Goal: Task Accomplishment & Management: Manage account settings

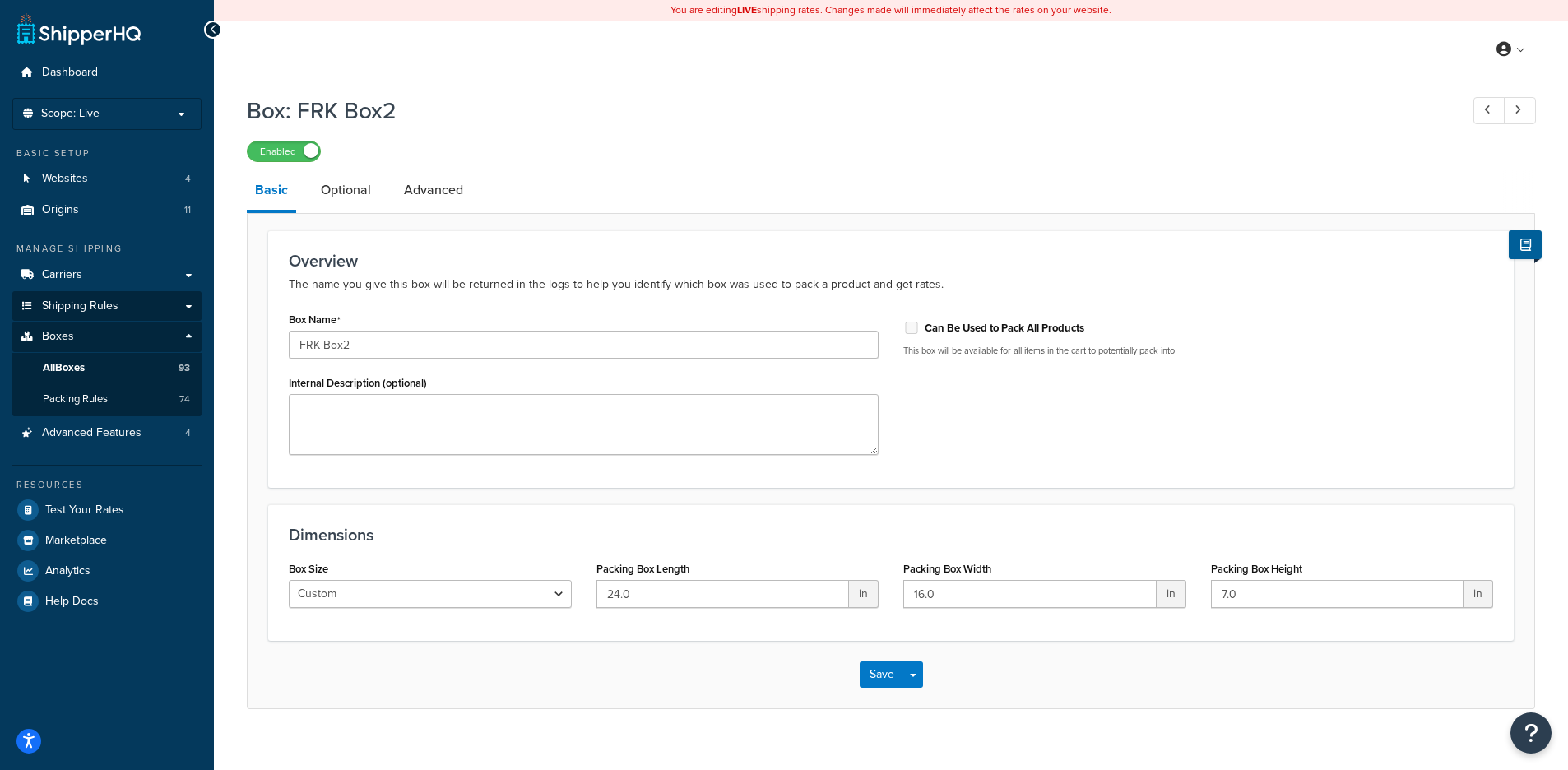
click at [124, 298] on link "Shipping Rules" at bounding box center [107, 306] width 189 height 30
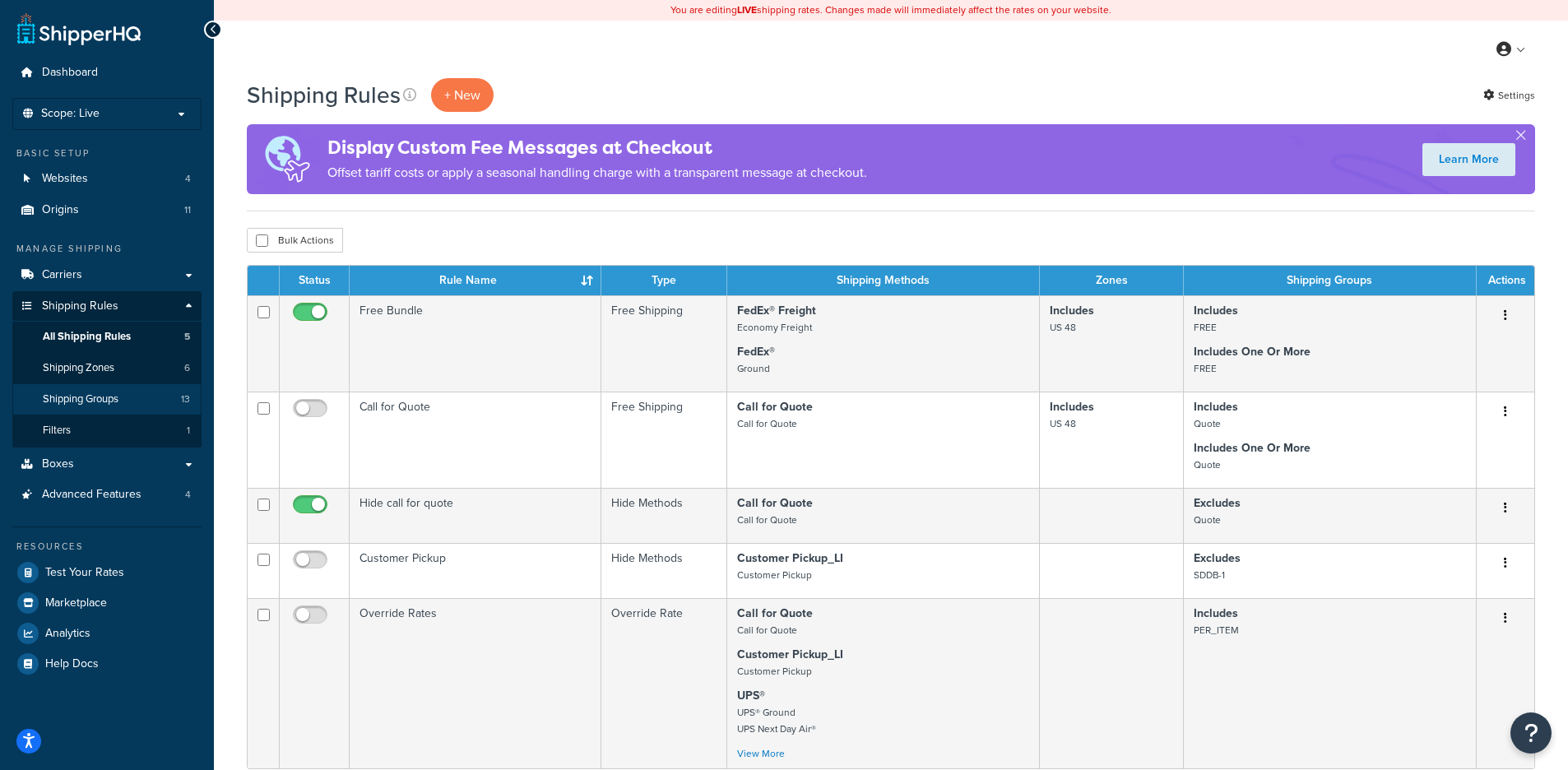
click at [102, 392] on span "Shipping Groups" at bounding box center [80, 399] width 76 height 14
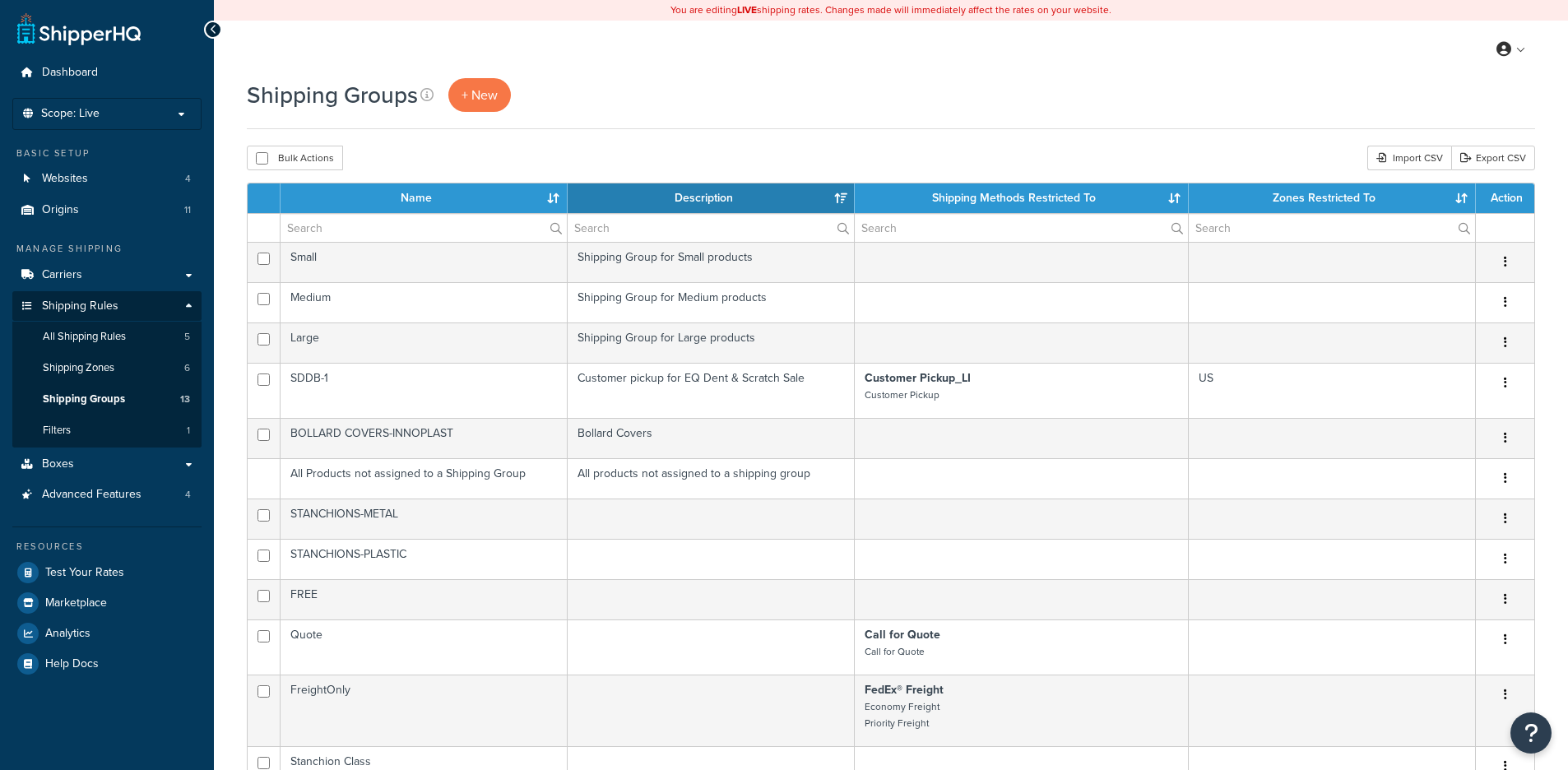
select select "15"
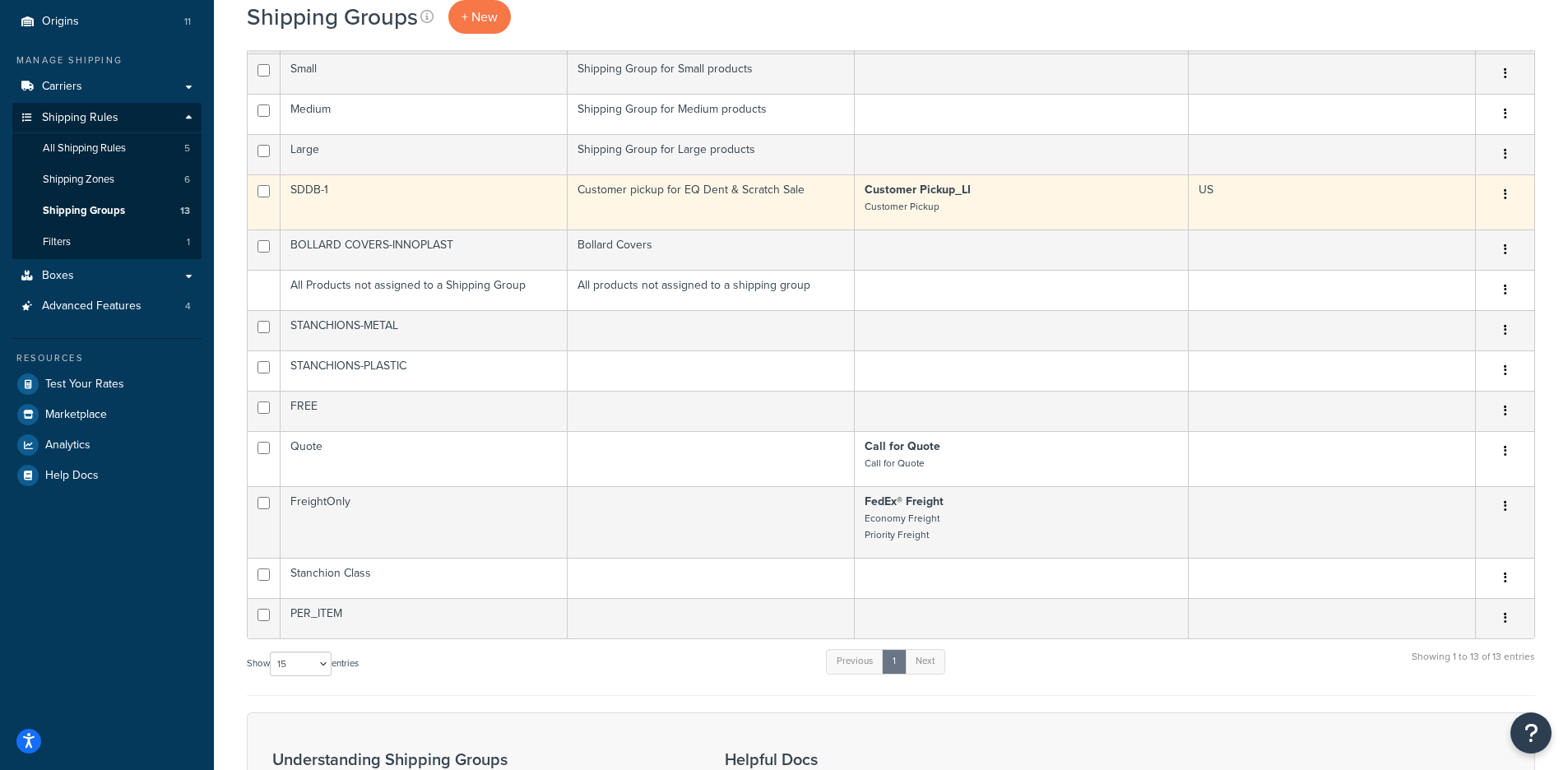
scroll to position [83, 0]
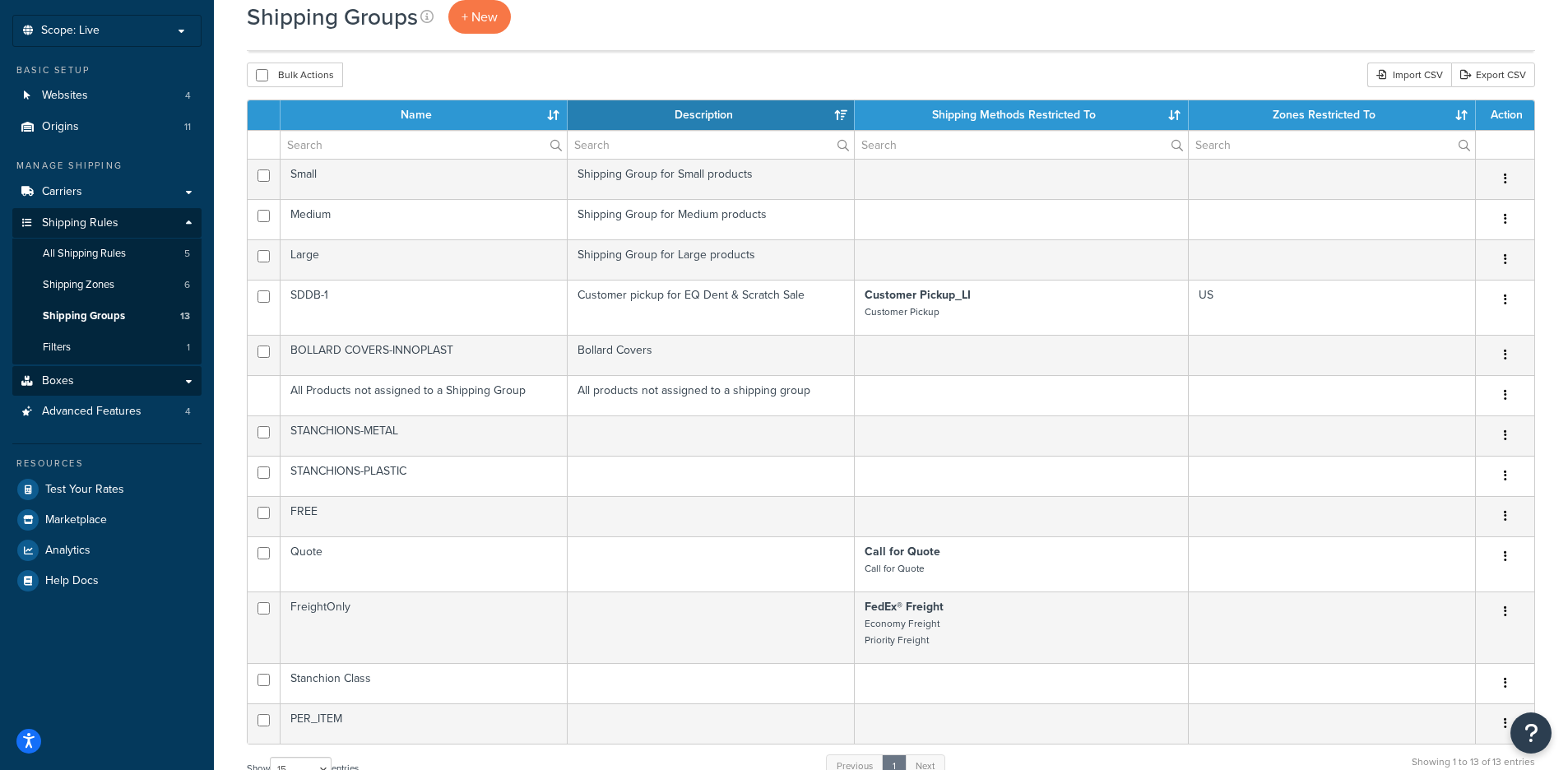
click at [94, 366] on link "Boxes" at bounding box center [107, 380] width 189 height 30
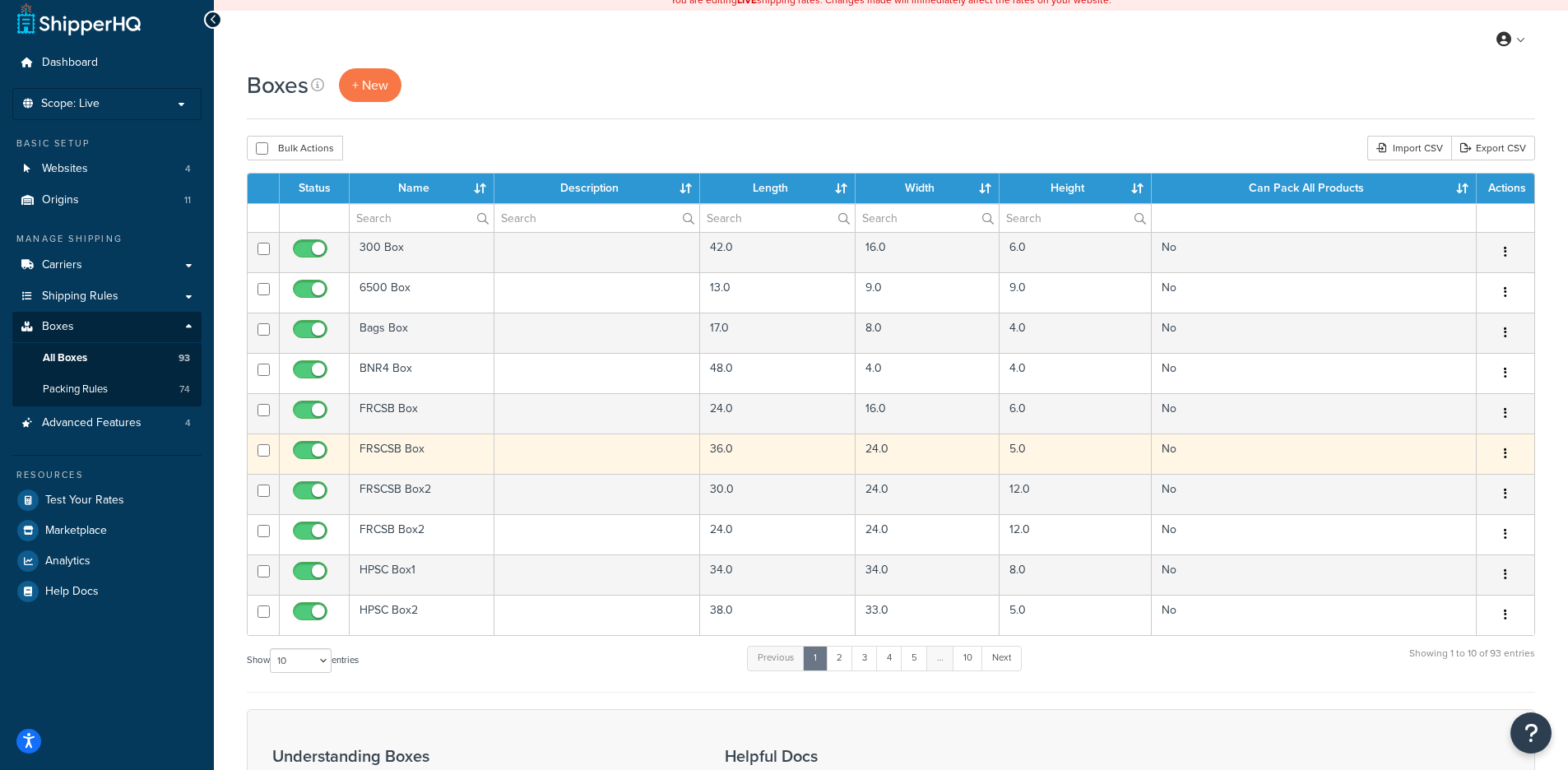
scroll to position [35, 0]
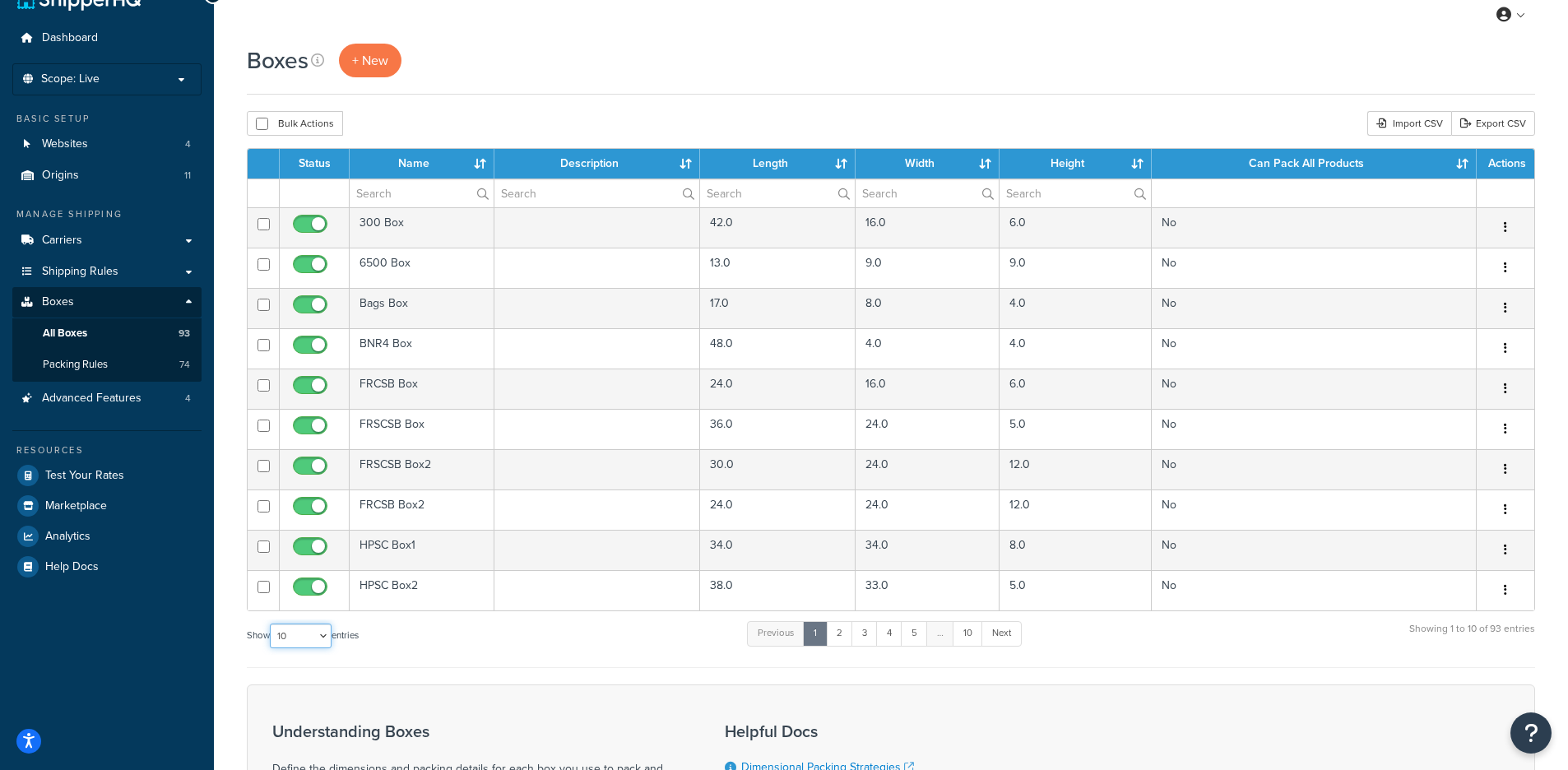
select select "1000"
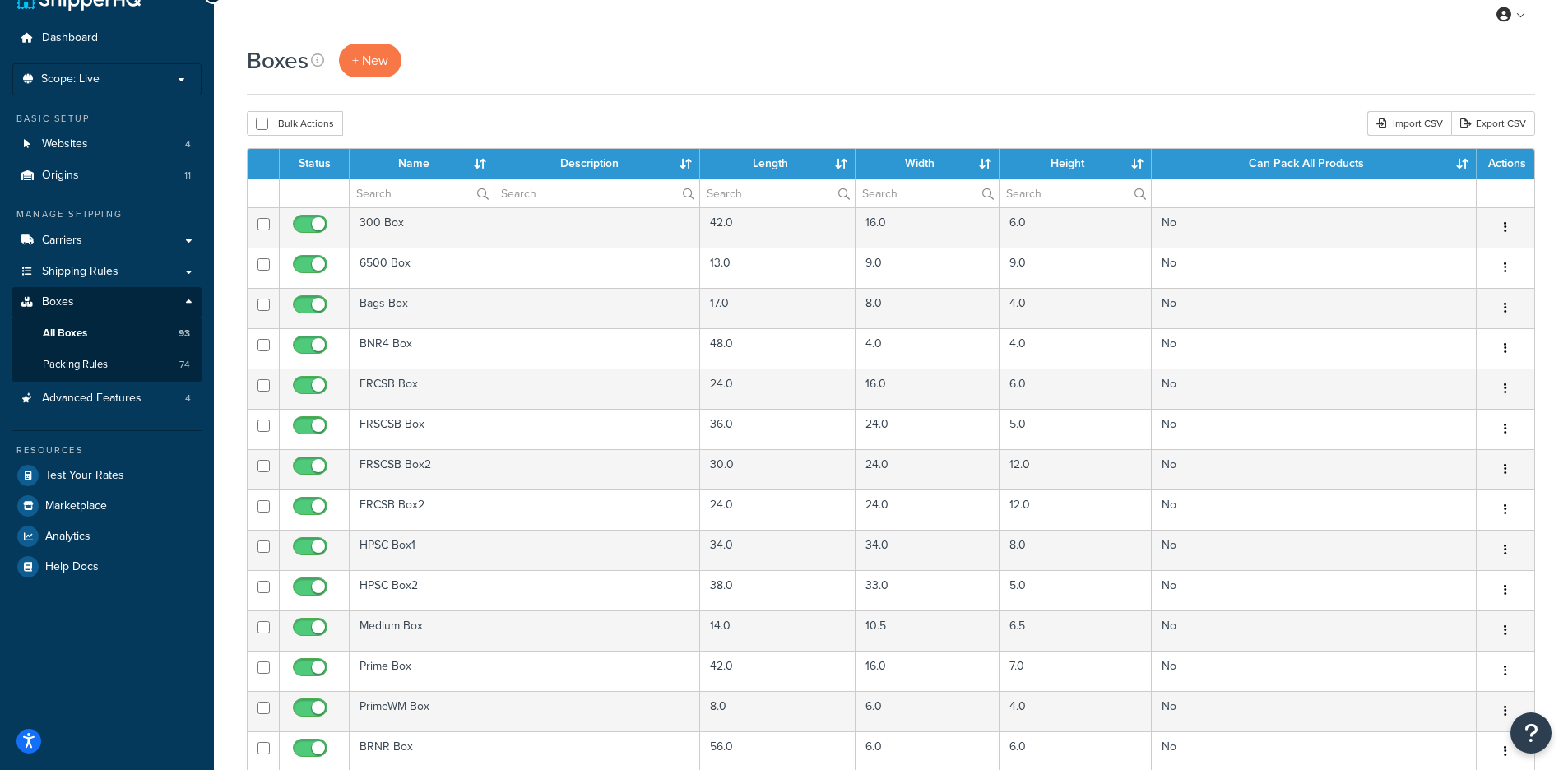
click at [409, 168] on th "Name" at bounding box center [421, 163] width 145 height 29
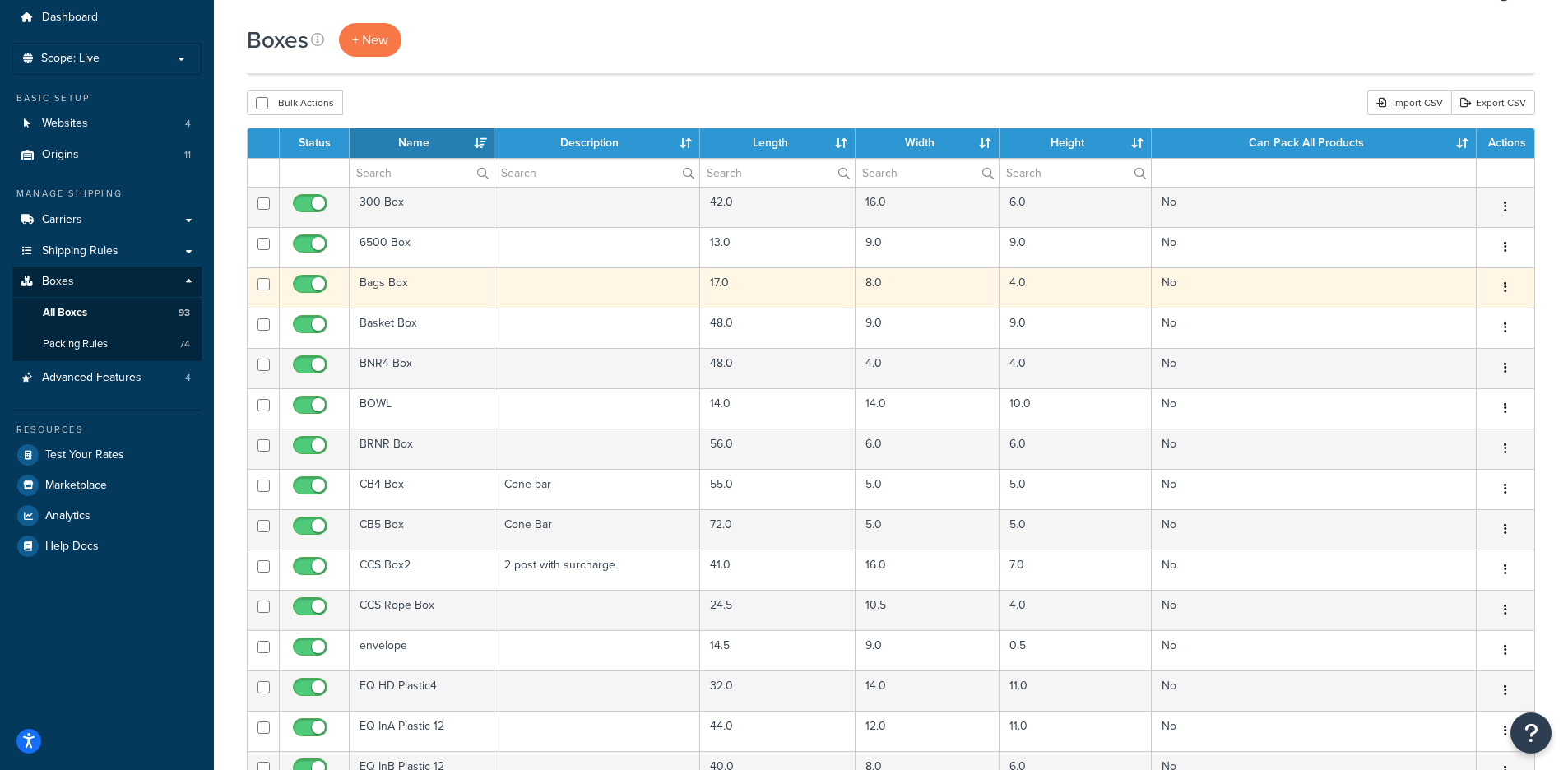
scroll to position [0, 0]
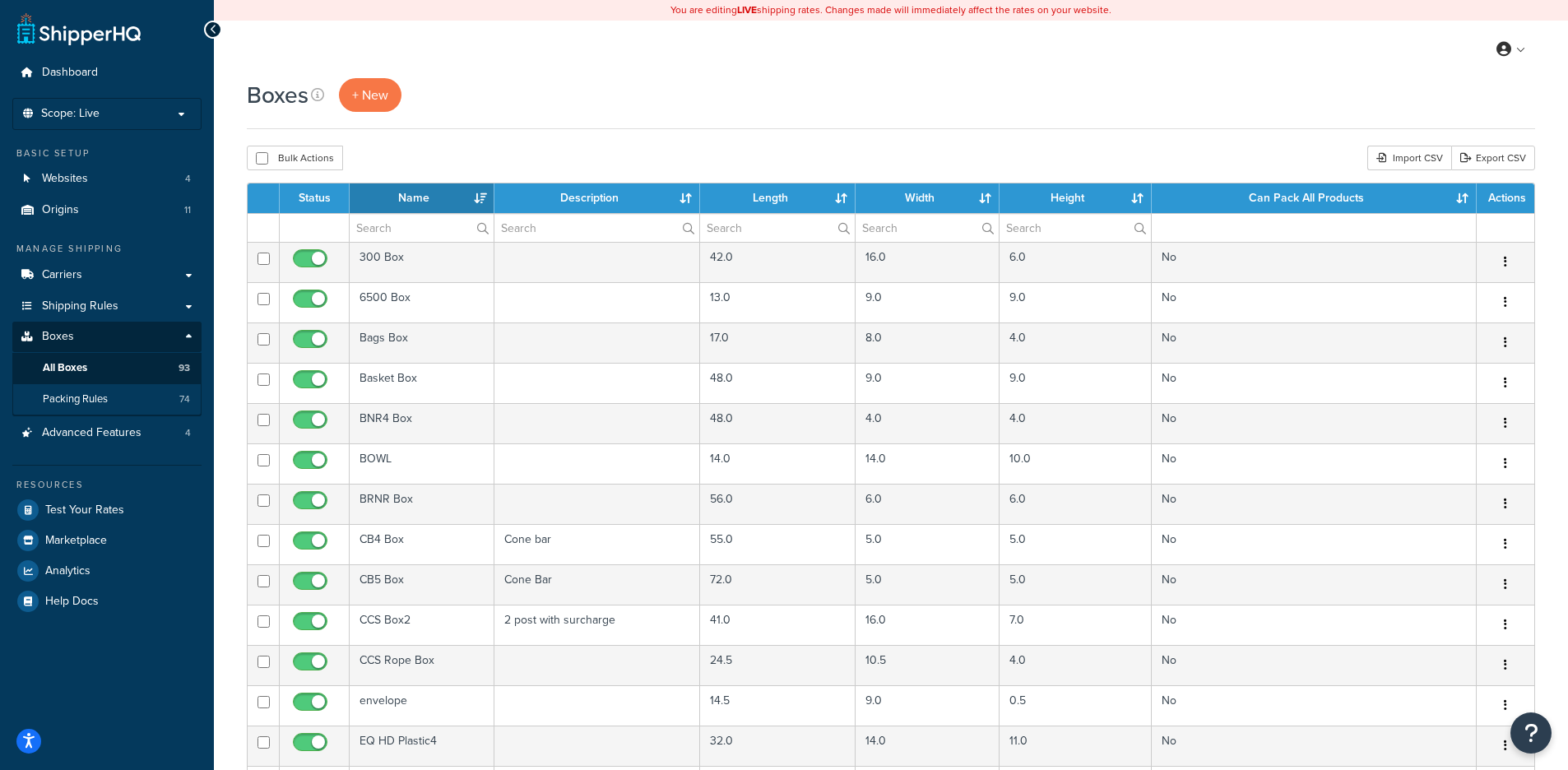
click at [78, 392] on span "Packing Rules" at bounding box center [75, 399] width 65 height 14
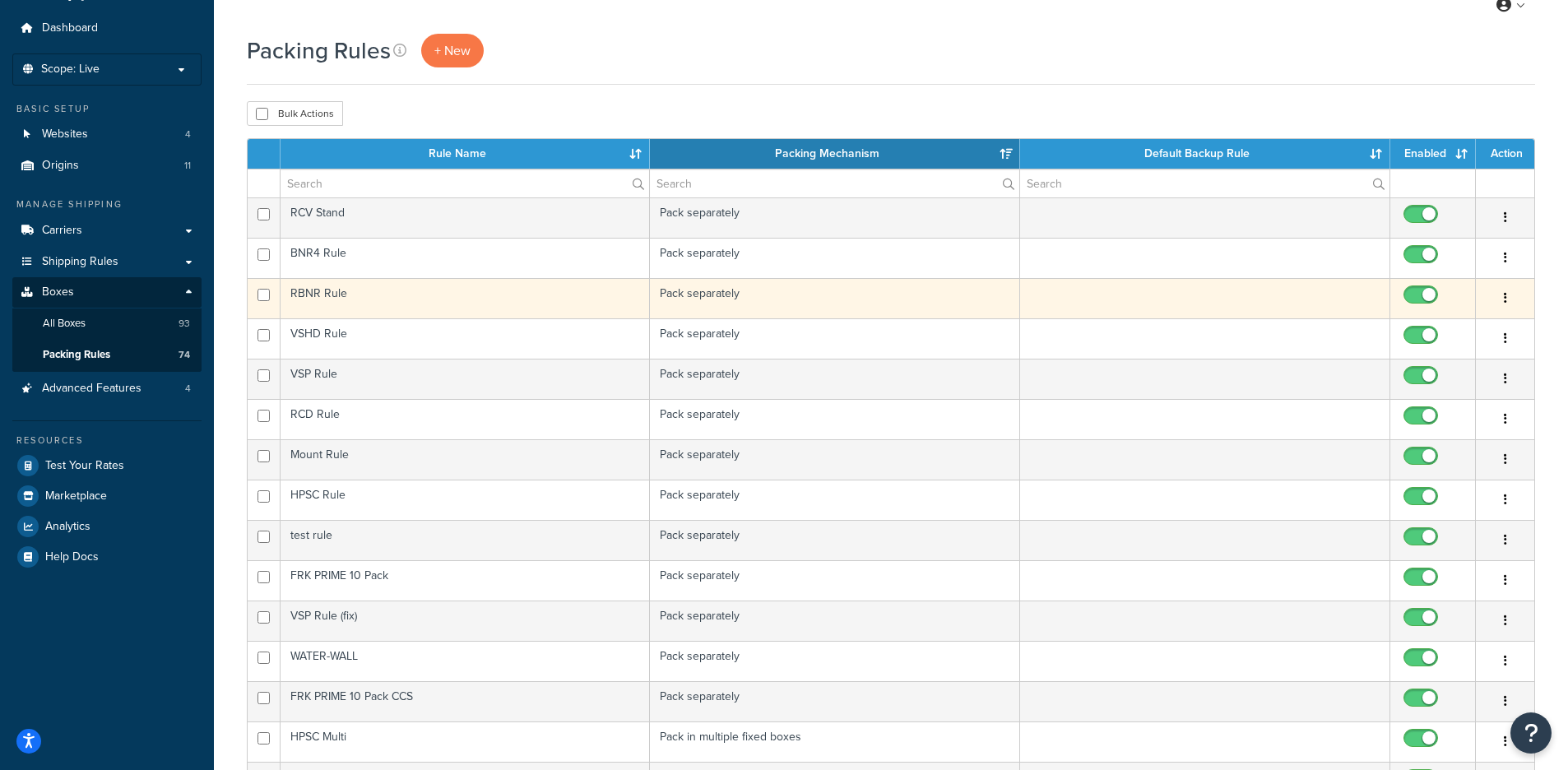
scroll to position [90, 0]
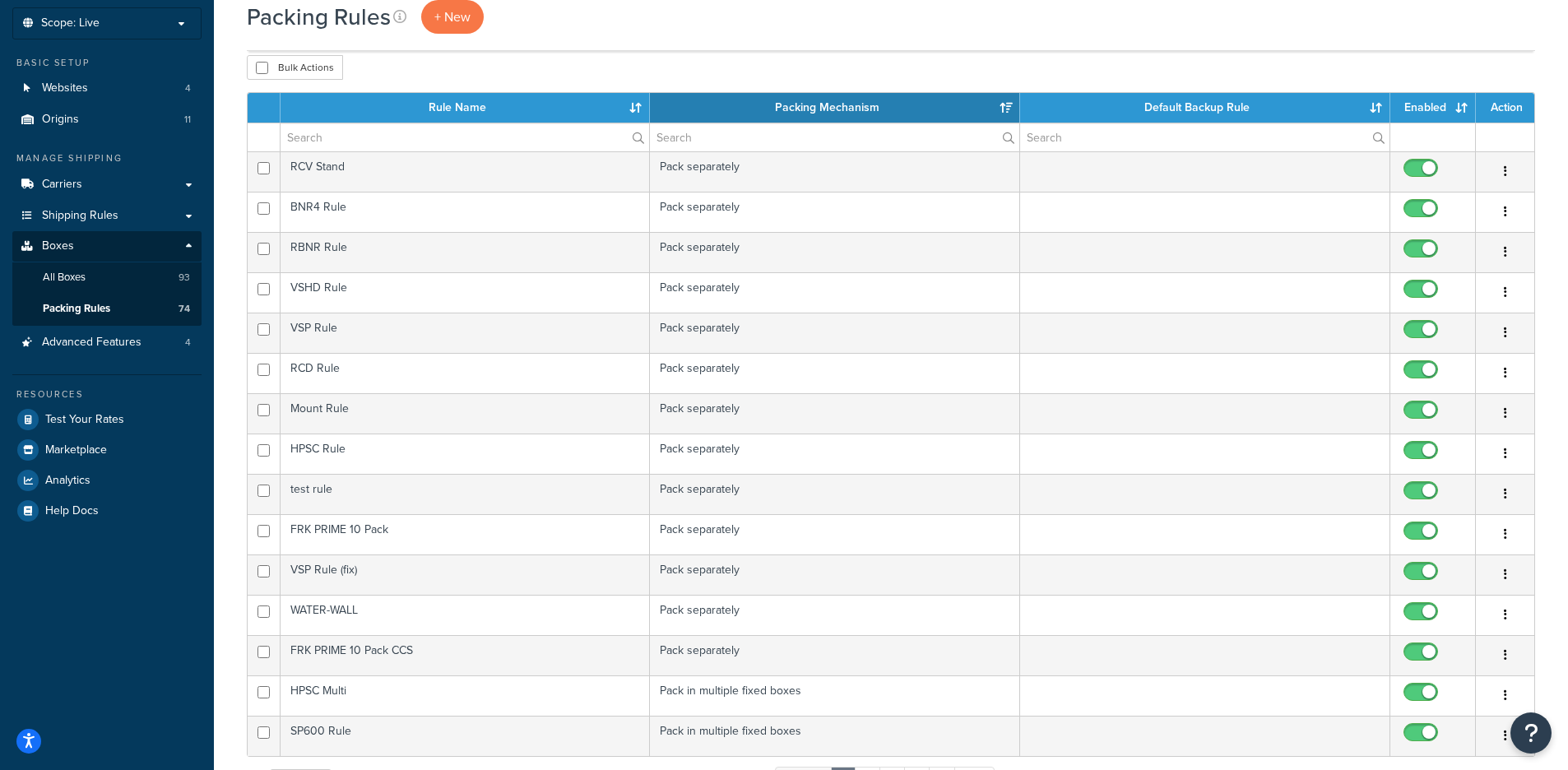
click at [492, 98] on th "Rule Name" at bounding box center [466, 108] width 370 height 29
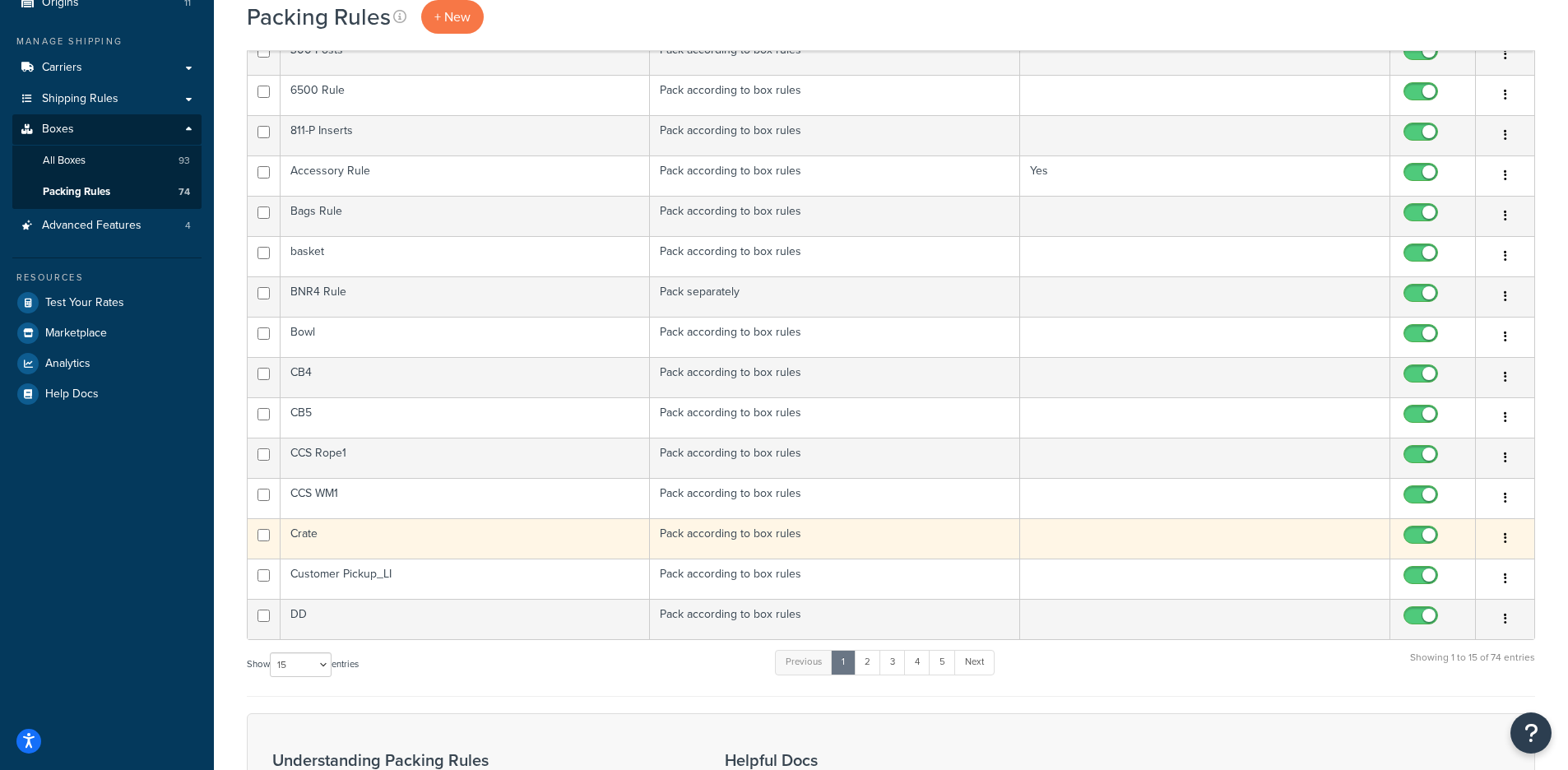
scroll to position [218, 0]
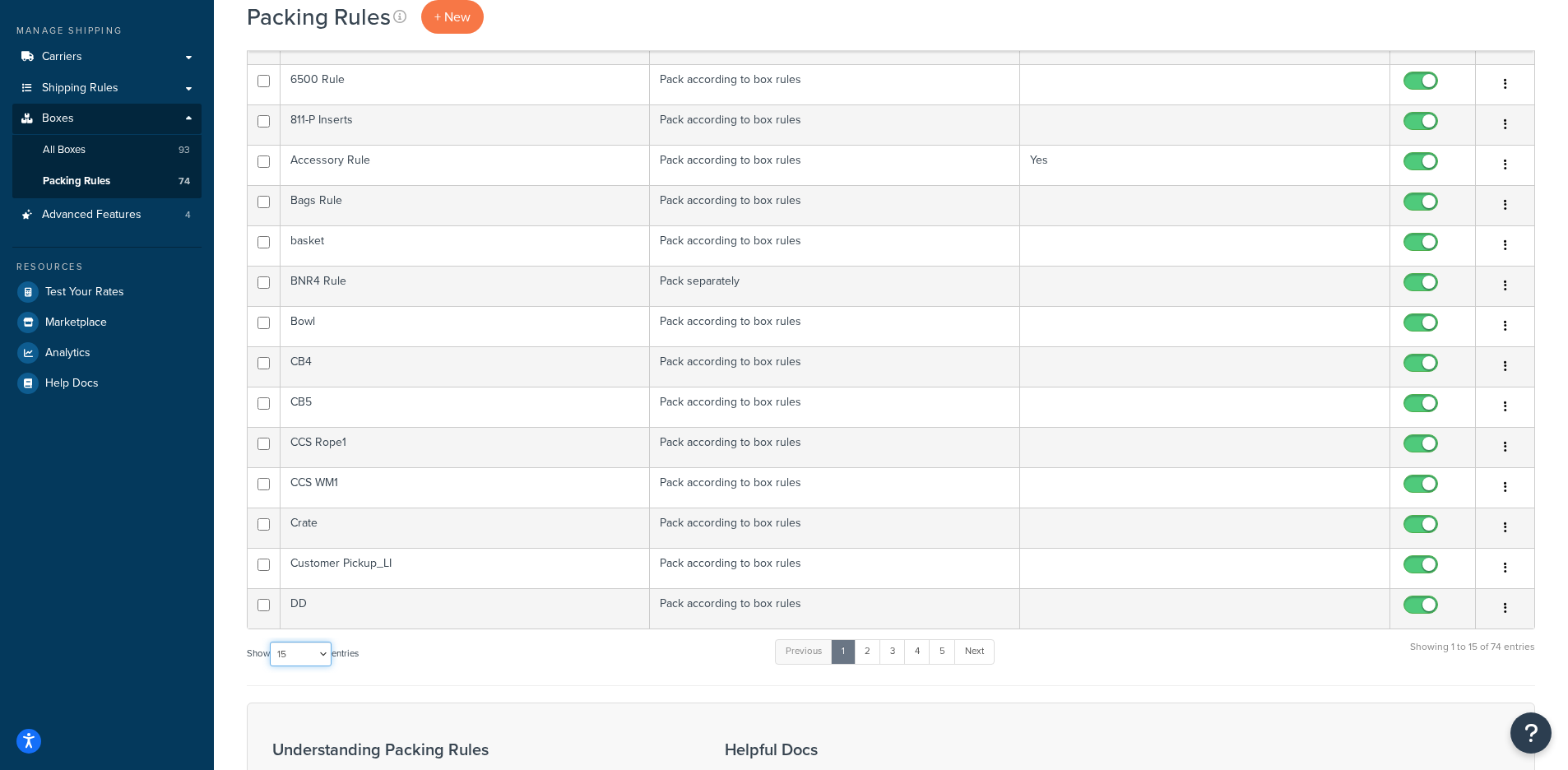
select select "100"
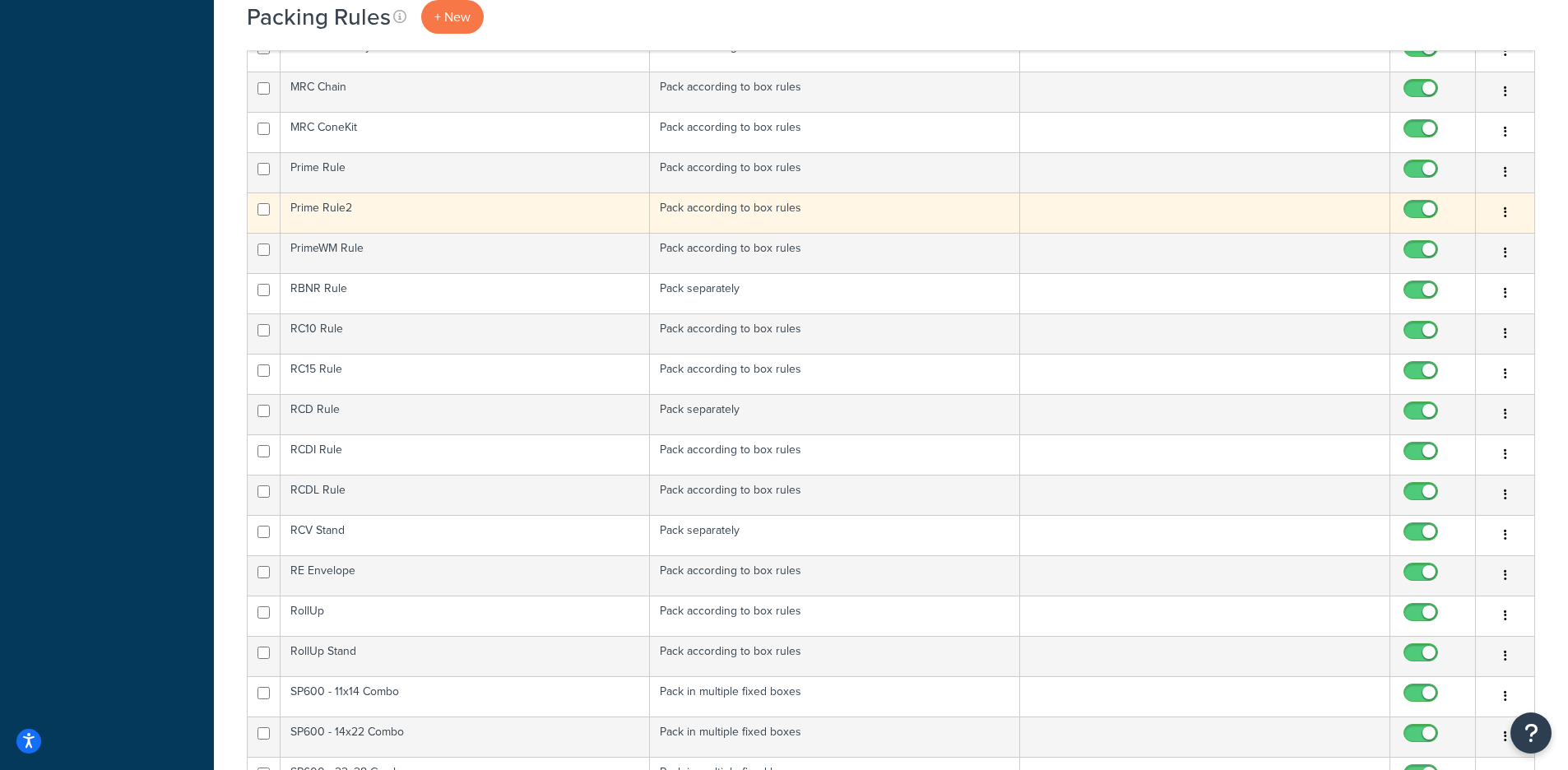
scroll to position [1572, 0]
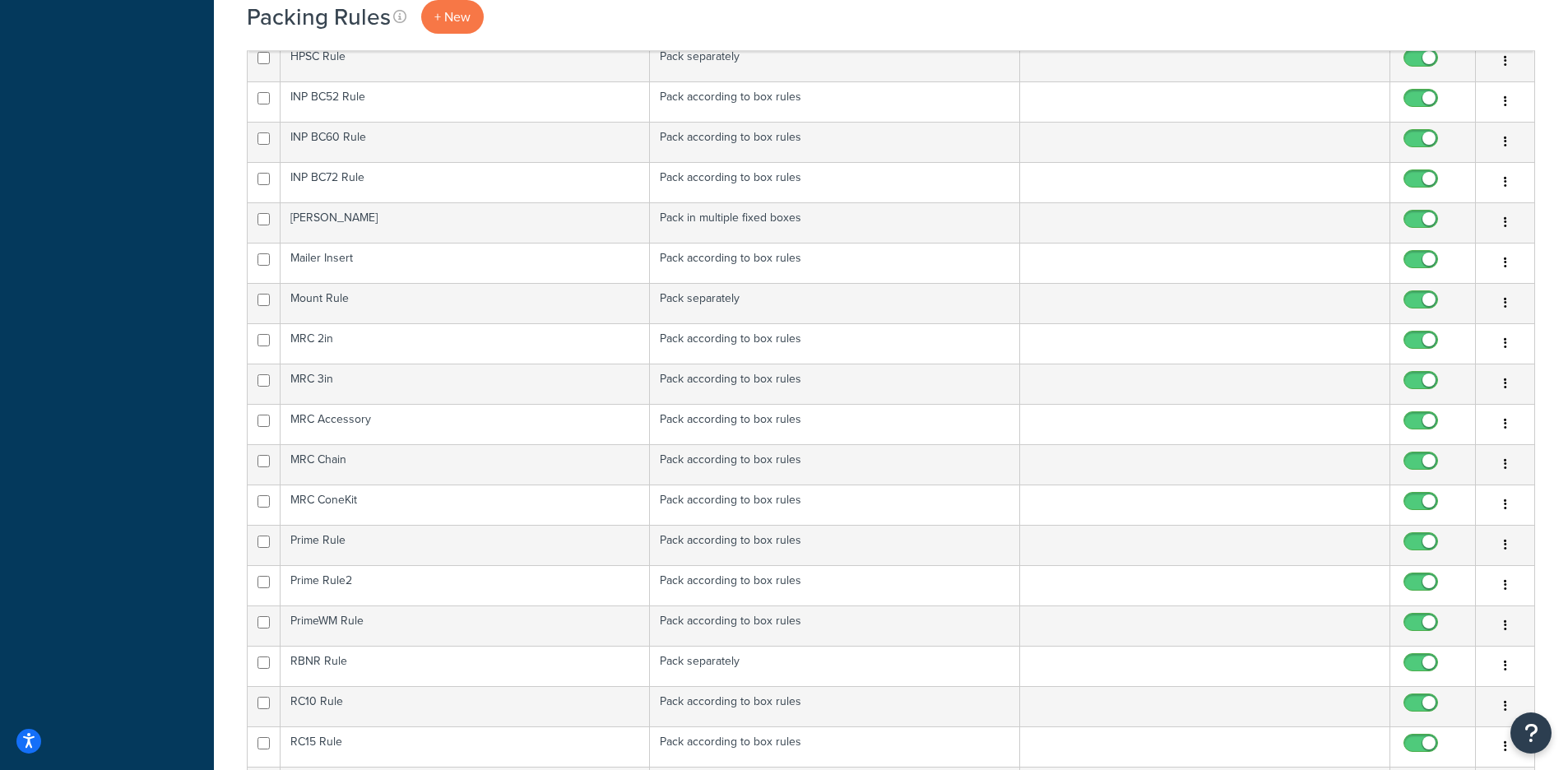
click at [93, 148] on div "Dashboard Scope: Live Development Integration Test Basic Setup Websites 4 Origi…" at bounding box center [107, 268] width 214 height 3680
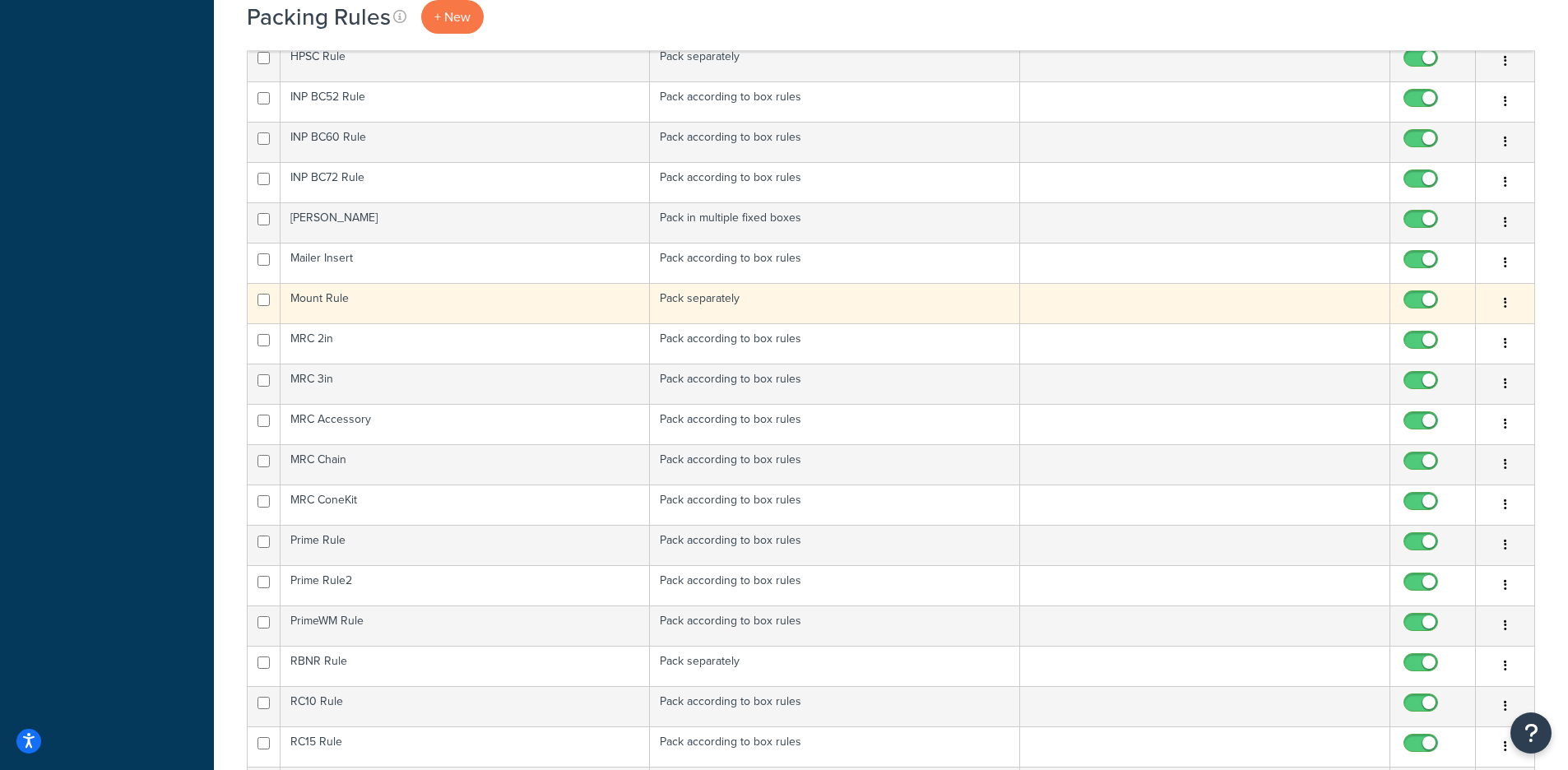
click at [555, 319] on td "Mount Rule" at bounding box center [466, 303] width 370 height 40
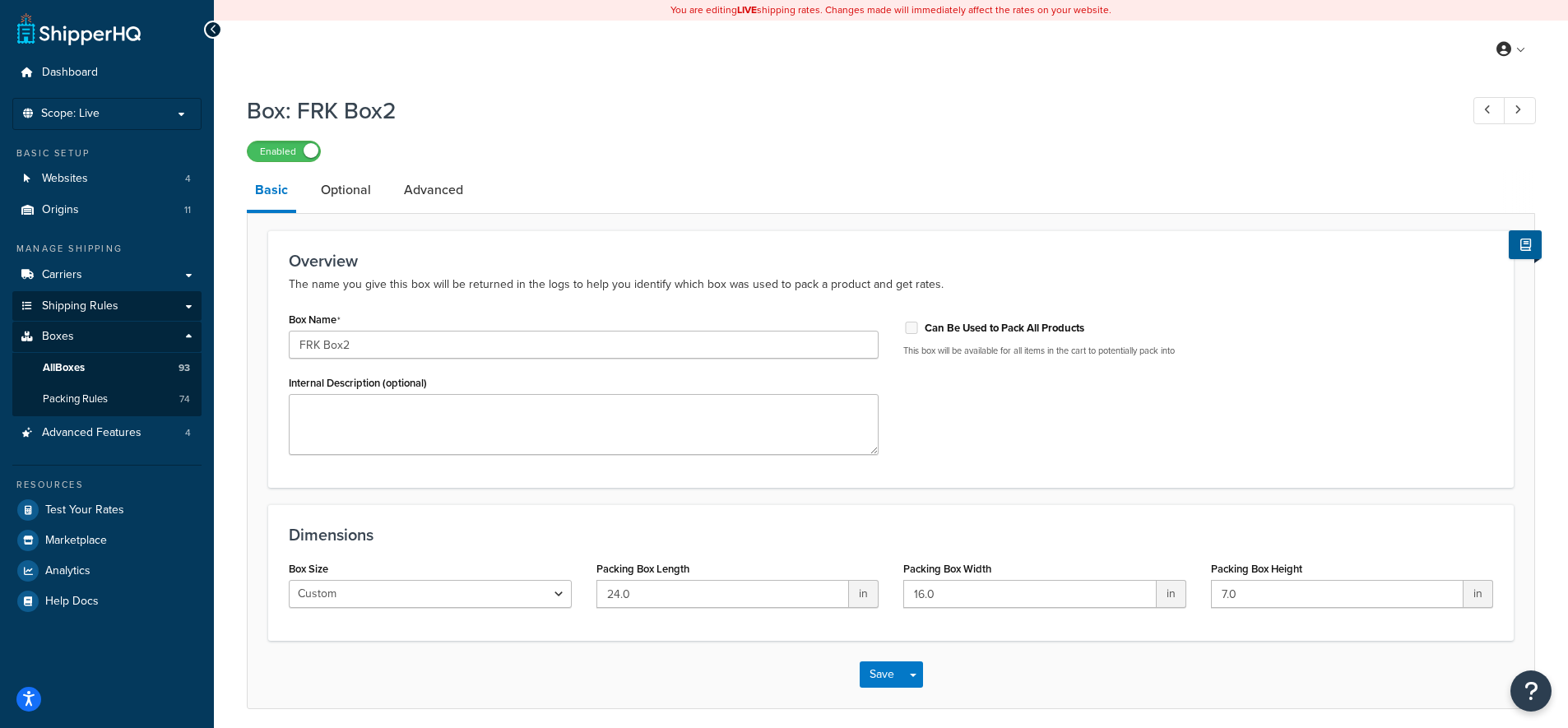
click at [103, 299] on span "Shipping Rules" at bounding box center [80, 306] width 77 height 14
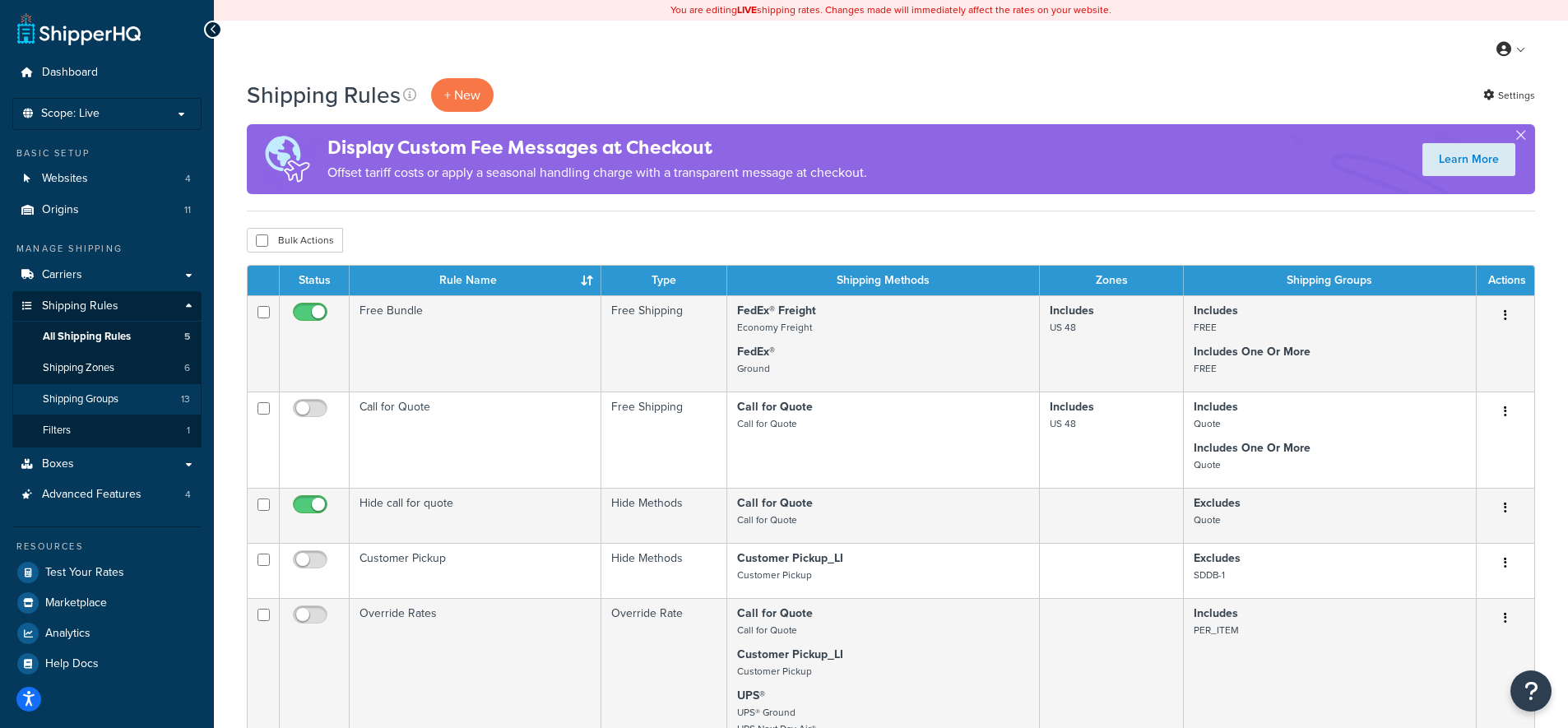
click at [88, 393] on span "Shipping Groups" at bounding box center [80, 399] width 76 height 14
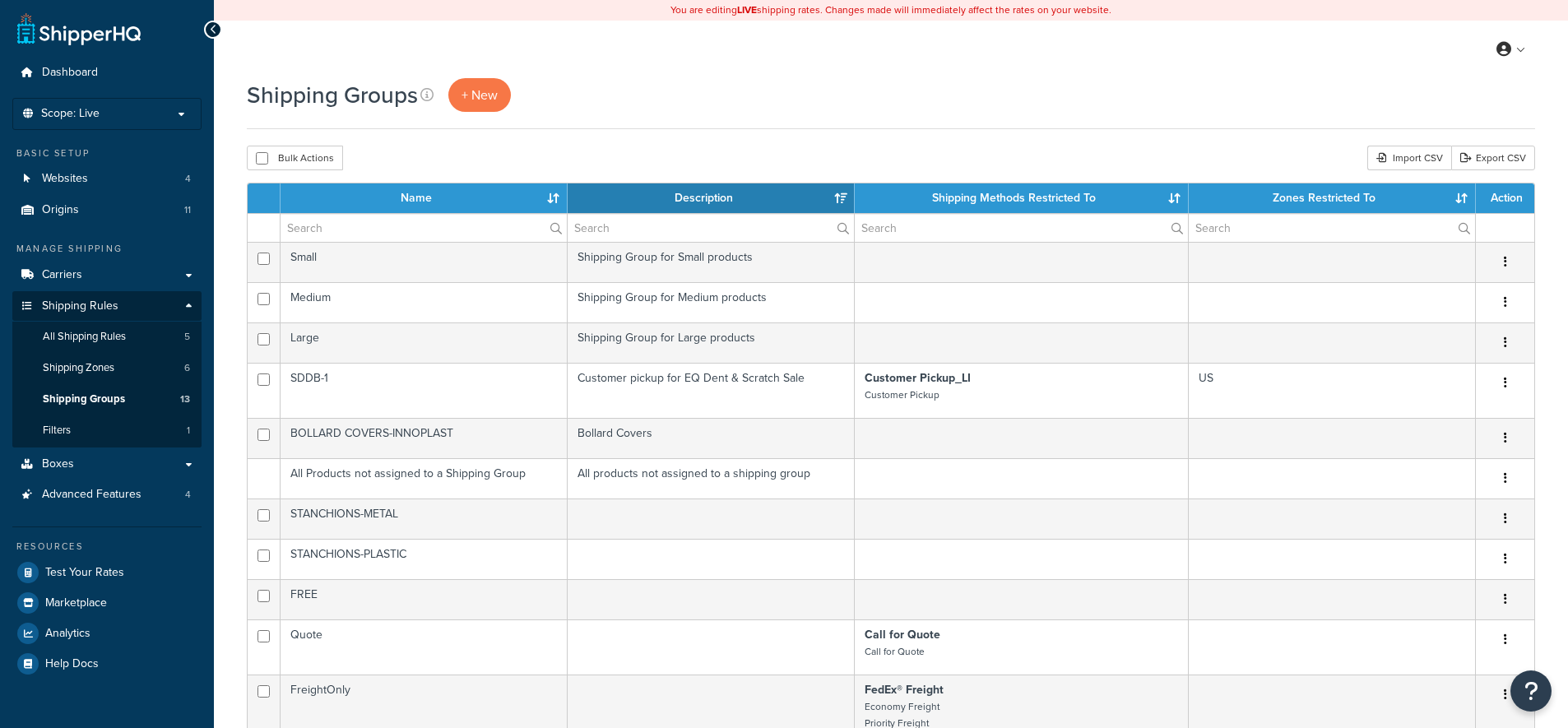
select select "15"
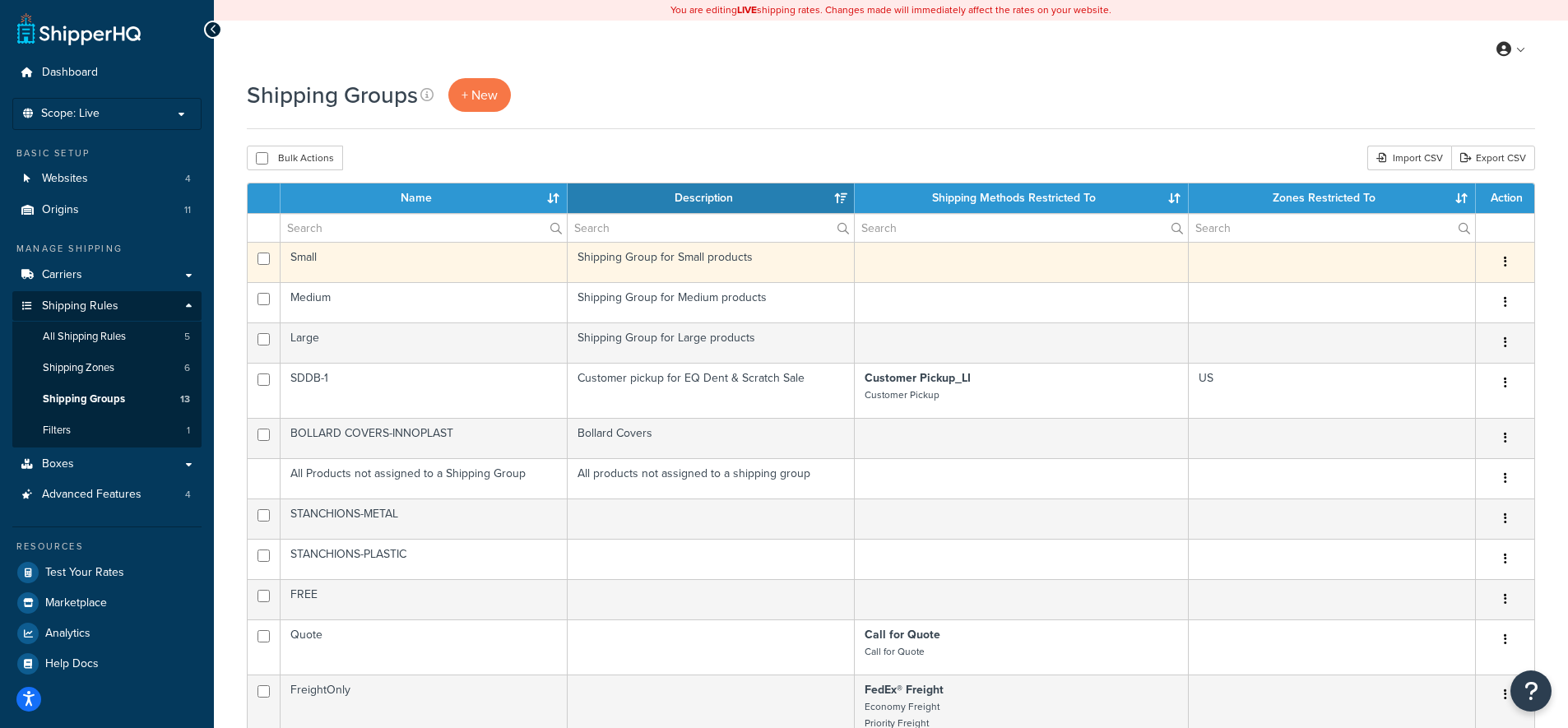
click at [763, 276] on td "Shipping Group for Small products" at bounding box center [711, 262] width 287 height 40
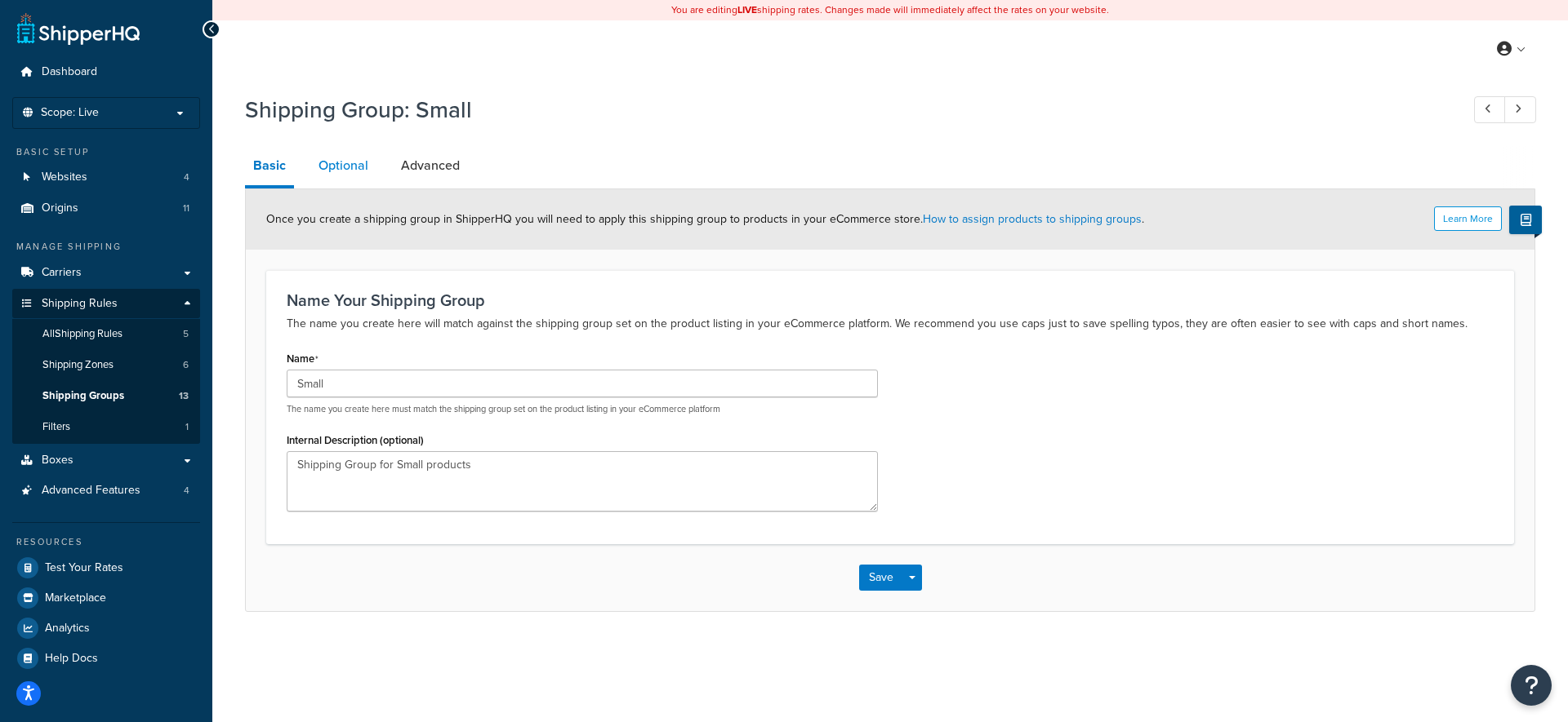
click at [339, 162] on link "Optional" at bounding box center [343, 165] width 66 height 39
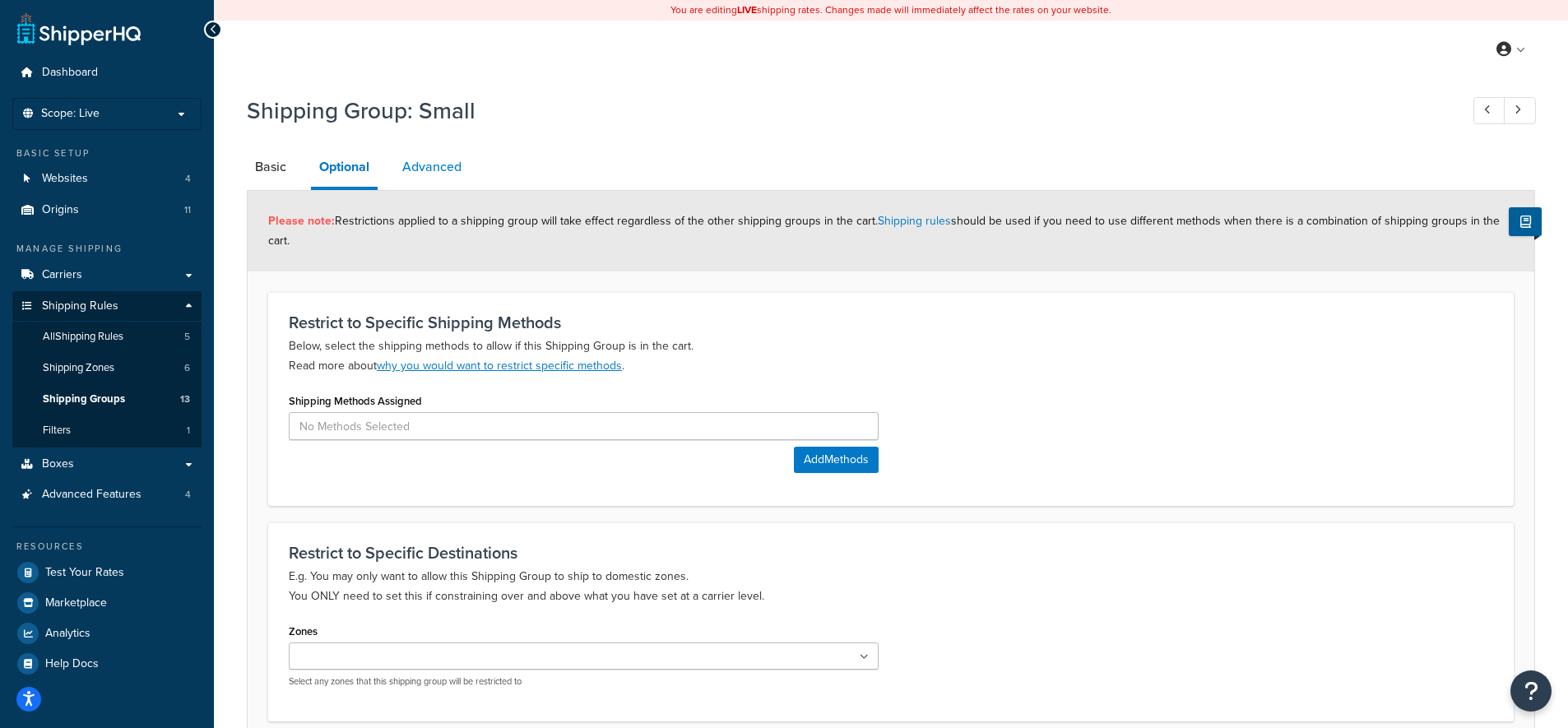
click at [457, 166] on link "Advanced" at bounding box center [431, 166] width 76 height 39
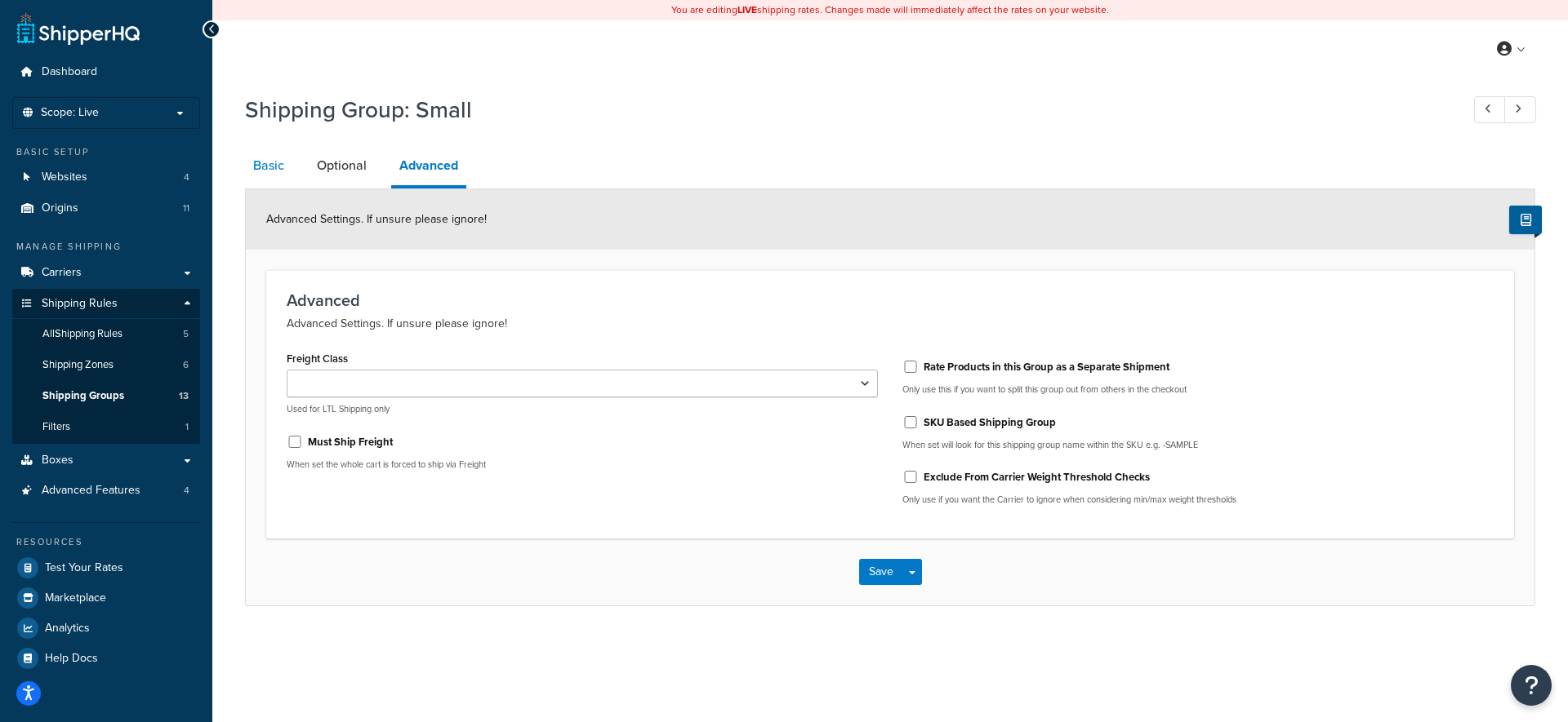
click at [289, 161] on link "Basic" at bounding box center [269, 165] width 47 height 39
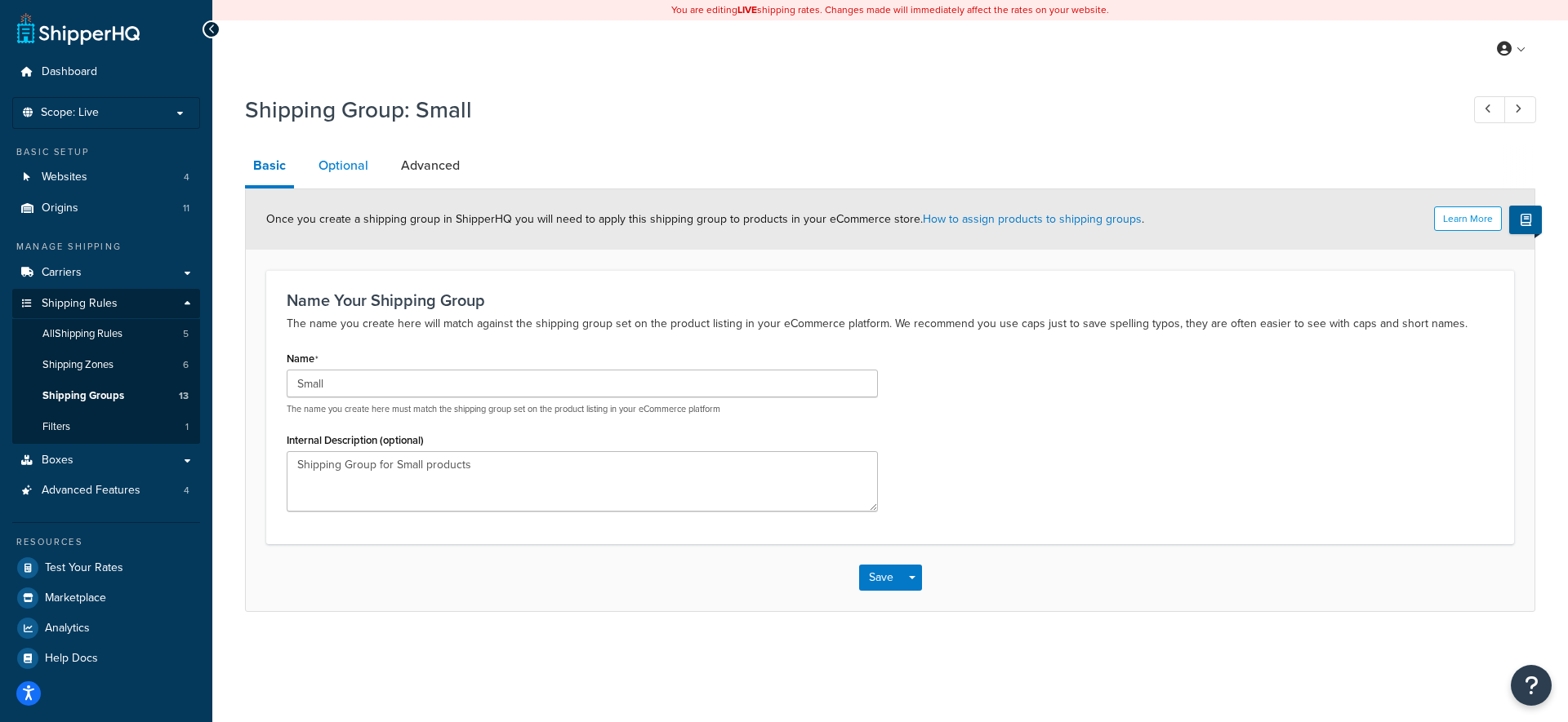
click at [351, 170] on link "Optional" at bounding box center [343, 165] width 66 height 39
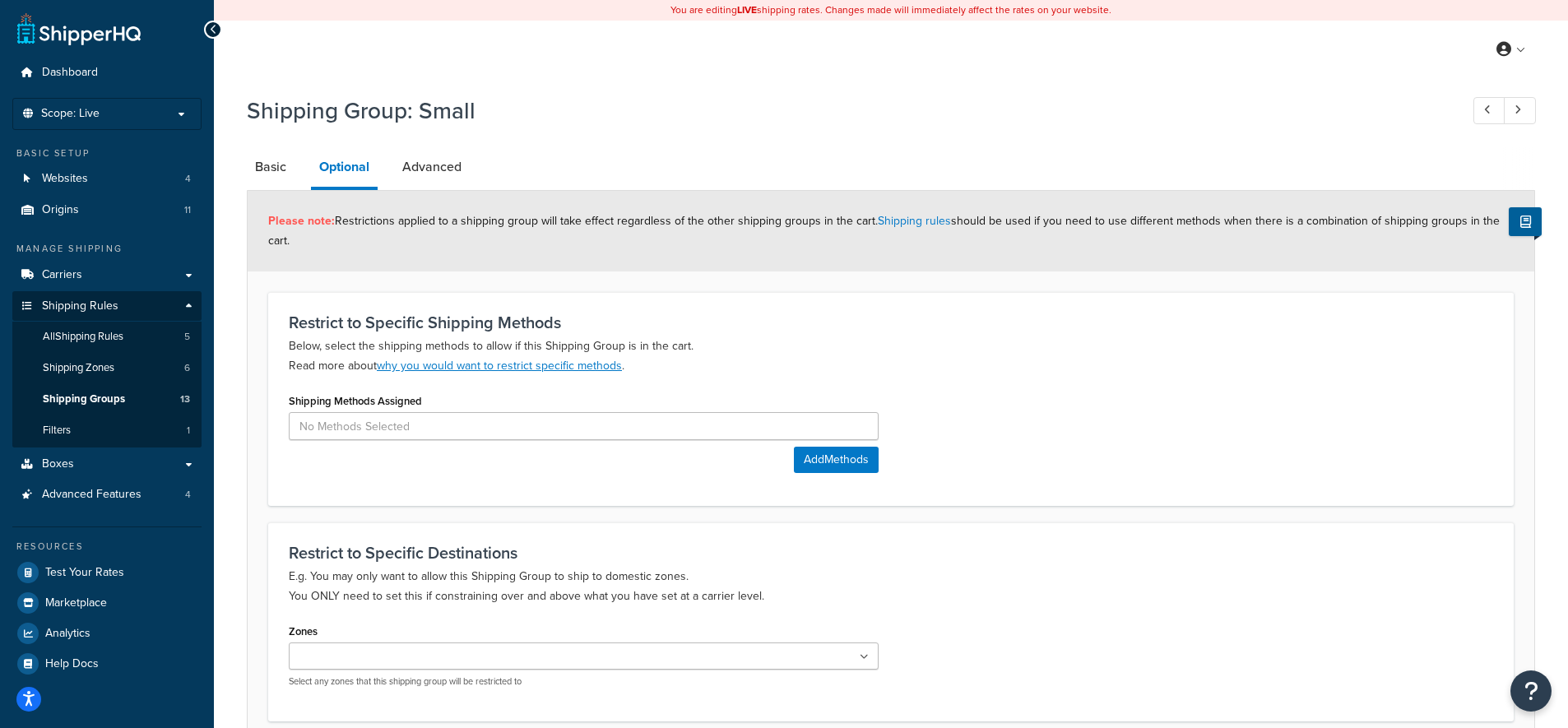
scroll to position [144, 0]
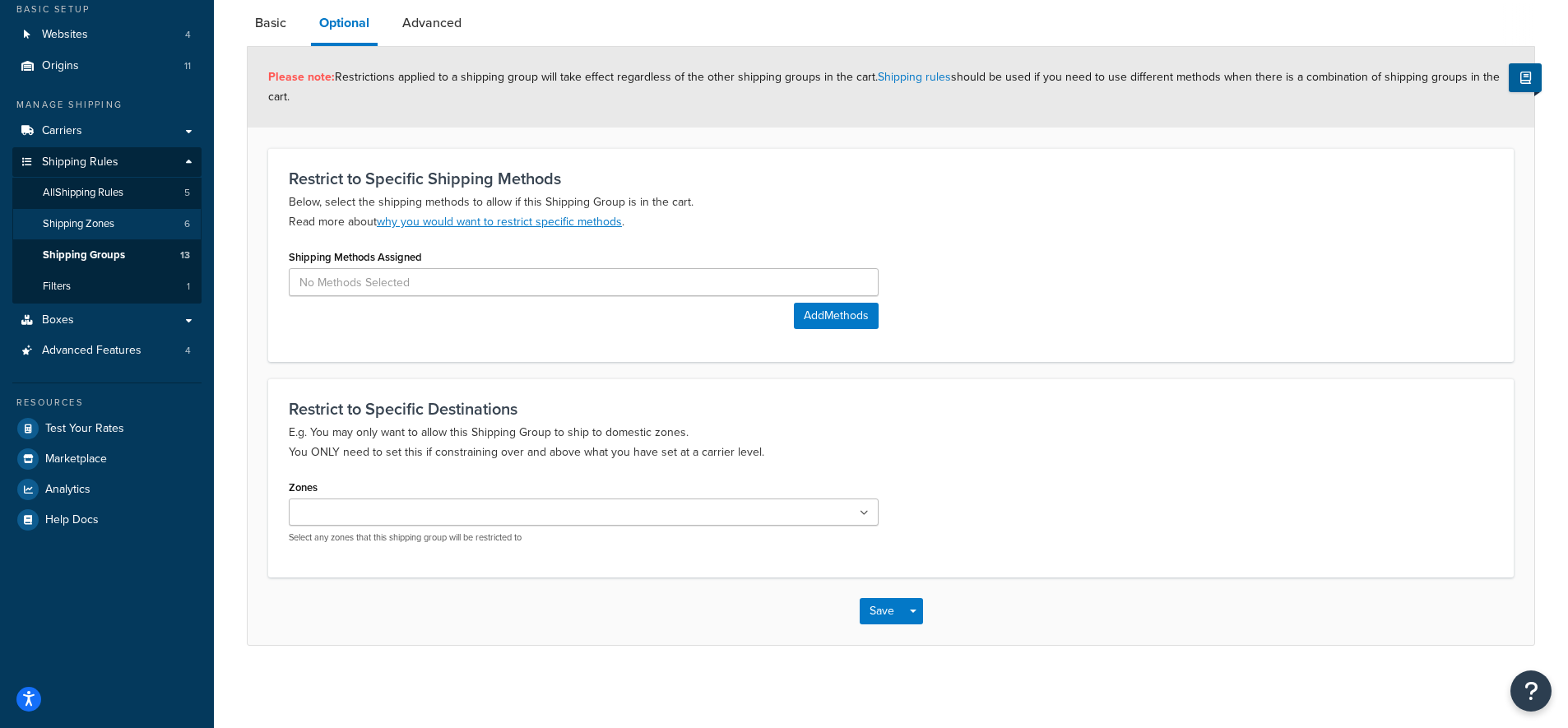
click at [120, 209] on link "Shipping Zones 6" at bounding box center [107, 224] width 189 height 30
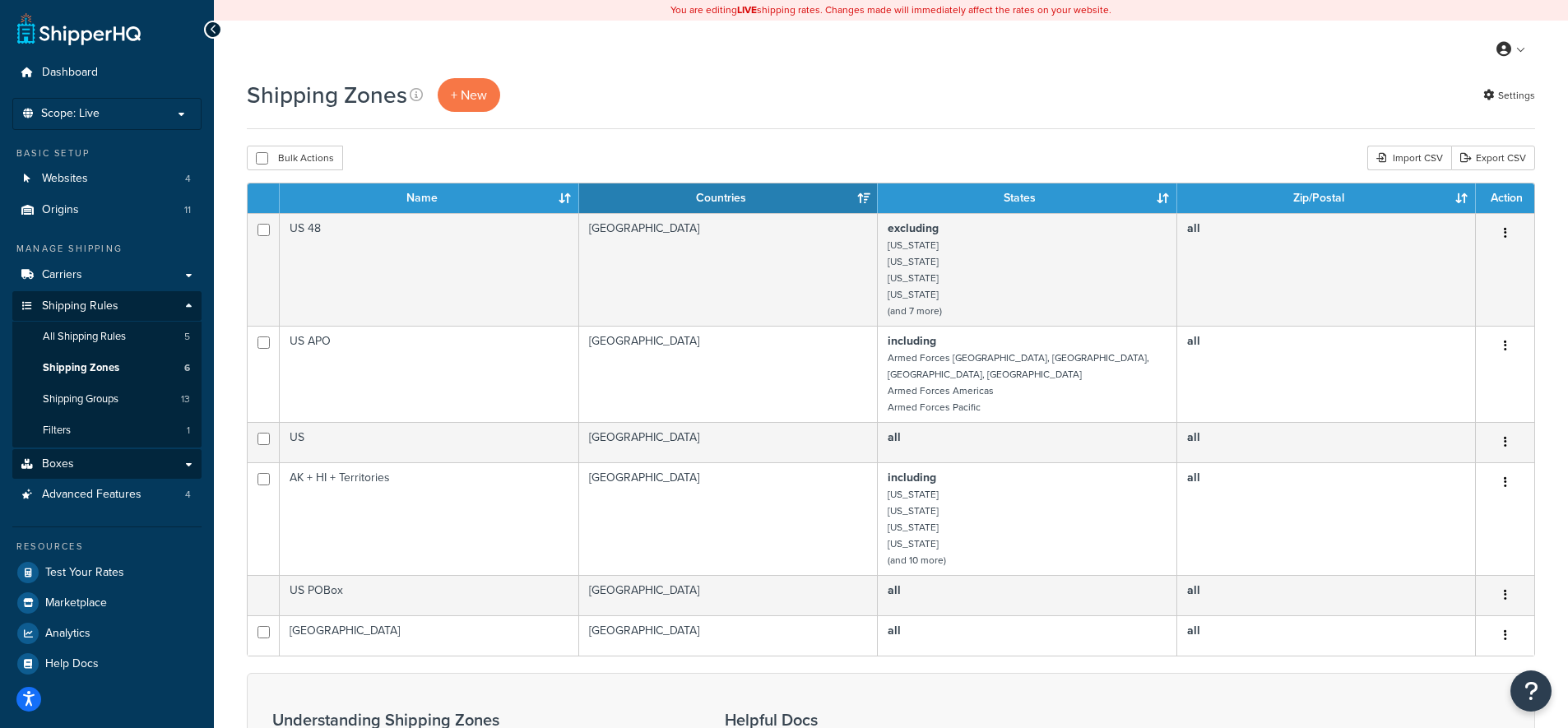
click at [65, 449] on link "Boxes" at bounding box center [107, 463] width 189 height 30
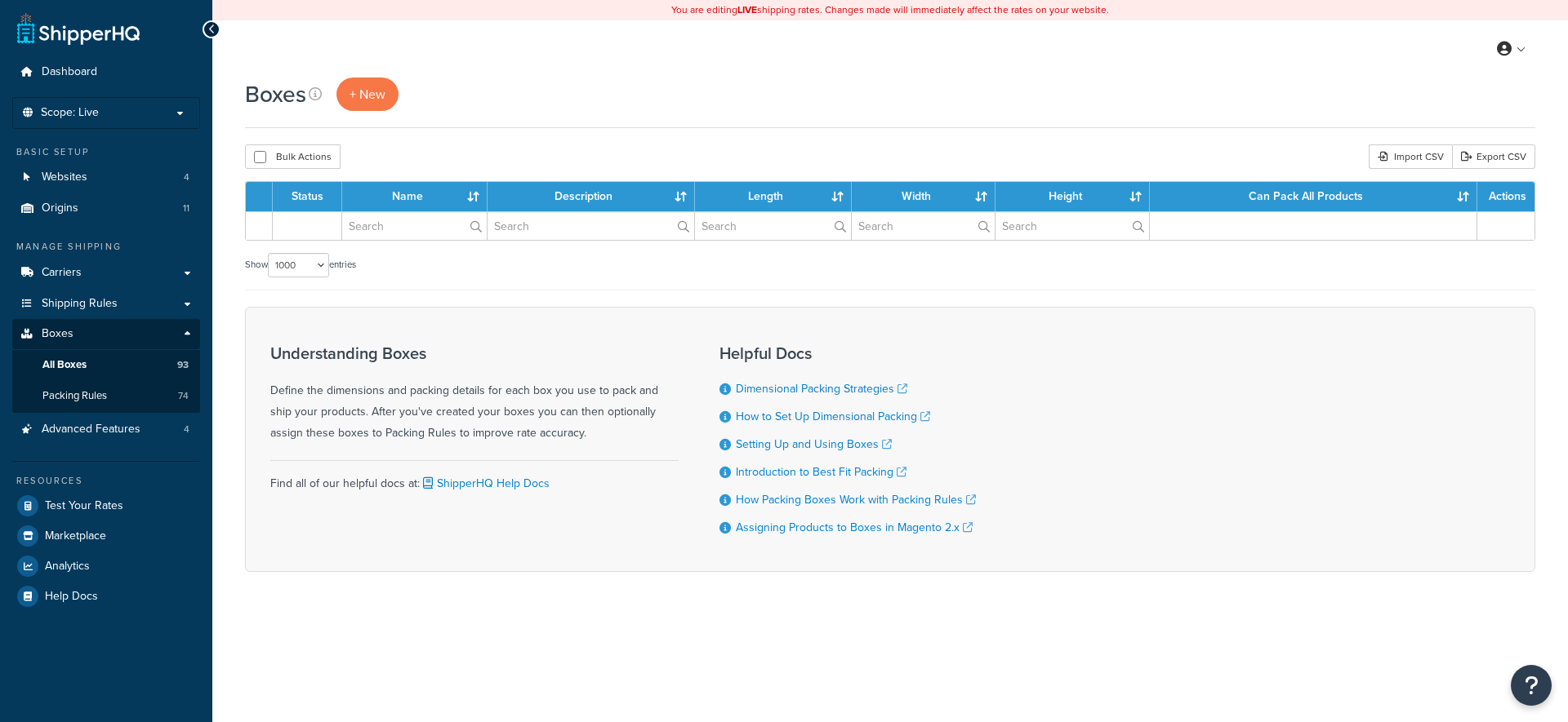
select select "1000"
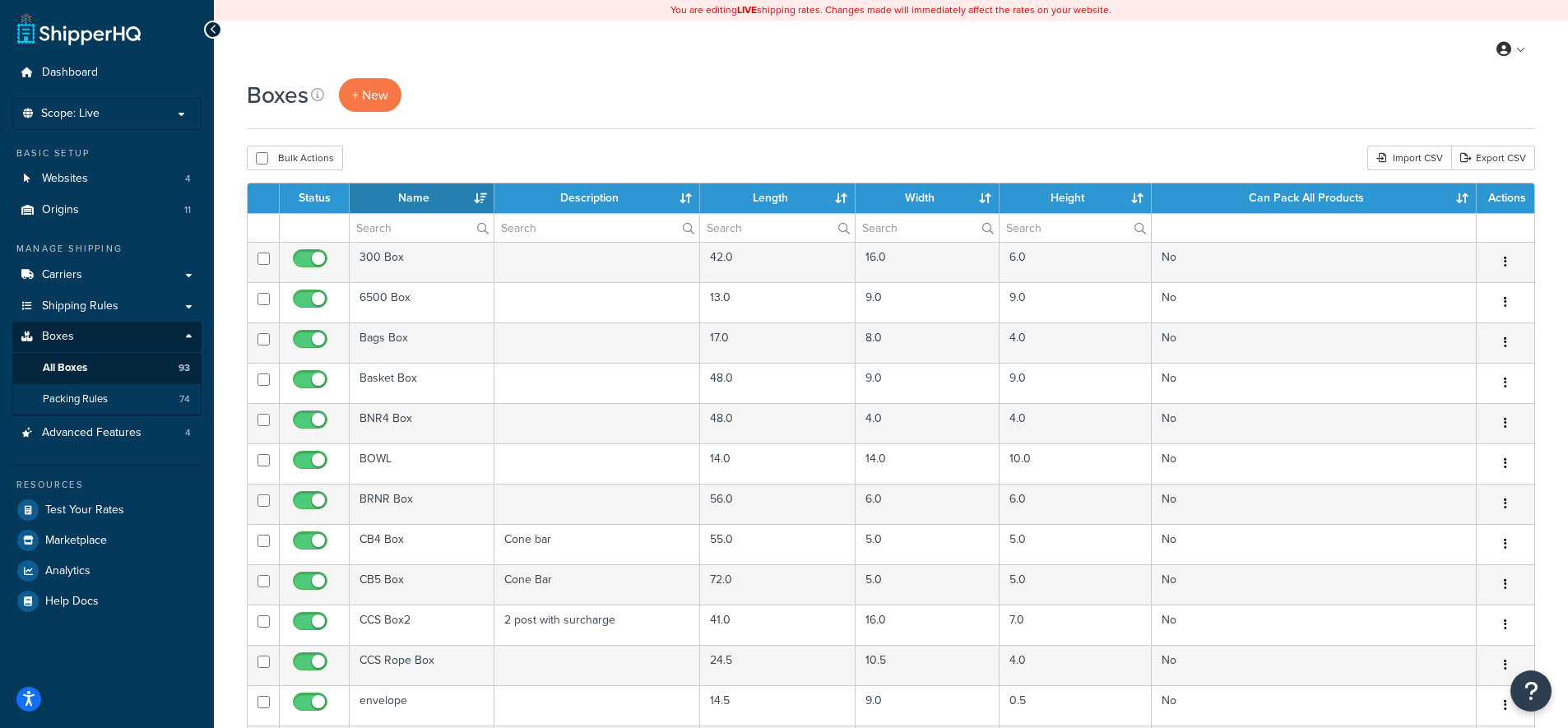
click at [109, 390] on link "Packing Rules 74" at bounding box center [107, 399] width 189 height 30
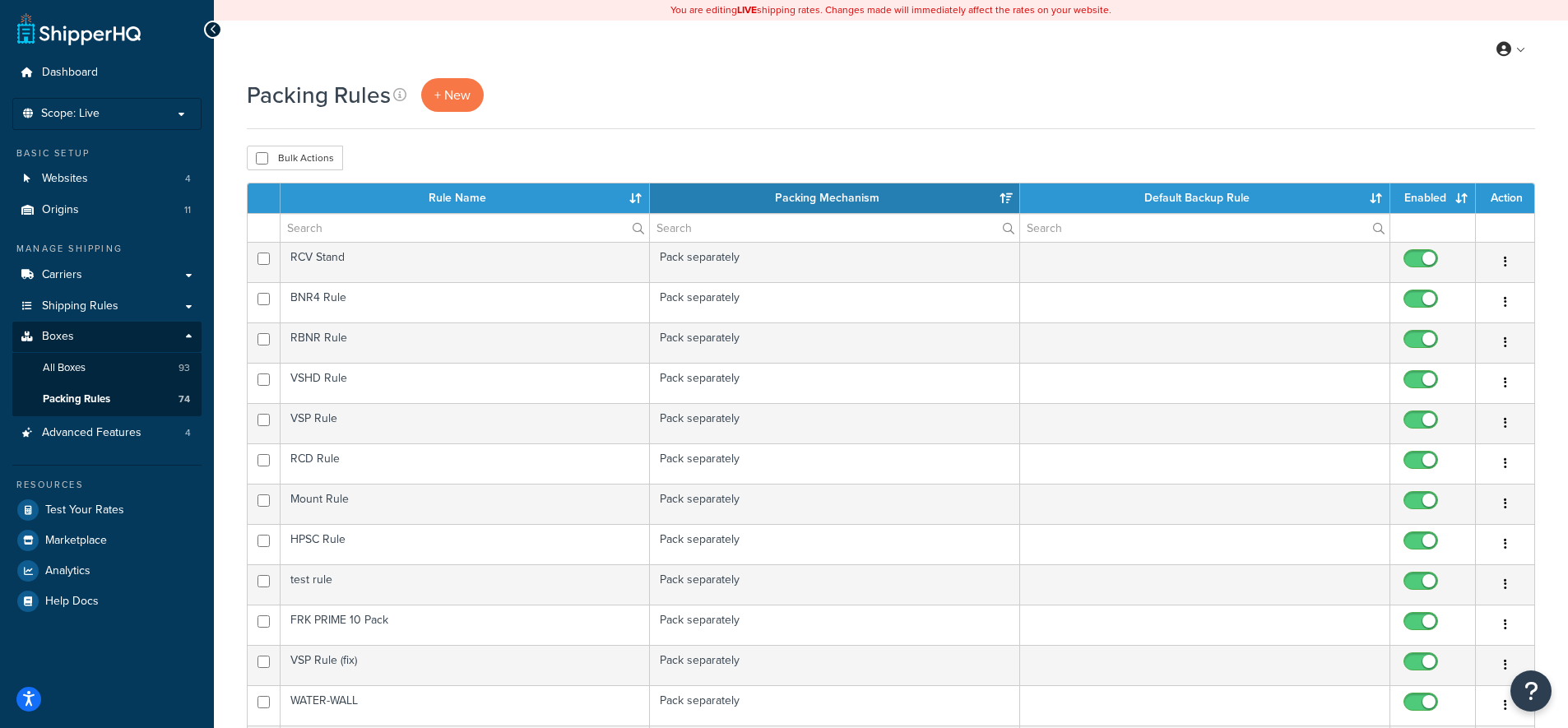
click at [539, 202] on th "Rule Name" at bounding box center [466, 198] width 370 height 29
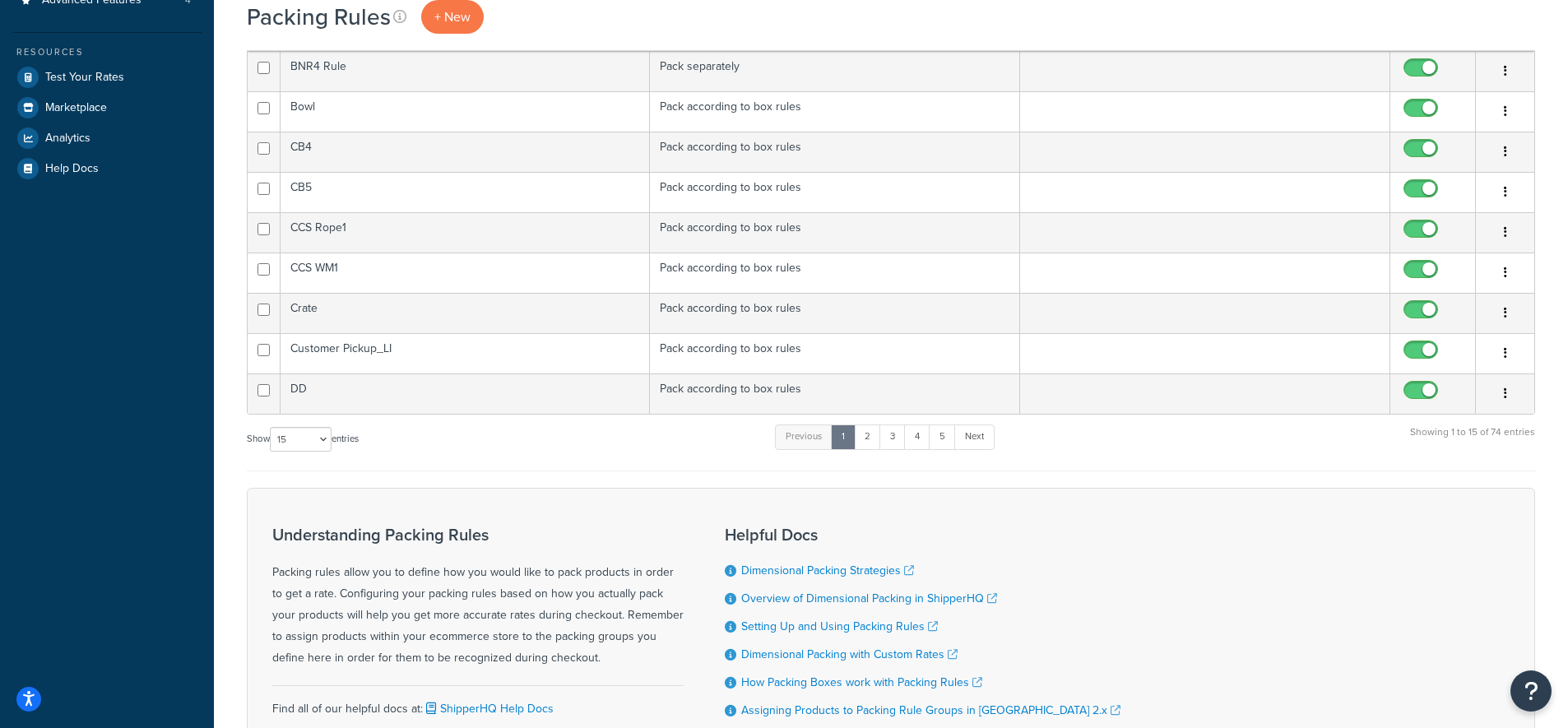
scroll to position [573, 0]
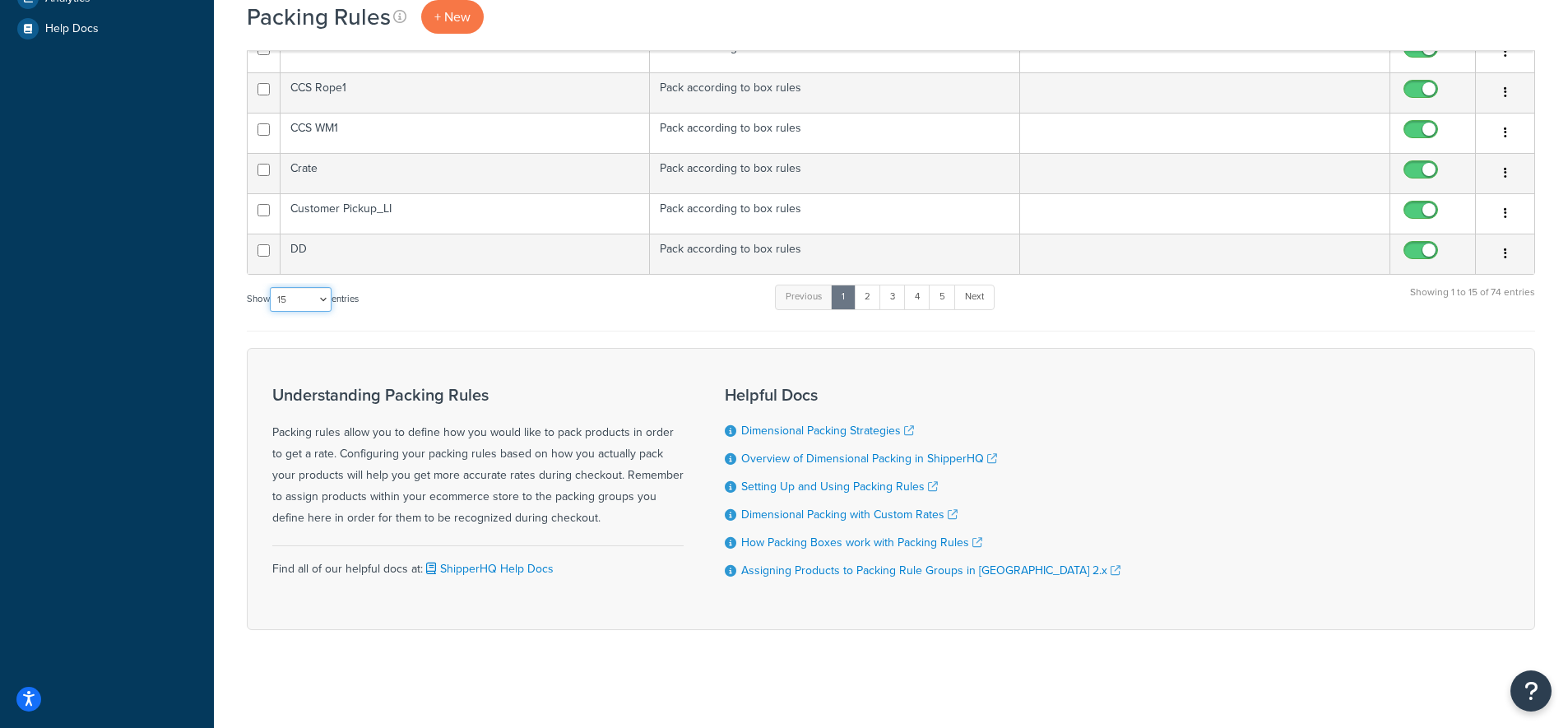
select select "100"
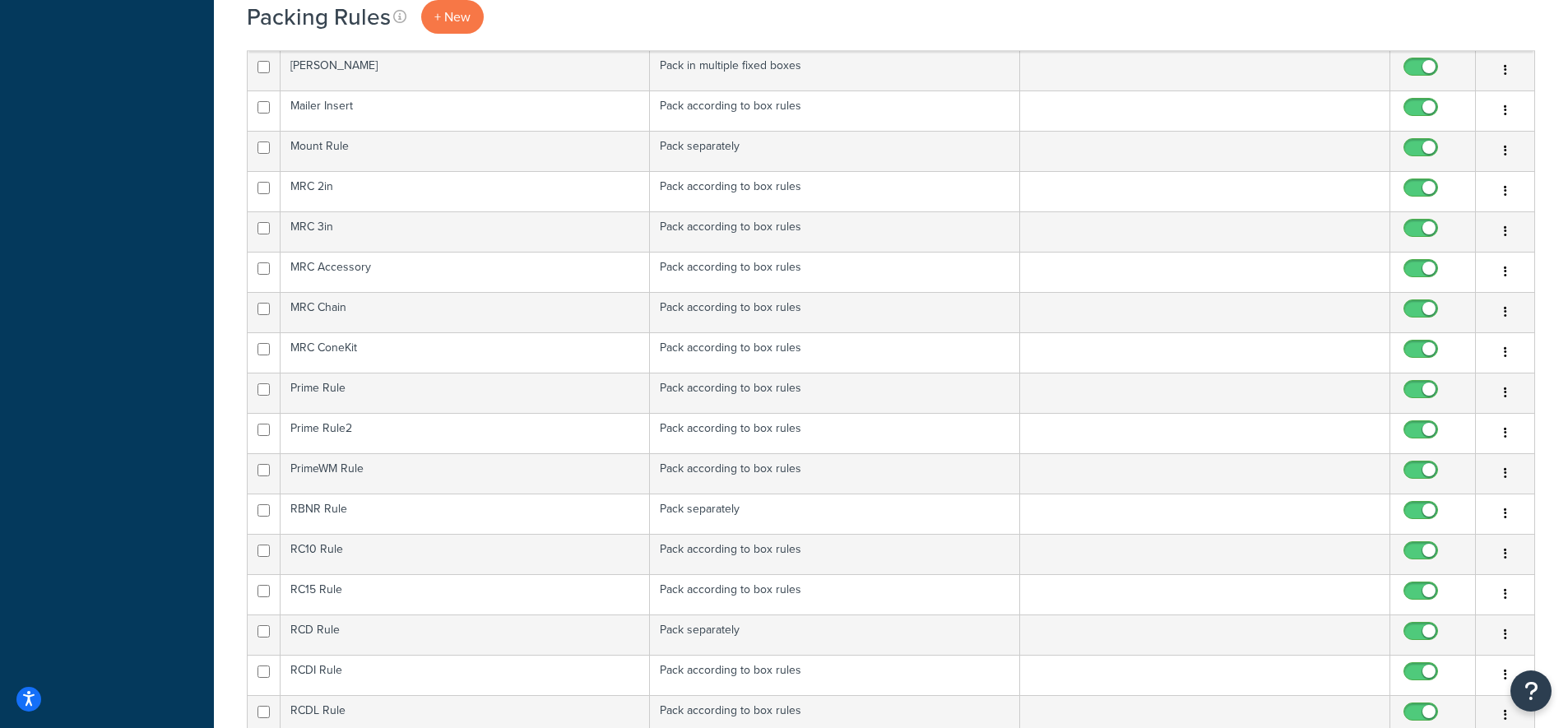
scroll to position [1952, 0]
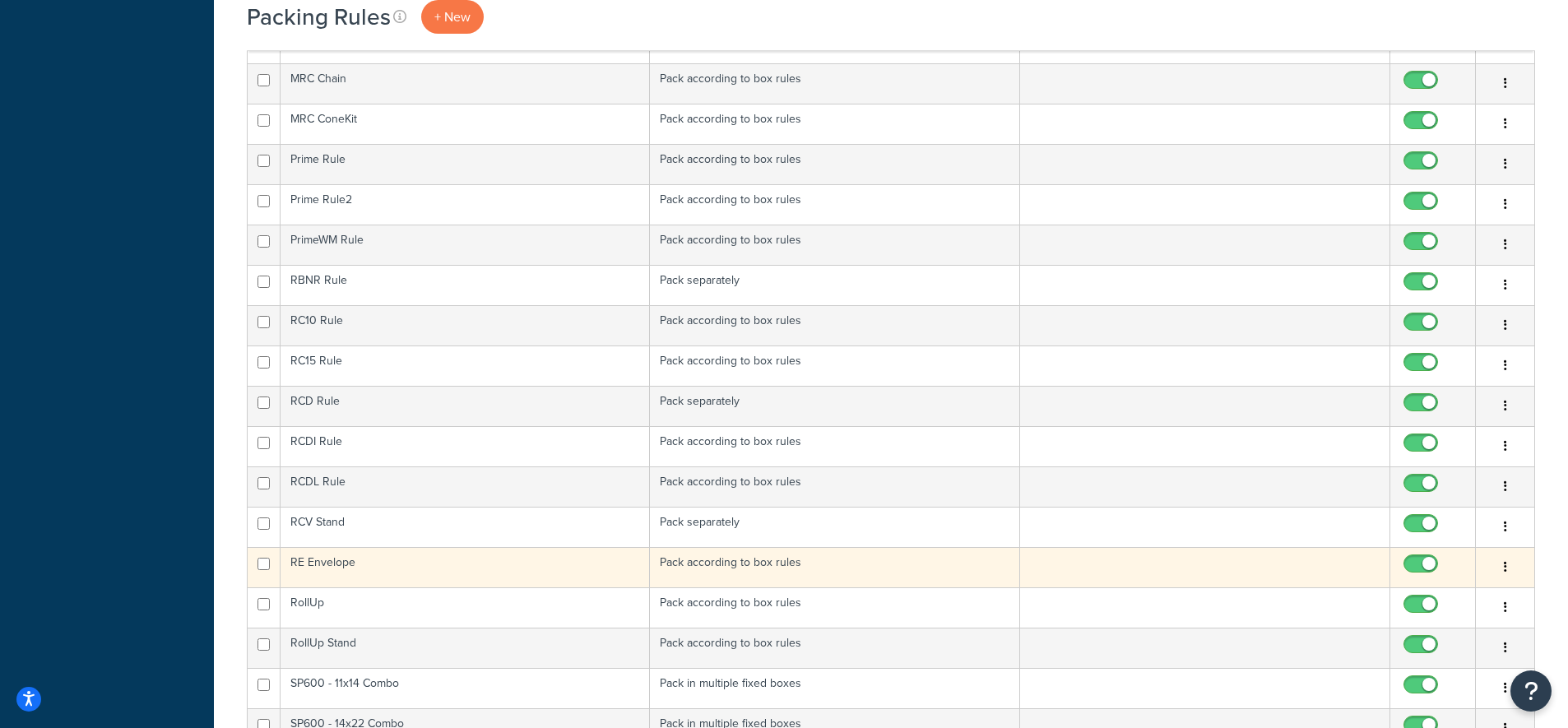
click at [413, 562] on td "RE Envelope" at bounding box center [466, 567] width 370 height 40
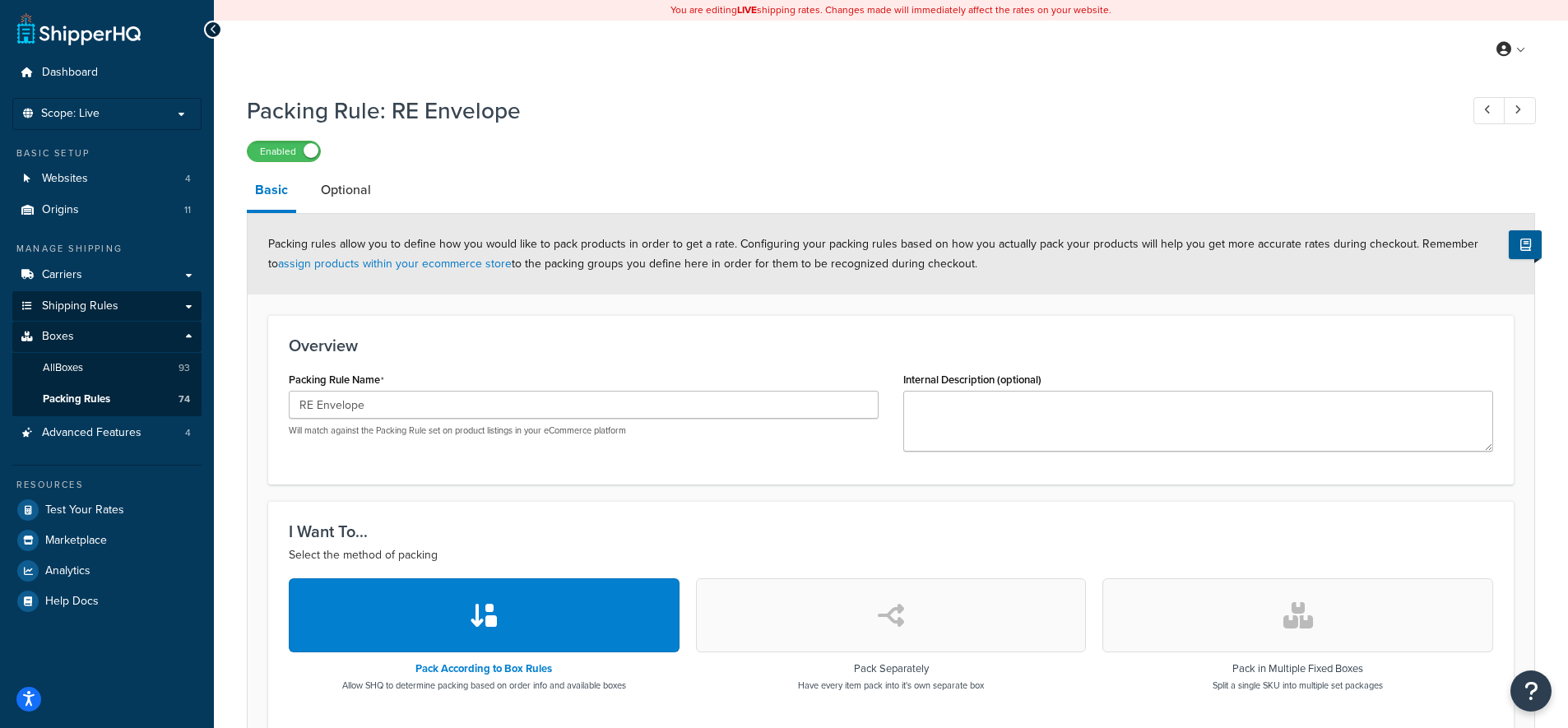
click at [100, 307] on span "Shipping Rules" at bounding box center [80, 306] width 77 height 14
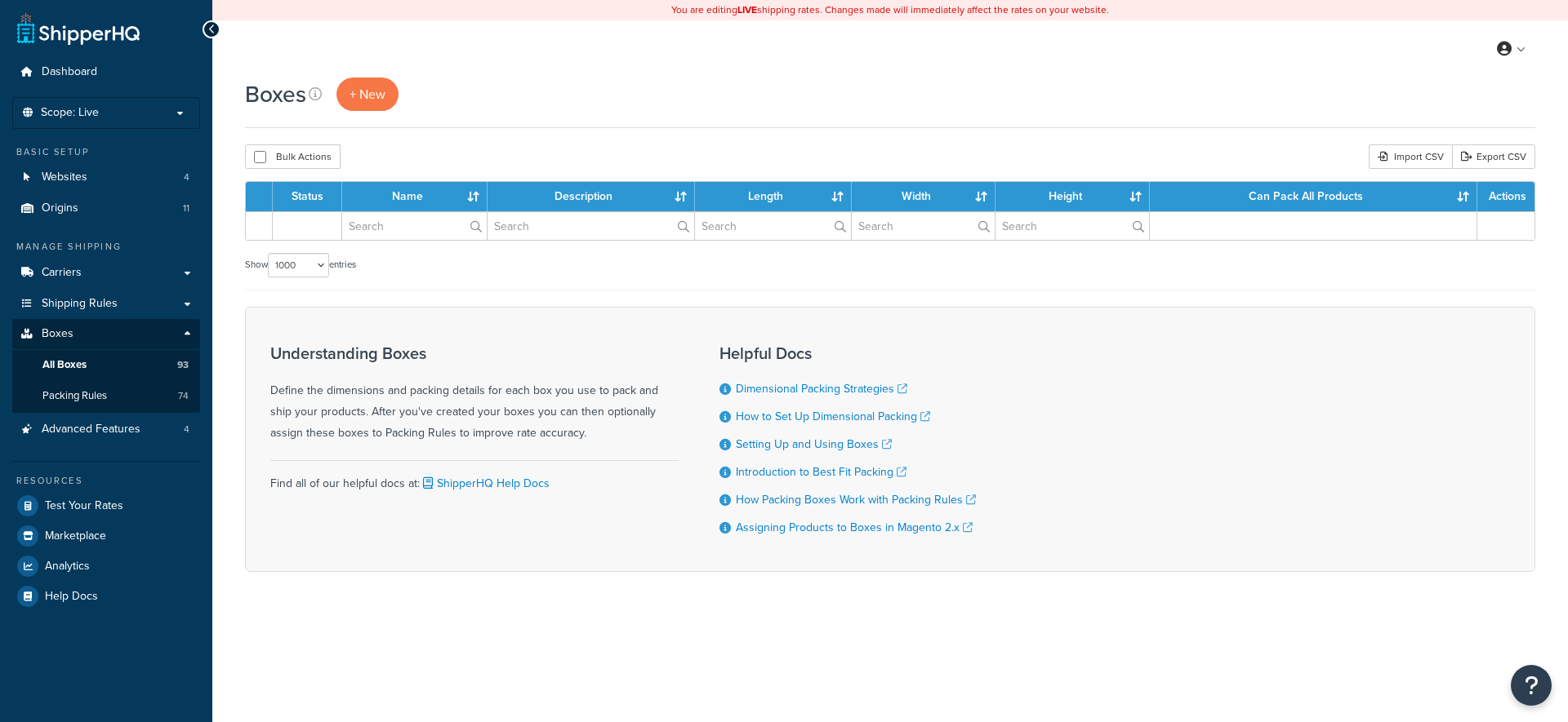
select select "1000"
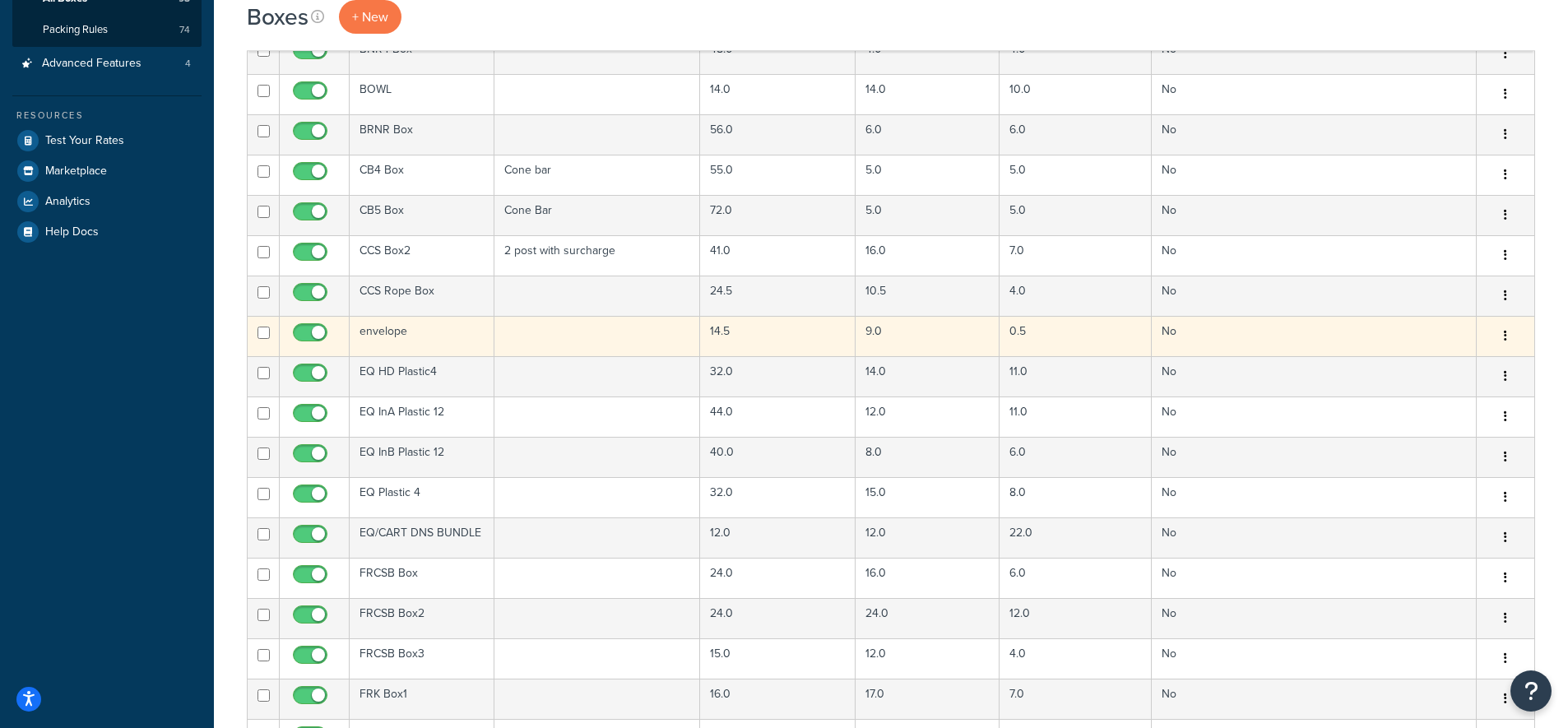
scroll to position [566, 0]
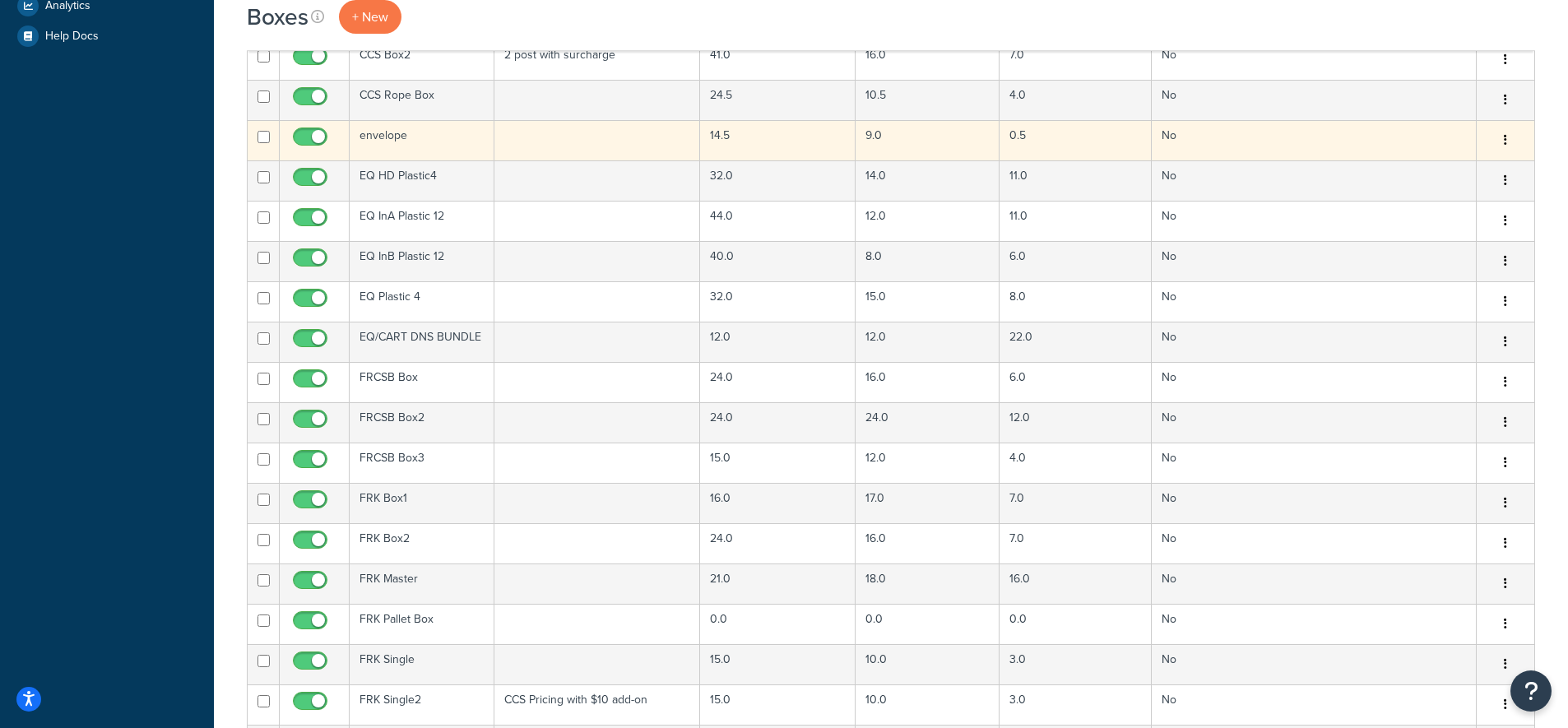
click at [413, 135] on td "envelope" at bounding box center [421, 140] width 145 height 40
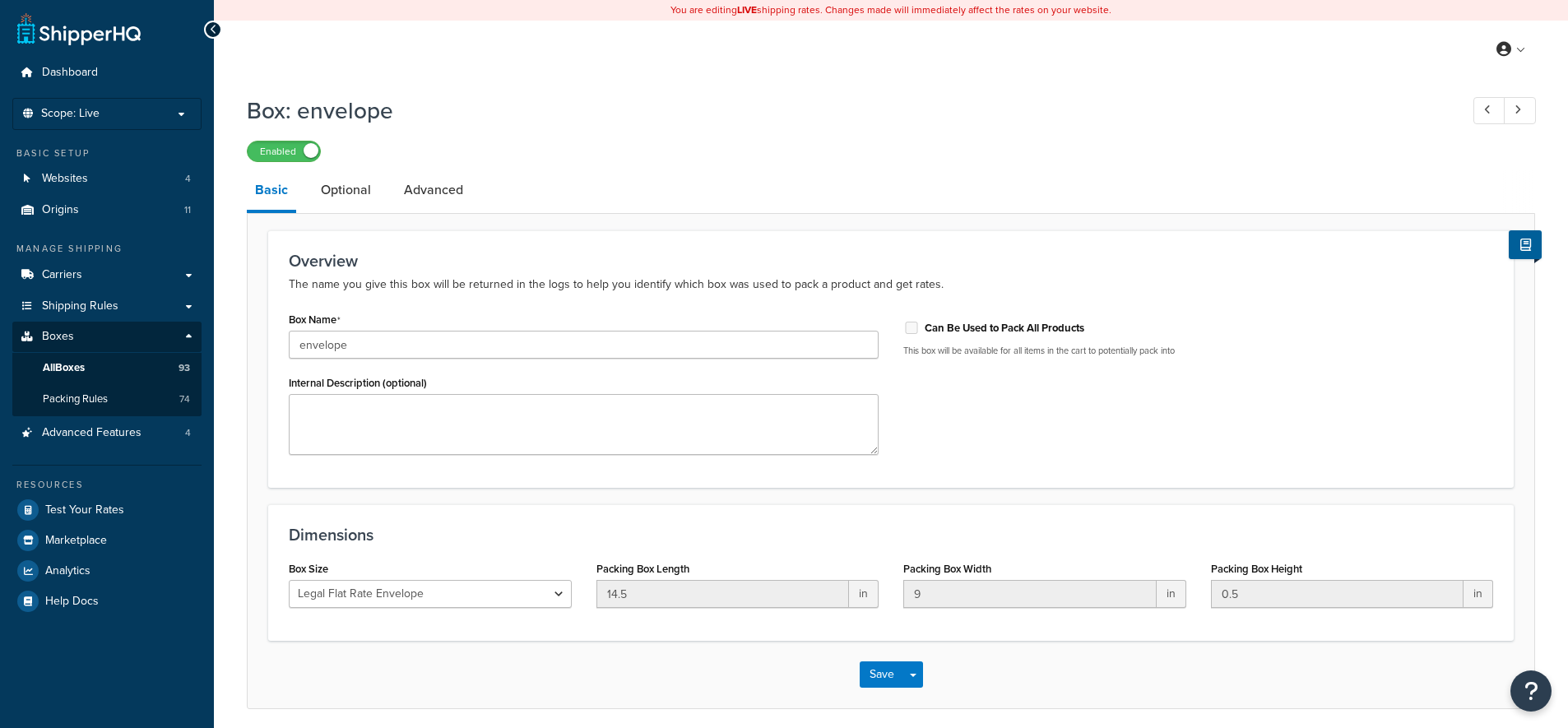
select select "usps_legal_flat_rate_evelope"
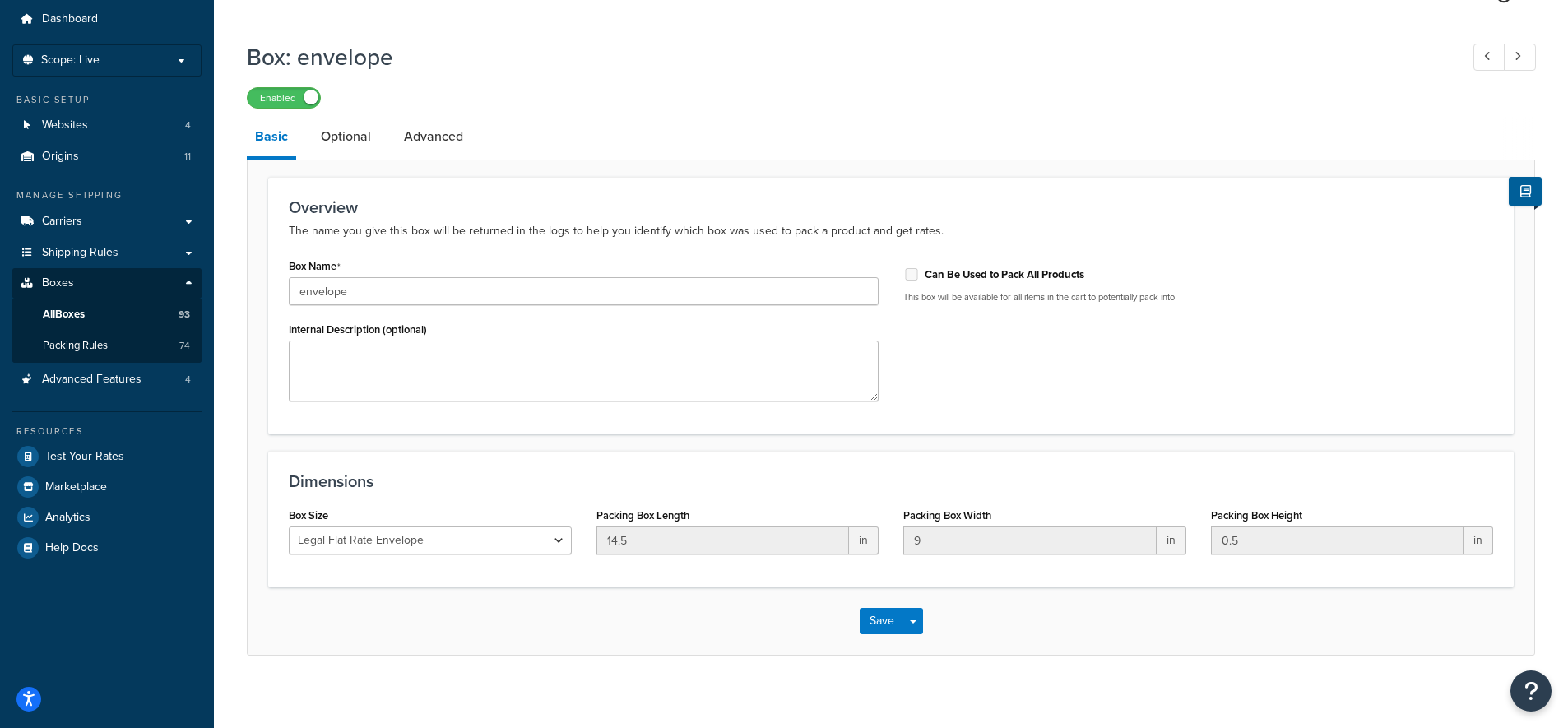
scroll to position [63, 0]
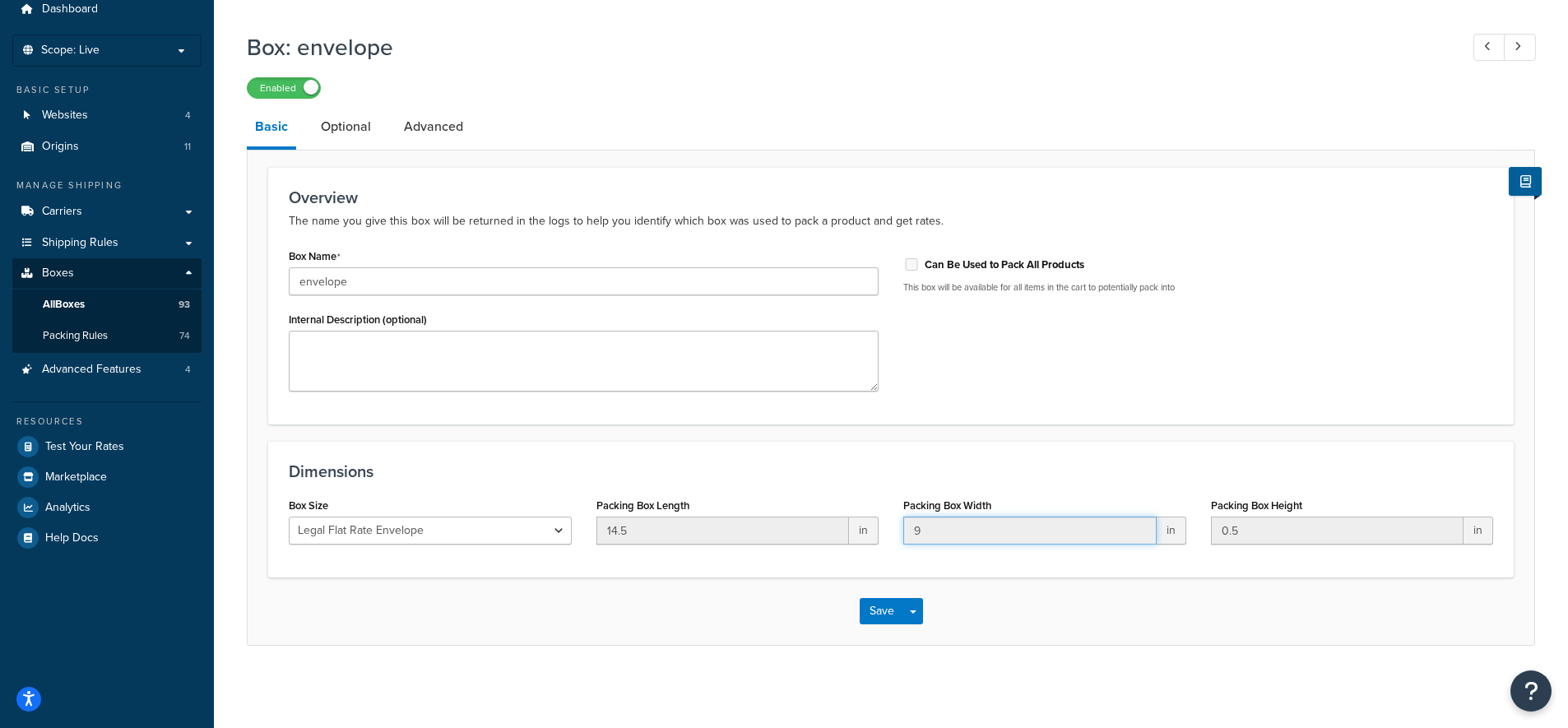
click at [972, 524] on input "9" at bounding box center [1030, 530] width 254 height 28
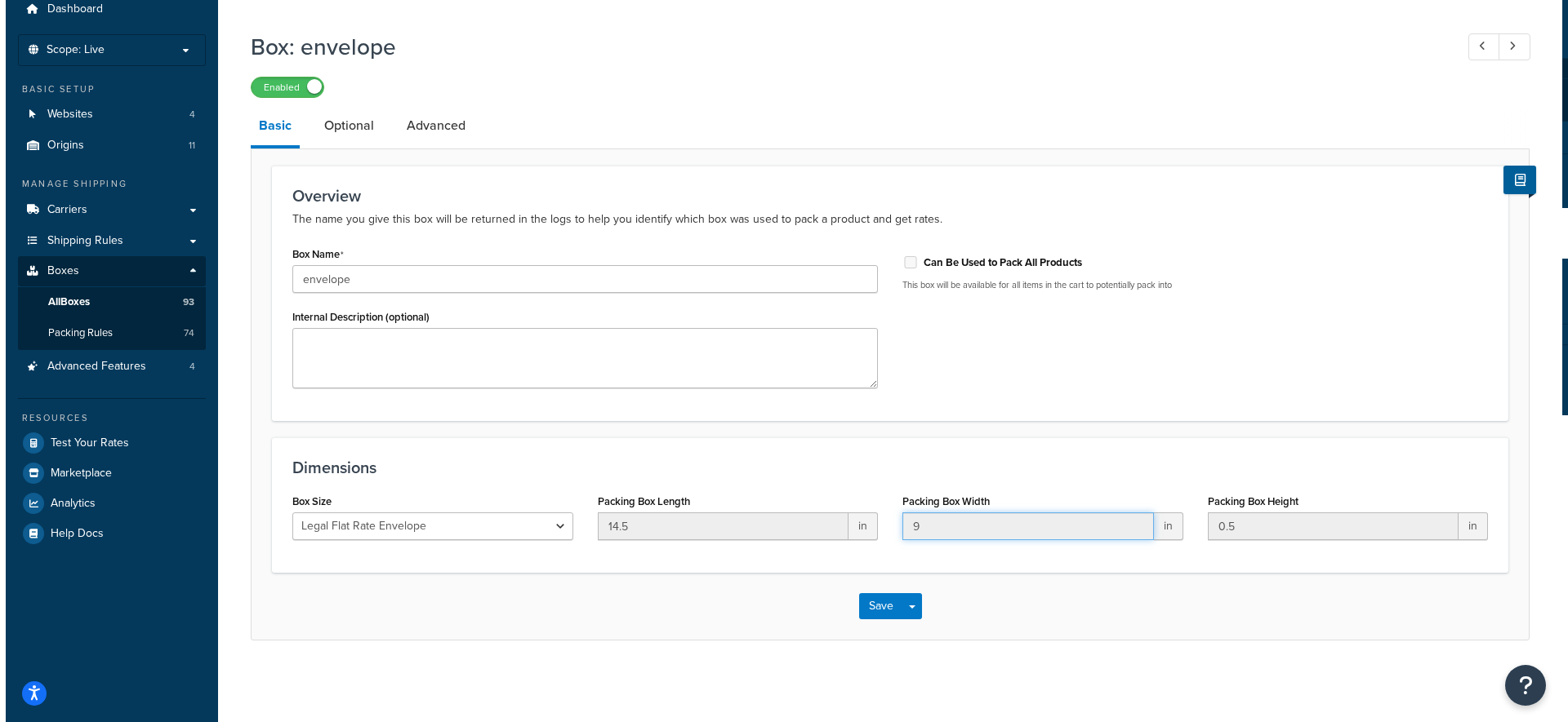
scroll to position [0, 0]
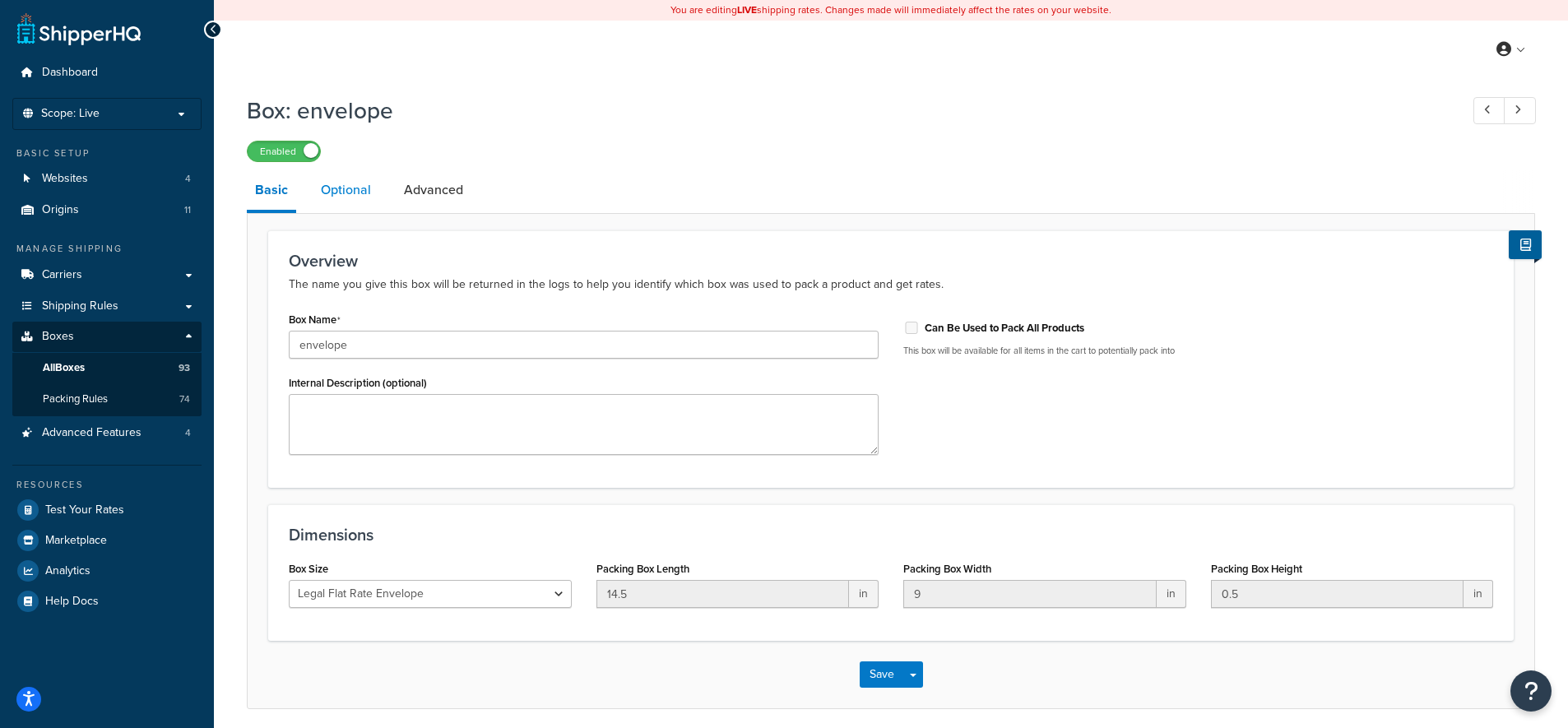
click at [324, 188] on link "Optional" at bounding box center [346, 190] width 67 height 39
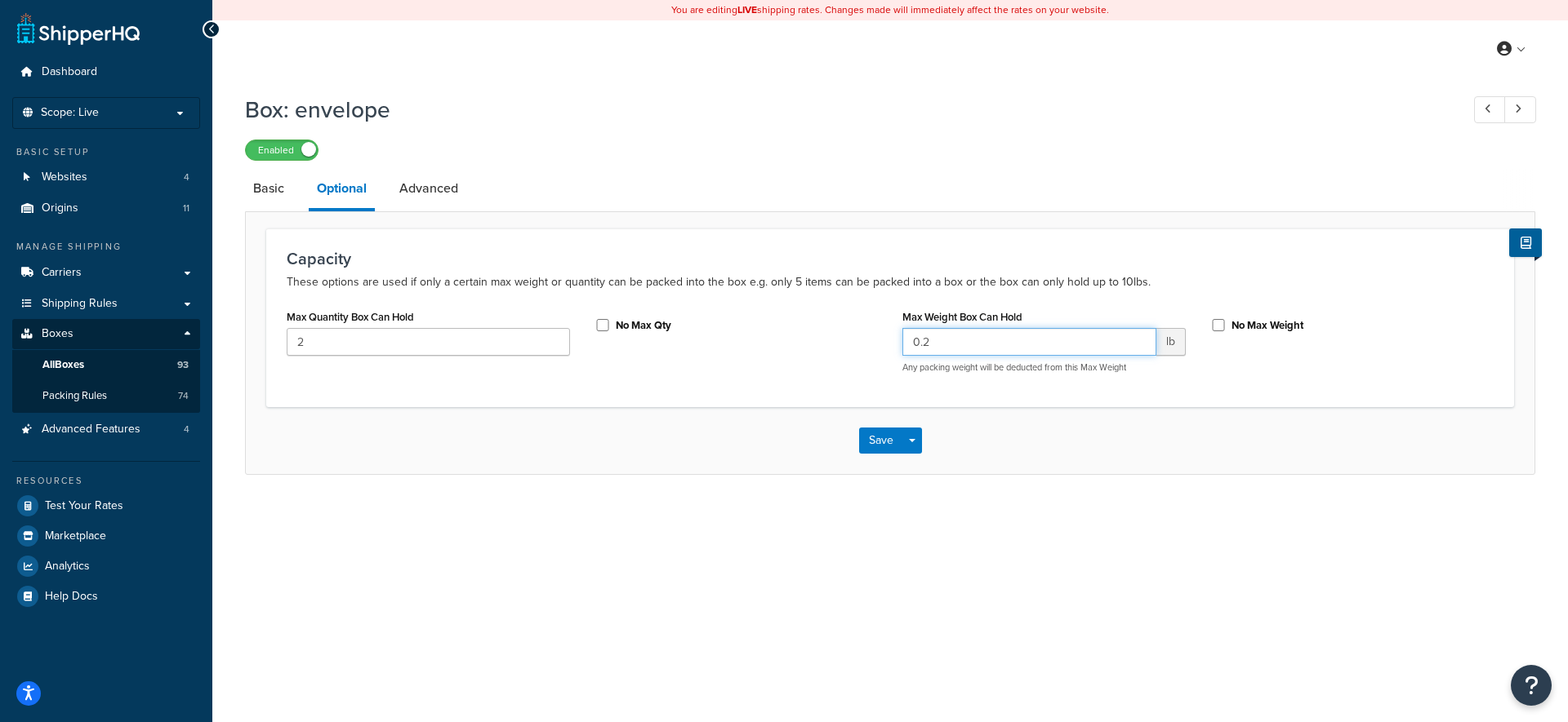
drag, startPoint x: 30, startPoint y: 354, endPoint x: 1011, endPoint y: 341, distance: 981.1
click at [1011, 341] on input "0.2" at bounding box center [1029, 342] width 254 height 28
drag, startPoint x: 1011, startPoint y: 341, endPoint x: 844, endPoint y: 323, distance: 168.0
click at [844, 323] on div "Max Quantity Box Can Hold 2 No Max Qty Max Weight Box Can Hold 0.2 lb Any packi…" at bounding box center [890, 345] width 1231 height 81
drag, startPoint x: 844, startPoint y: 323, endPoint x: 888, endPoint y: 442, distance: 126.9
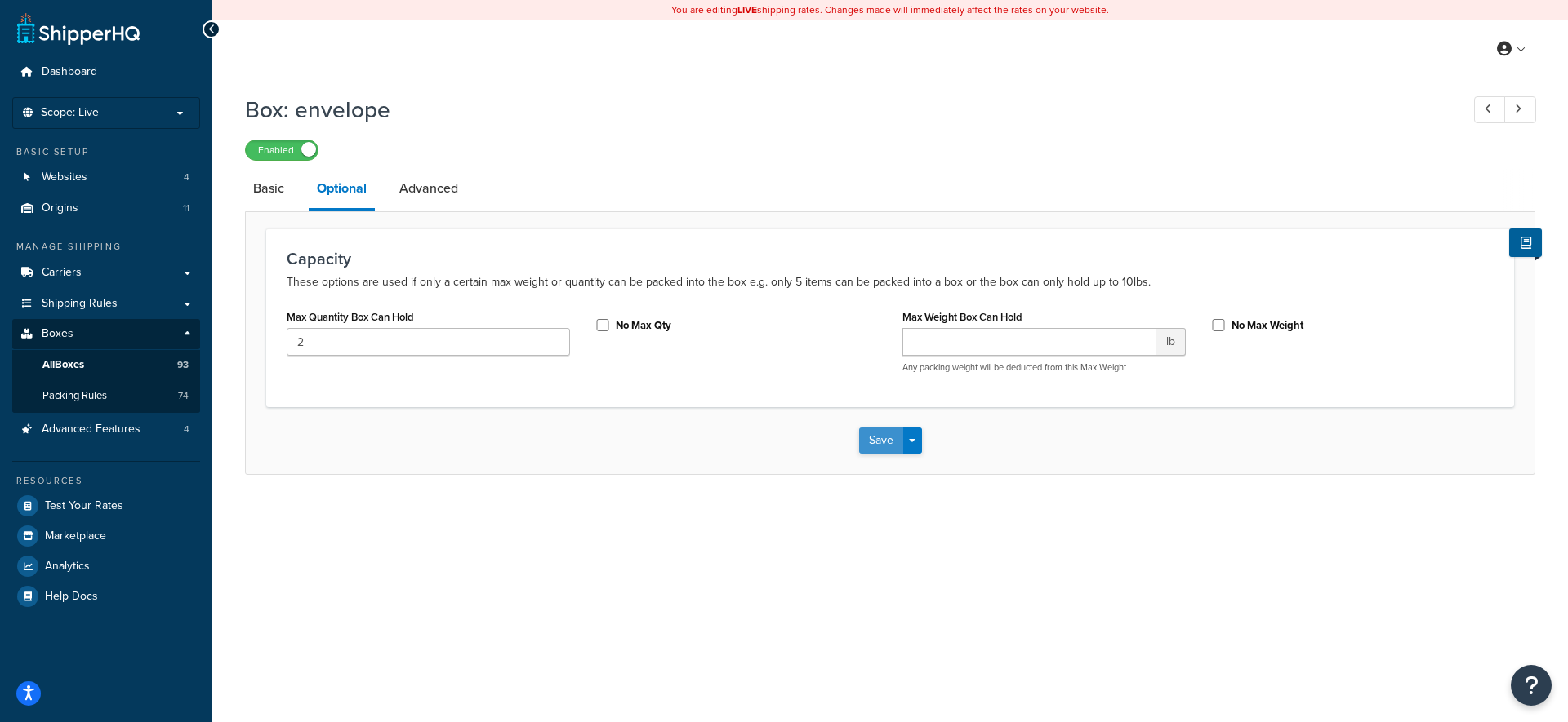
click at [888, 442] on button "Save" at bounding box center [881, 441] width 44 height 26
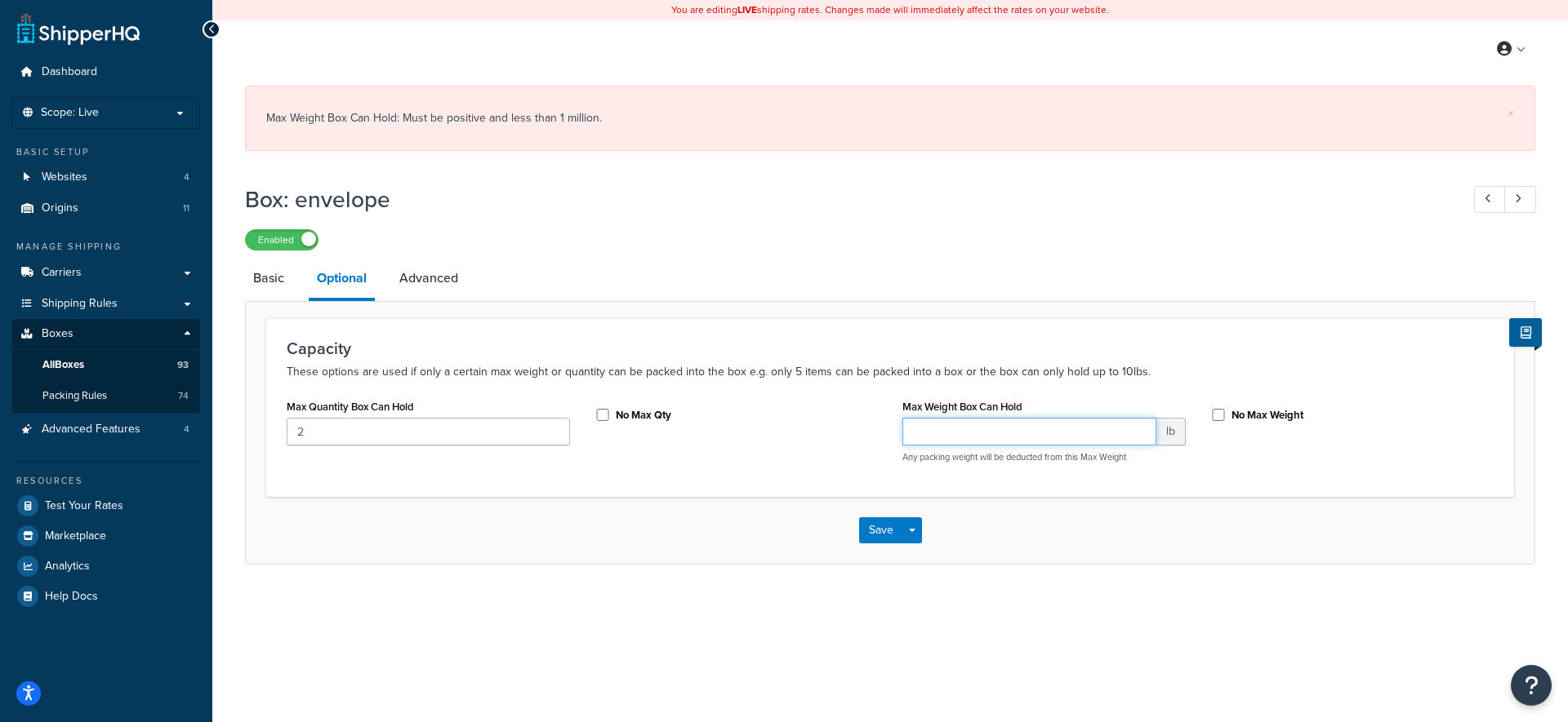
drag, startPoint x: 888, startPoint y: 442, endPoint x: 982, endPoint y: 431, distance: 94.6
click at [982, 431] on input "Max Weight Box Can Hold" at bounding box center [1029, 432] width 254 height 28
type input "1"
click at [879, 537] on button "Save" at bounding box center [881, 530] width 44 height 26
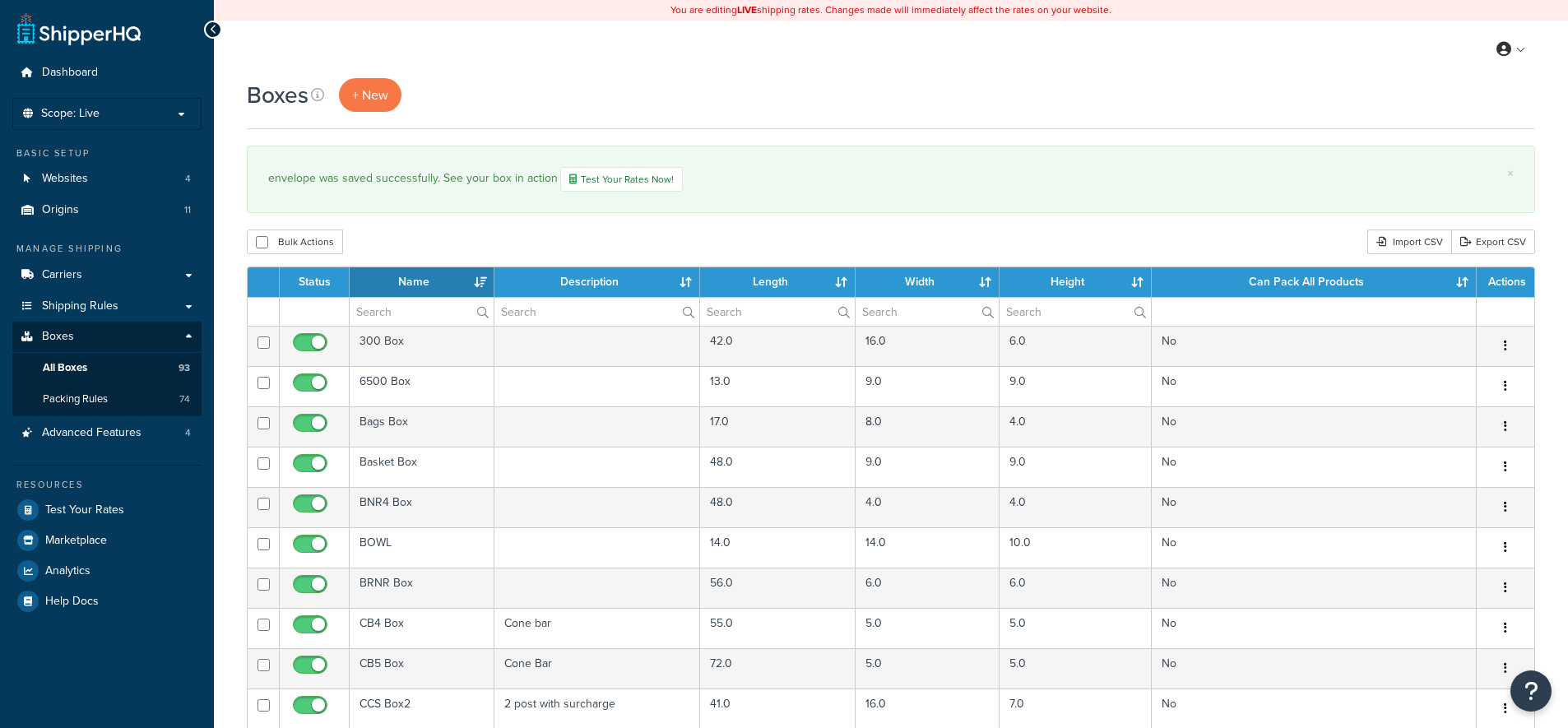
select select "1000"
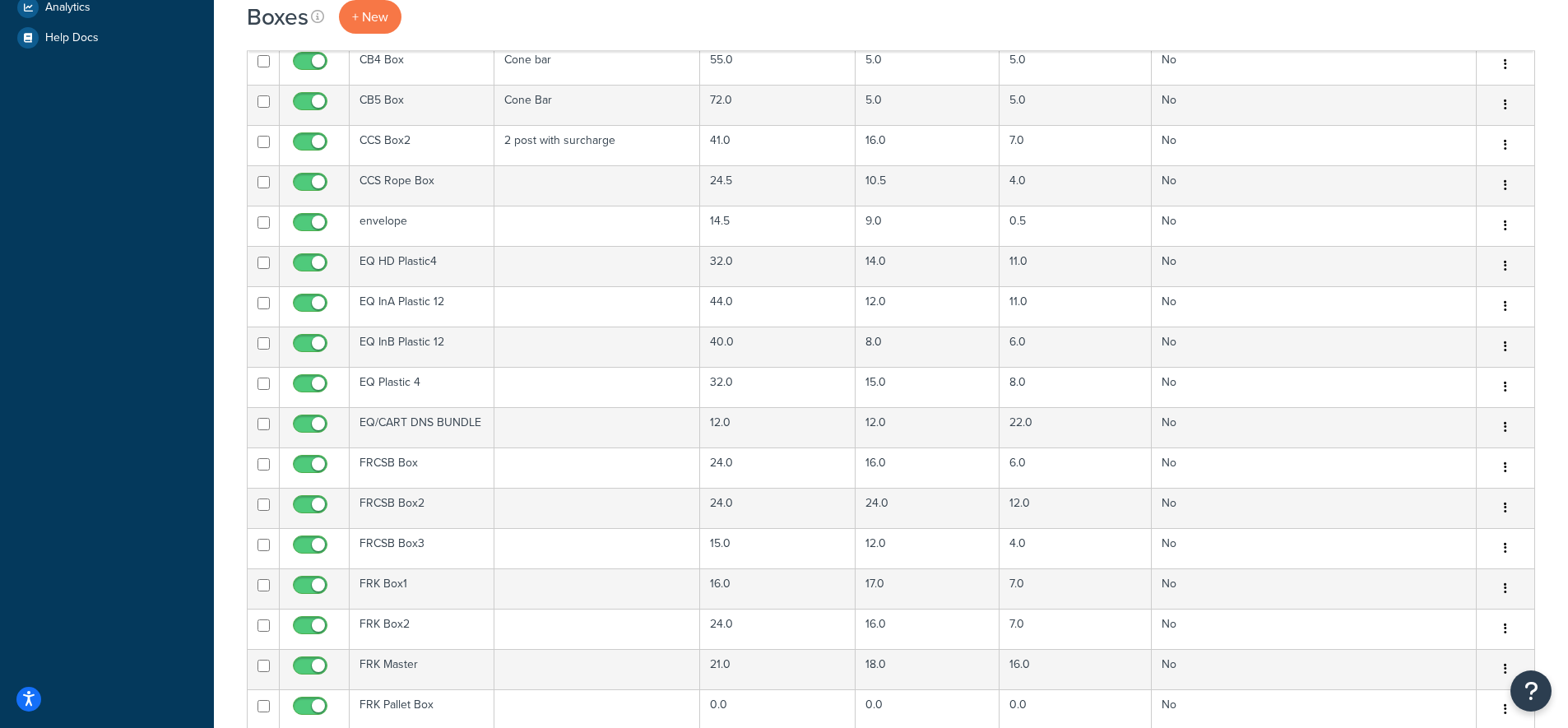
scroll to position [456, 0]
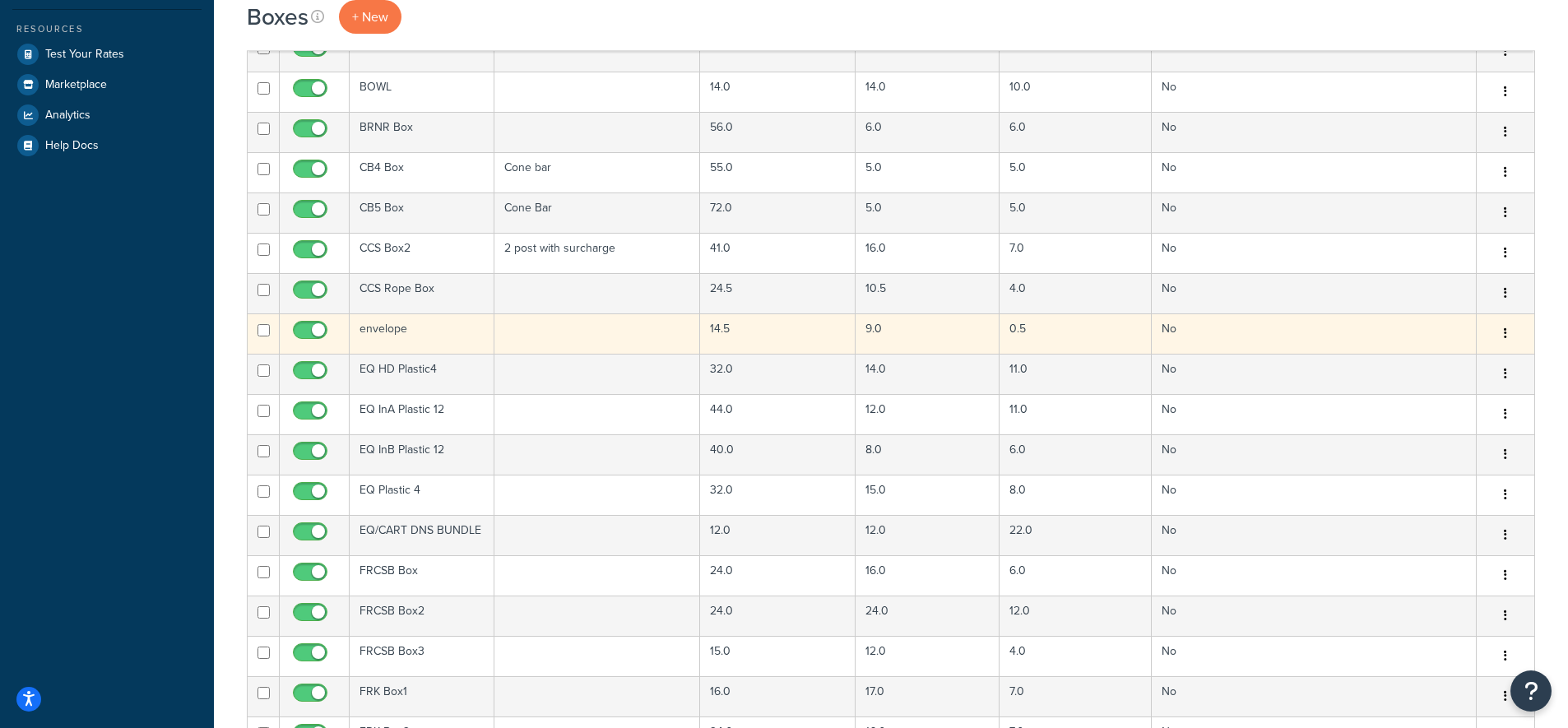
click at [426, 331] on td "envelope" at bounding box center [421, 334] width 145 height 40
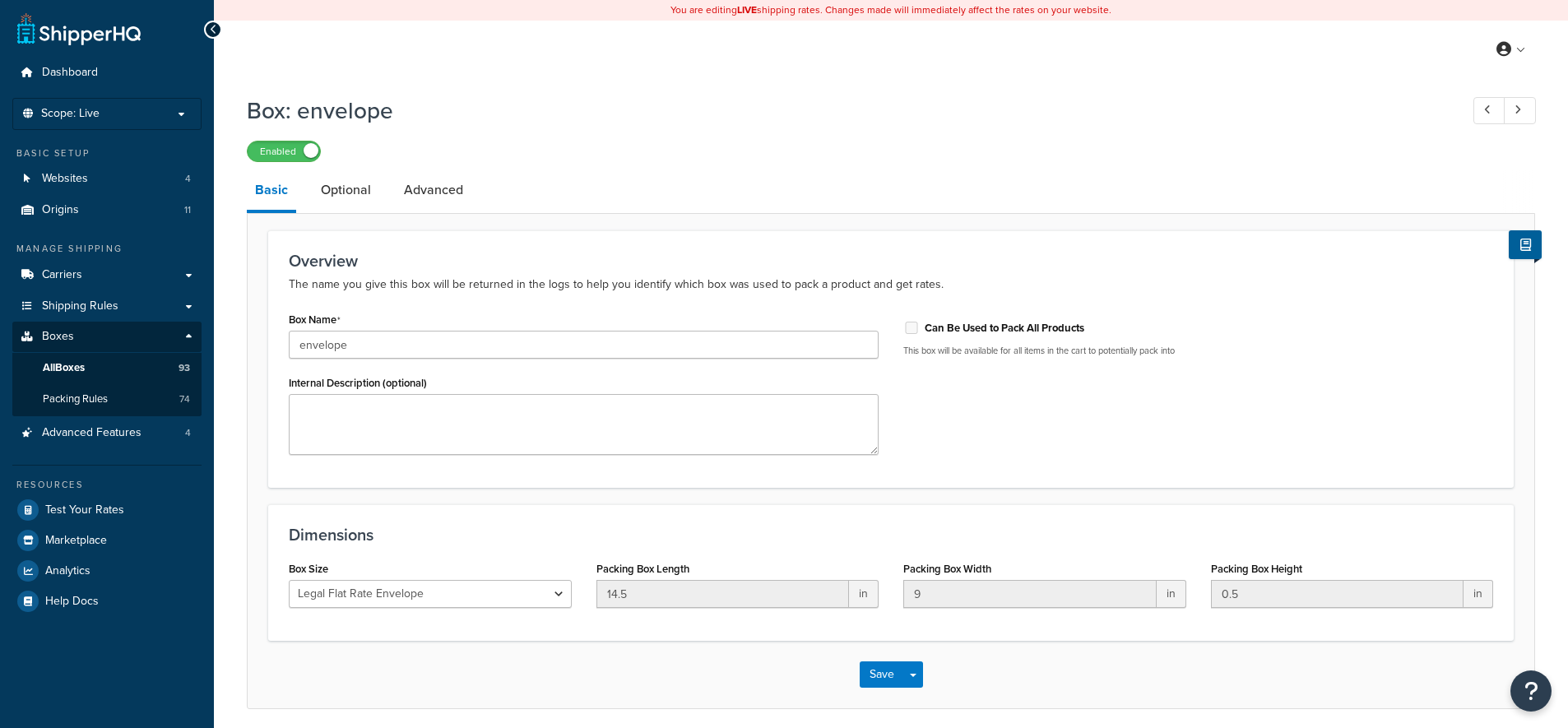
select select "usps_legal_flat_rate_evelope"
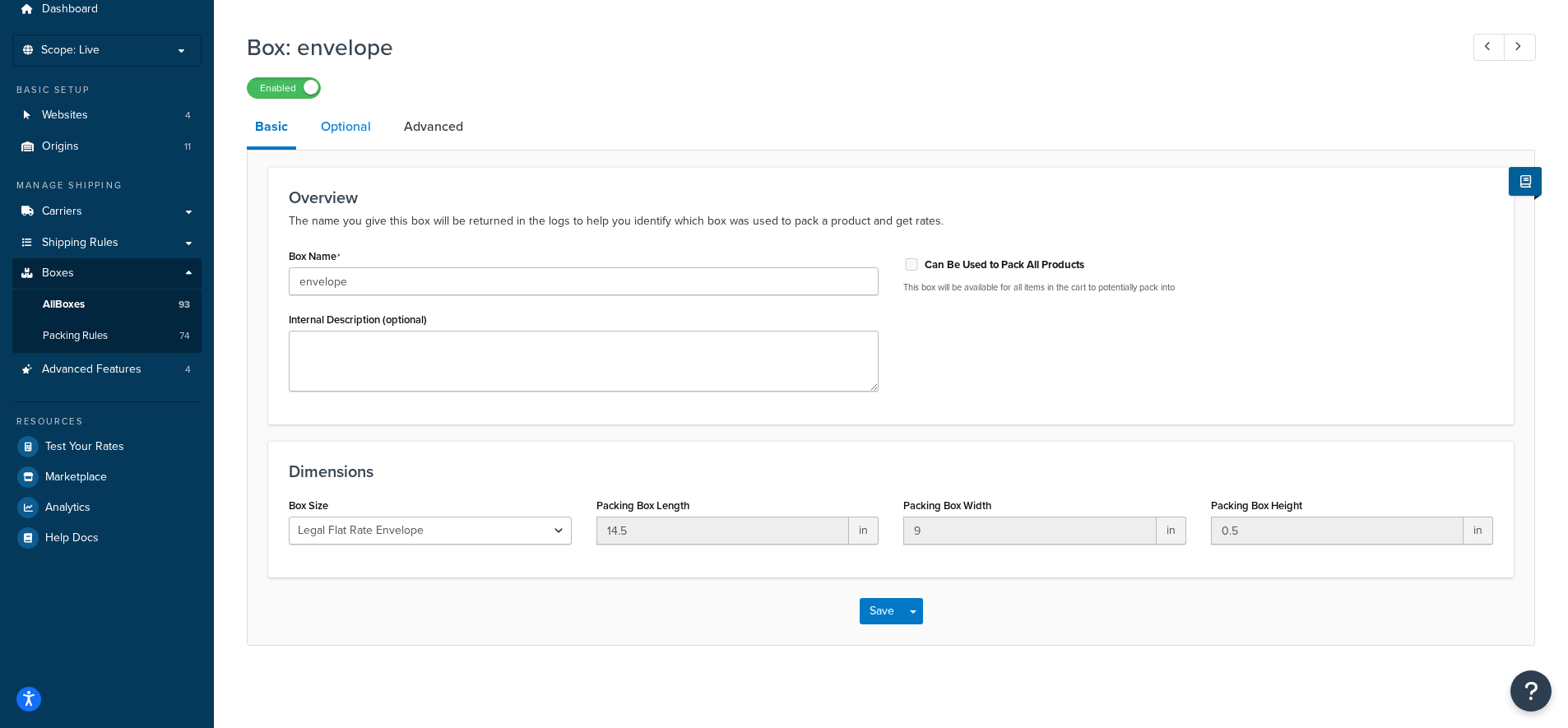
click at [373, 123] on link "Optional" at bounding box center [346, 126] width 67 height 39
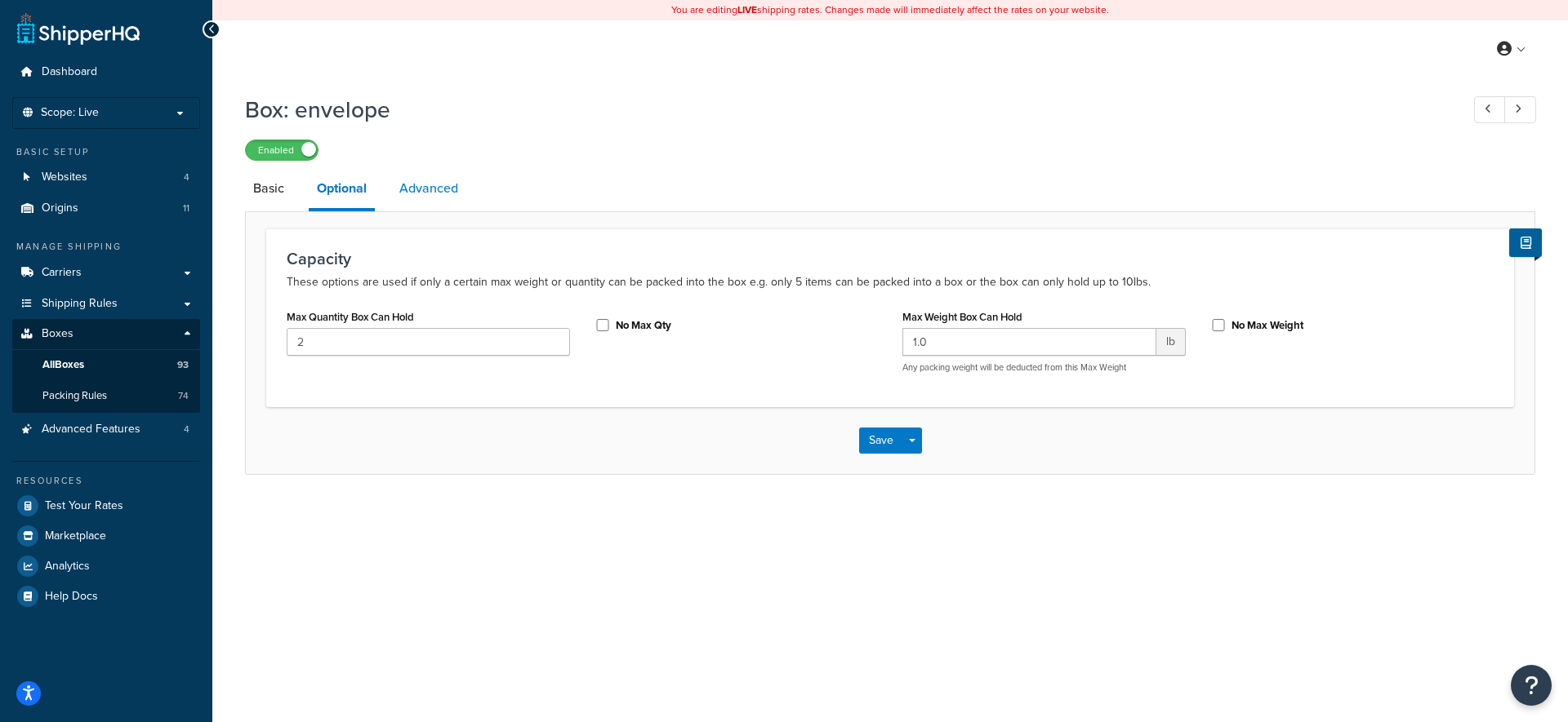
click at [421, 196] on link "Advanced" at bounding box center [428, 188] width 75 height 39
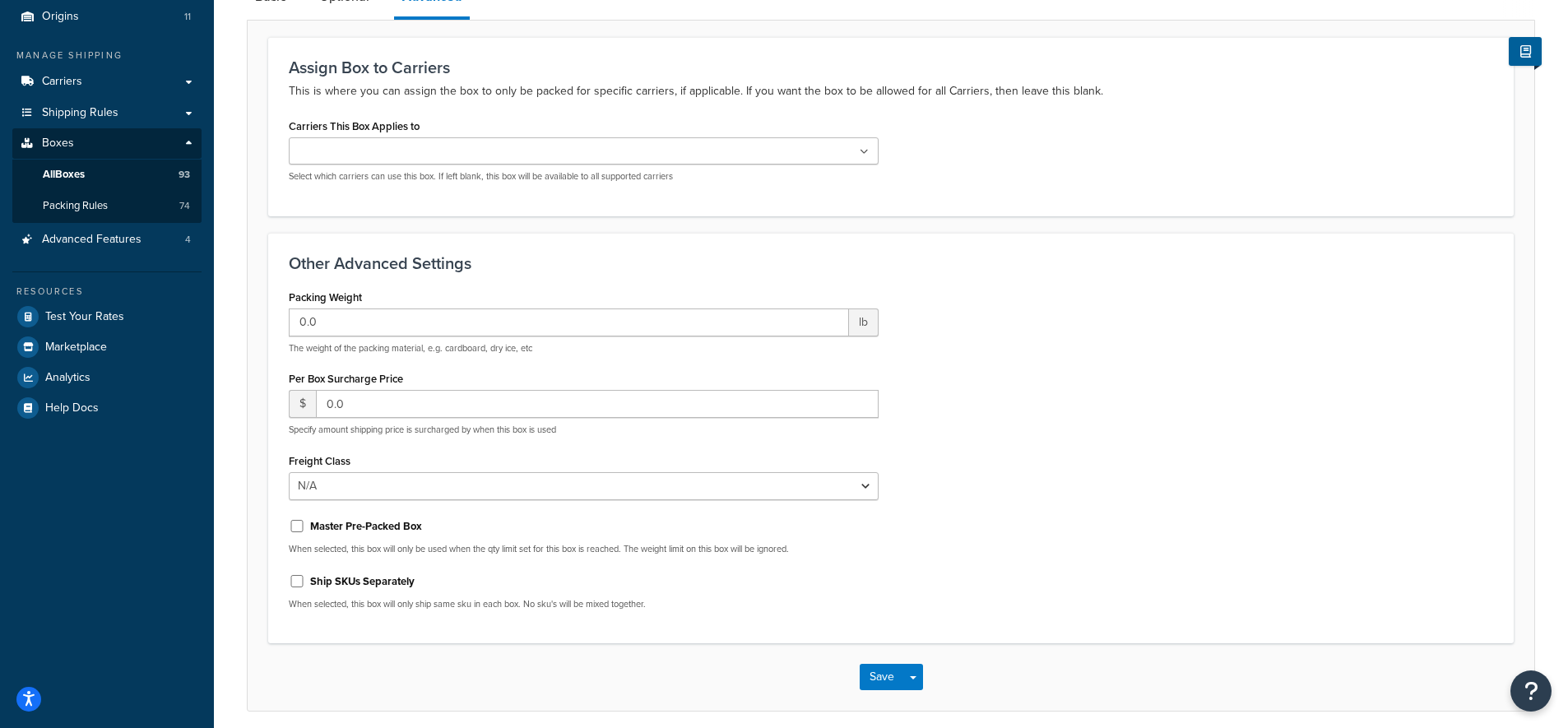
scroll to position [17, 0]
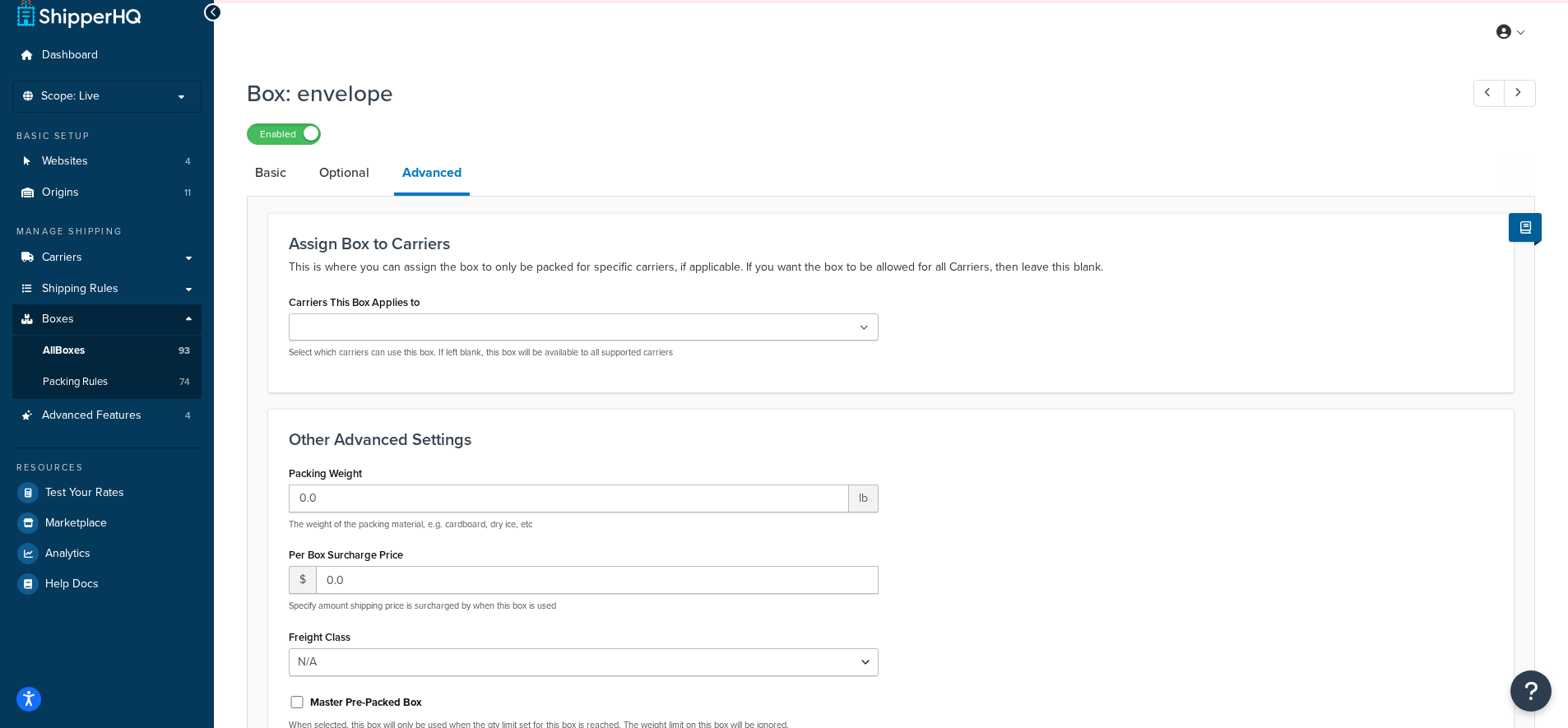
click at [569, 328] on ul at bounding box center [584, 328] width 590 height 27
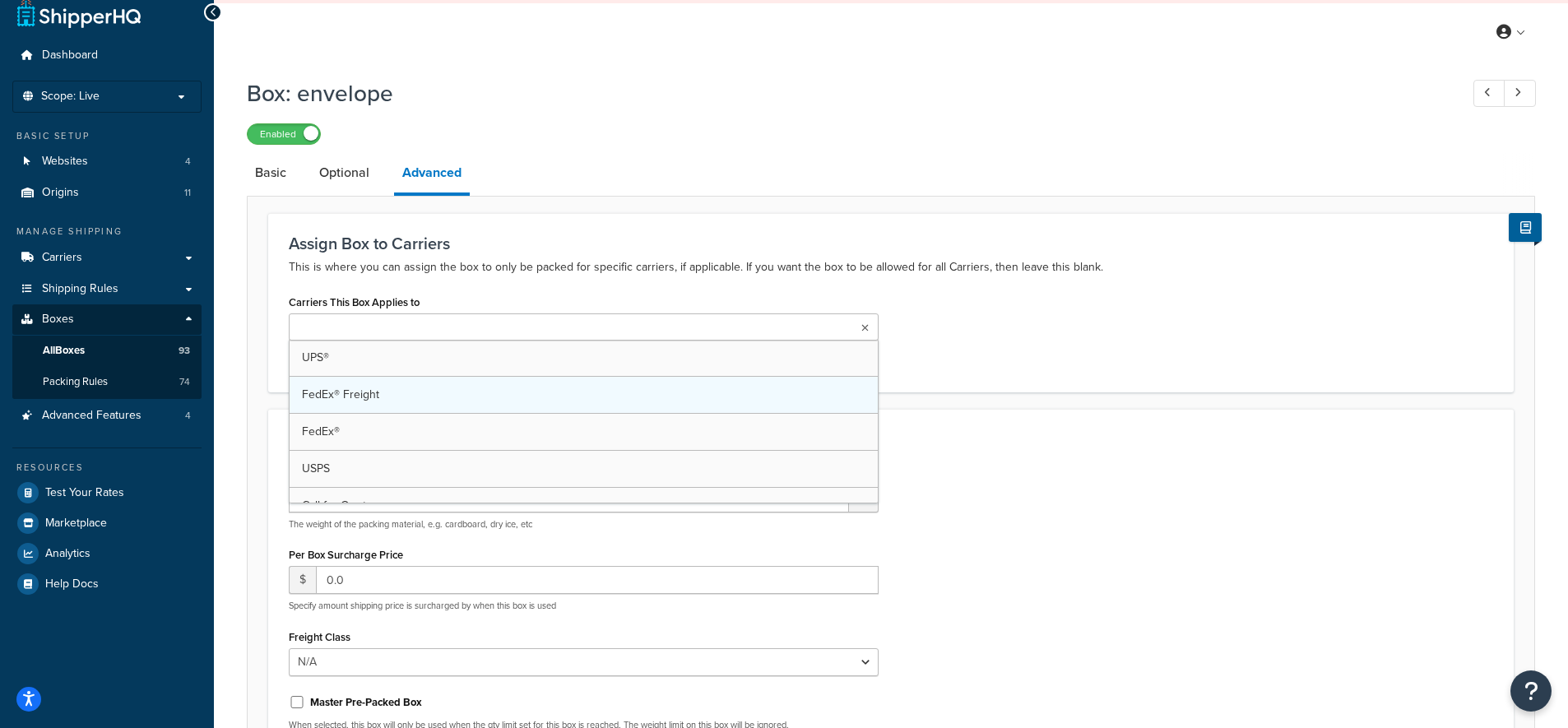
scroll to position [6, 0]
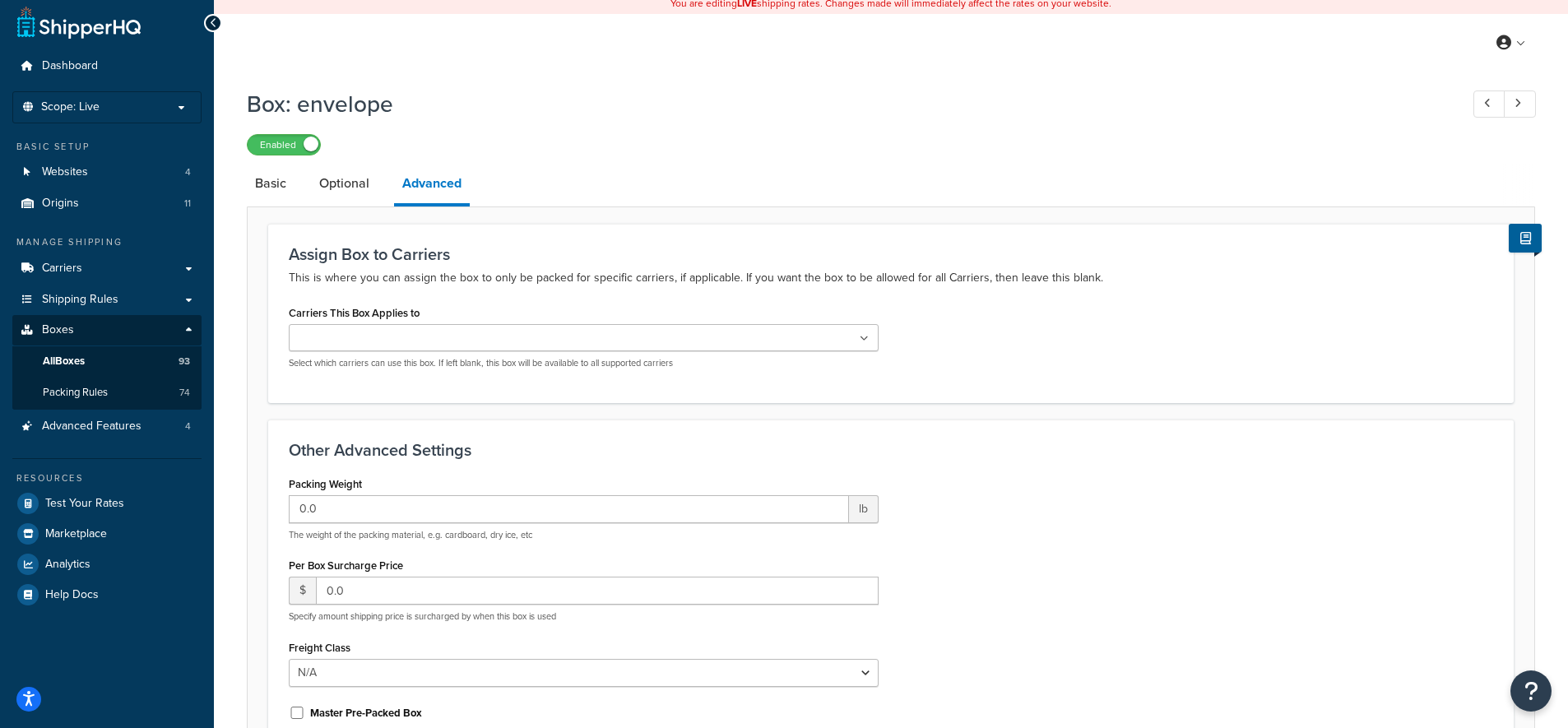
click at [1039, 358] on div "Carriers This Box Applies to UPS® FedEx® Freight FedEx® USPS Call for Quote Cus…" at bounding box center [891, 341] width 1230 height 80
click at [287, 188] on link "Basic" at bounding box center [271, 182] width 47 height 39
select select "usps_legal_flat_rate_evelope"
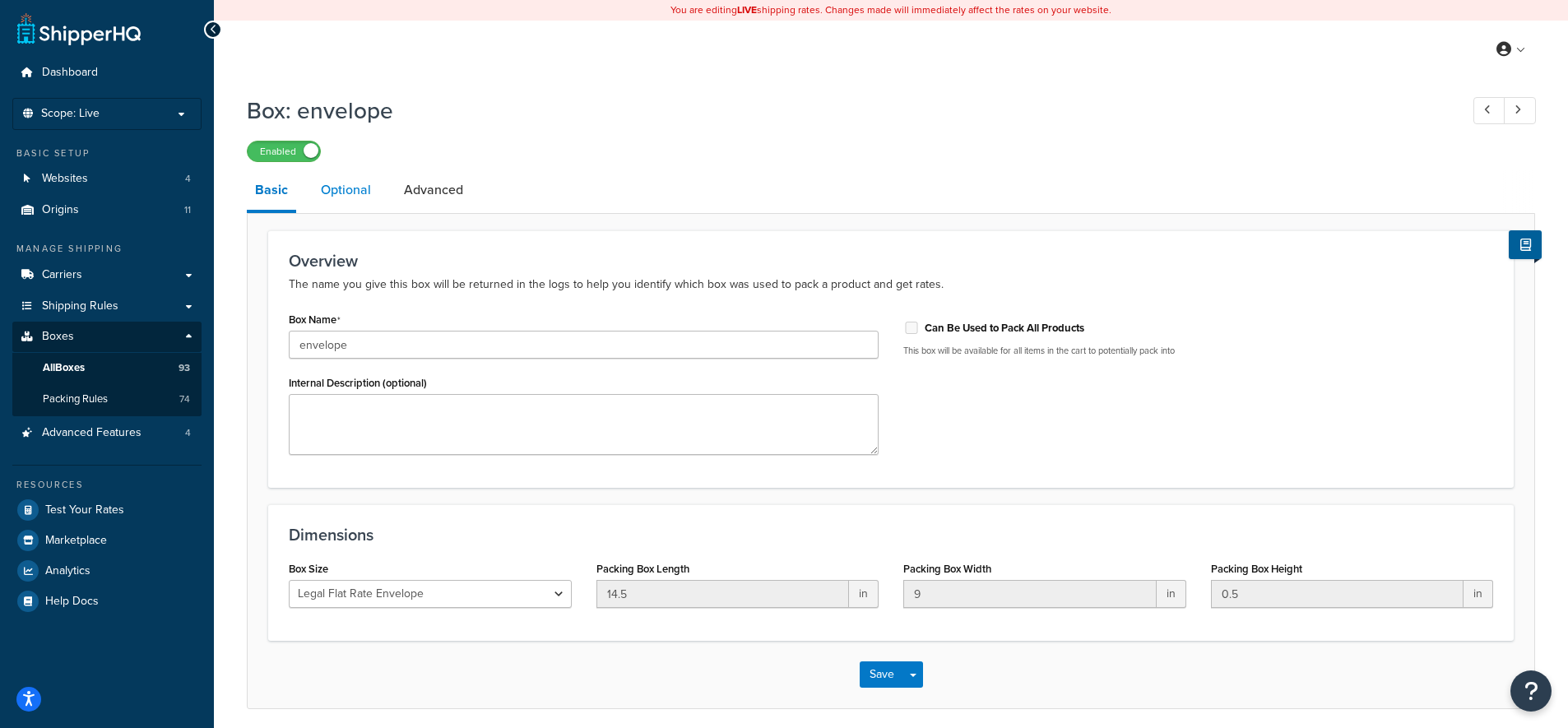
click at [341, 191] on link "Optional" at bounding box center [346, 190] width 67 height 39
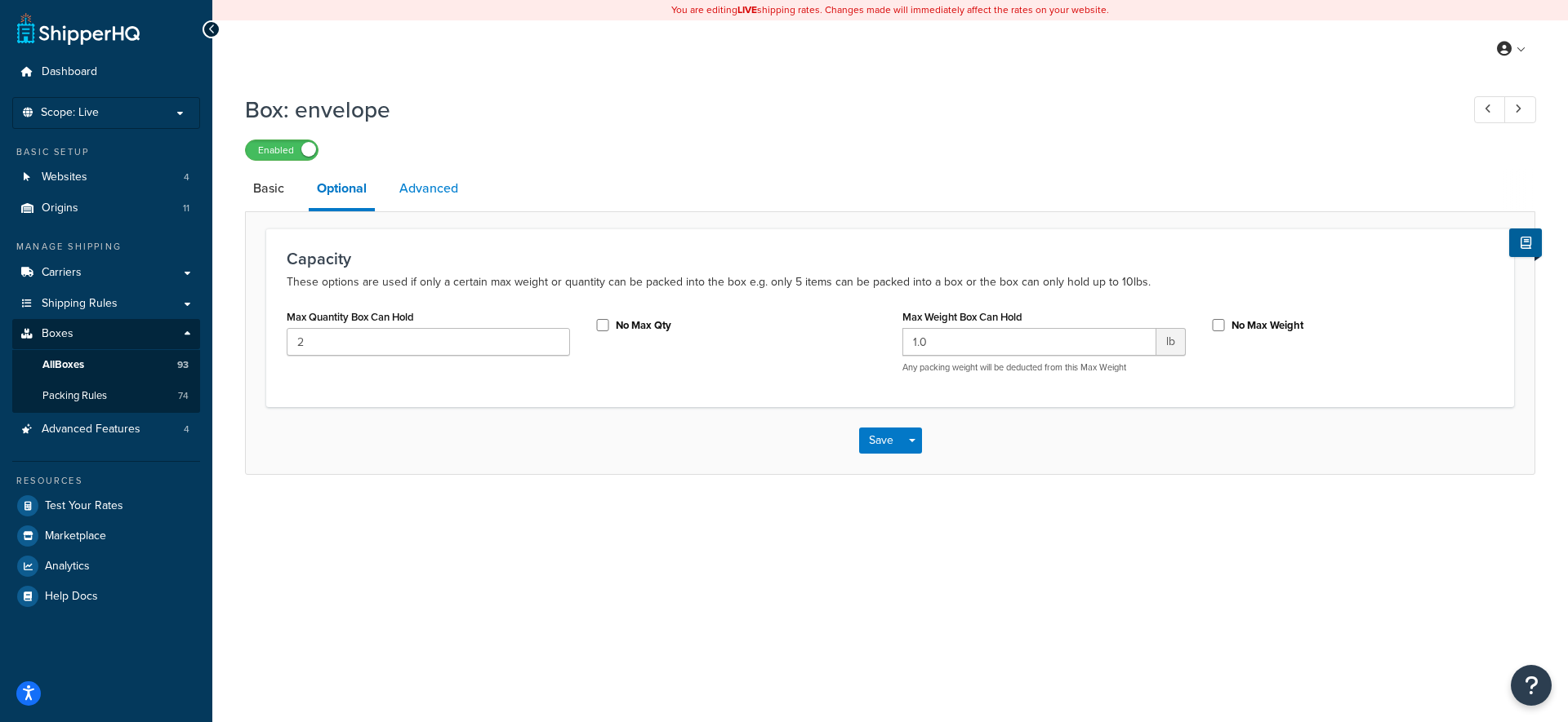
click at [417, 187] on link "Advanced" at bounding box center [428, 188] width 75 height 39
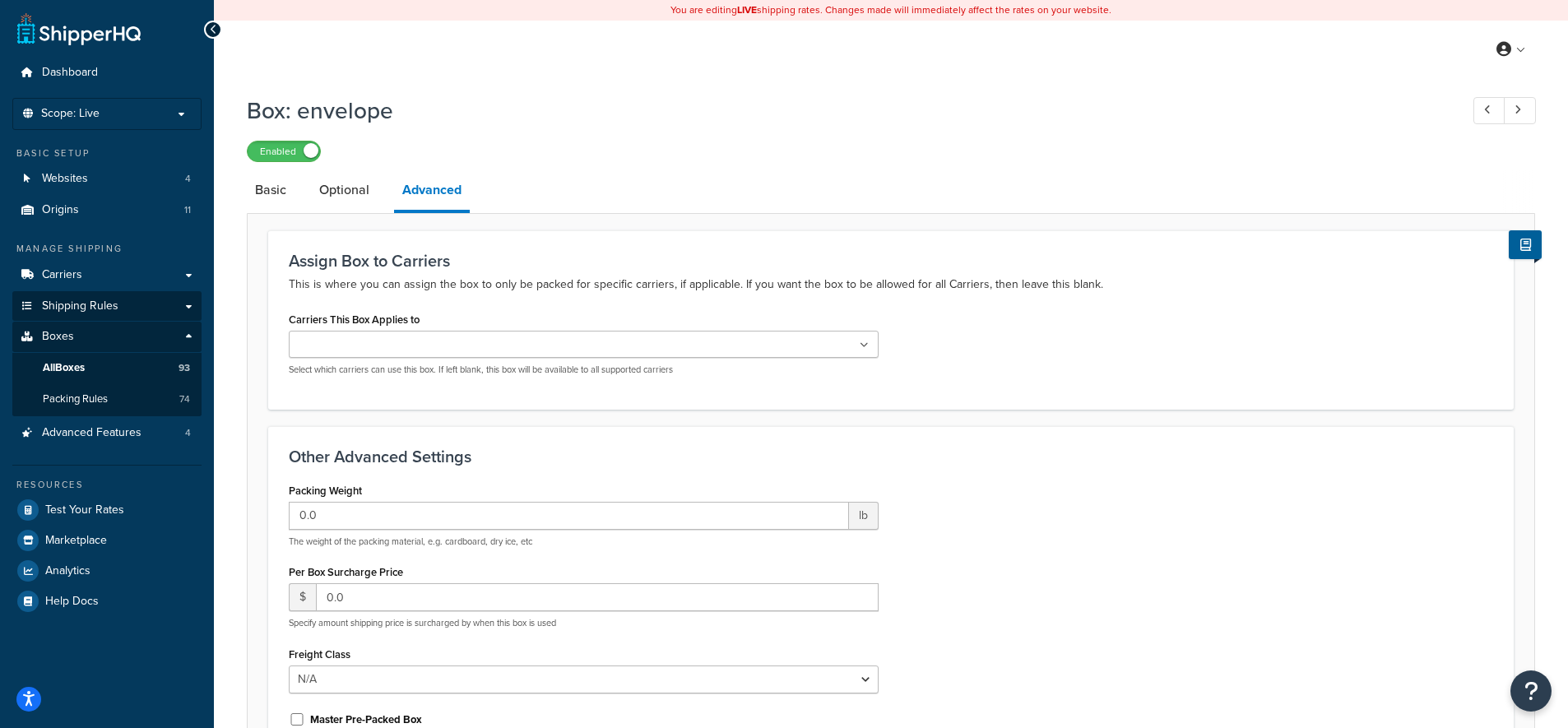
click at [105, 299] on span "Shipping Rules" at bounding box center [80, 306] width 77 height 14
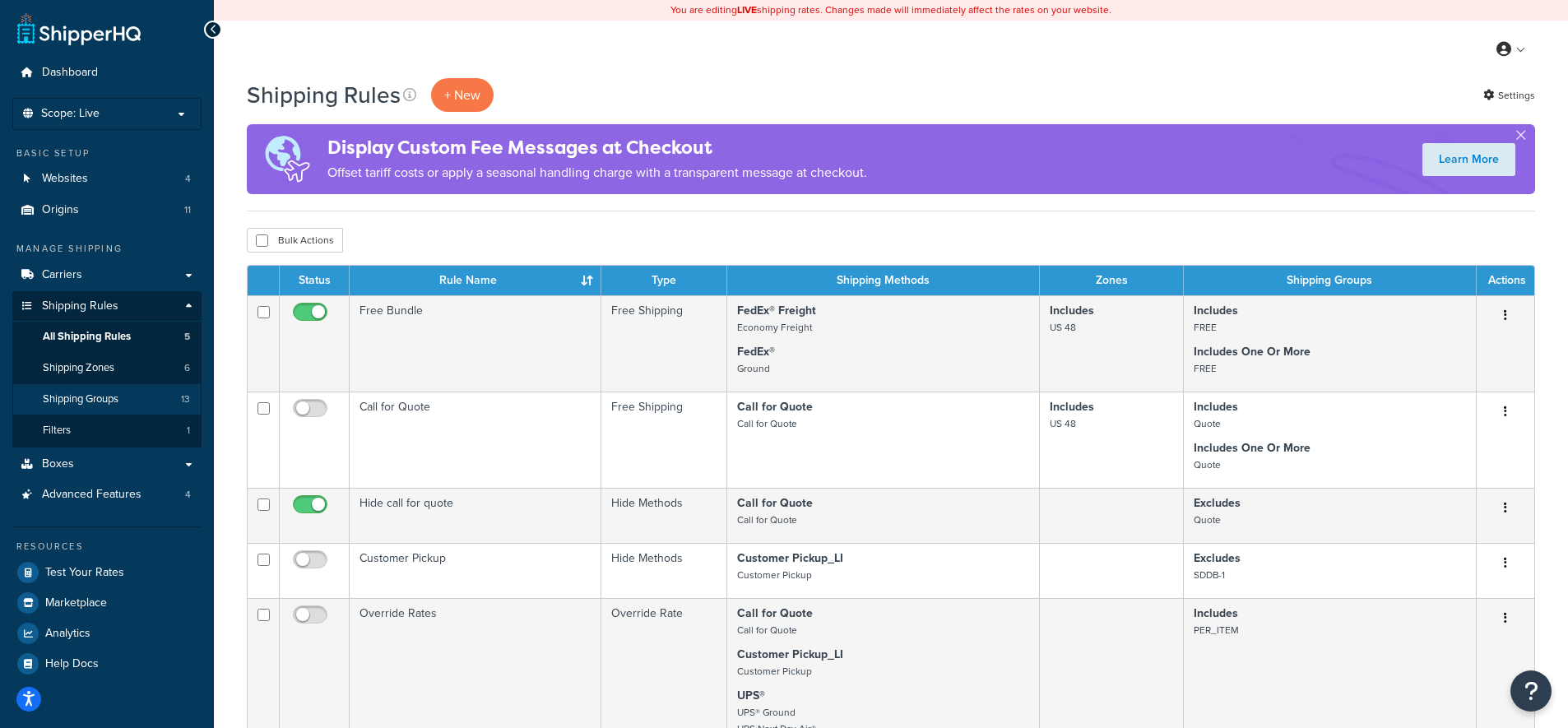
click at [98, 392] on span "Shipping Groups" at bounding box center [80, 399] width 76 height 14
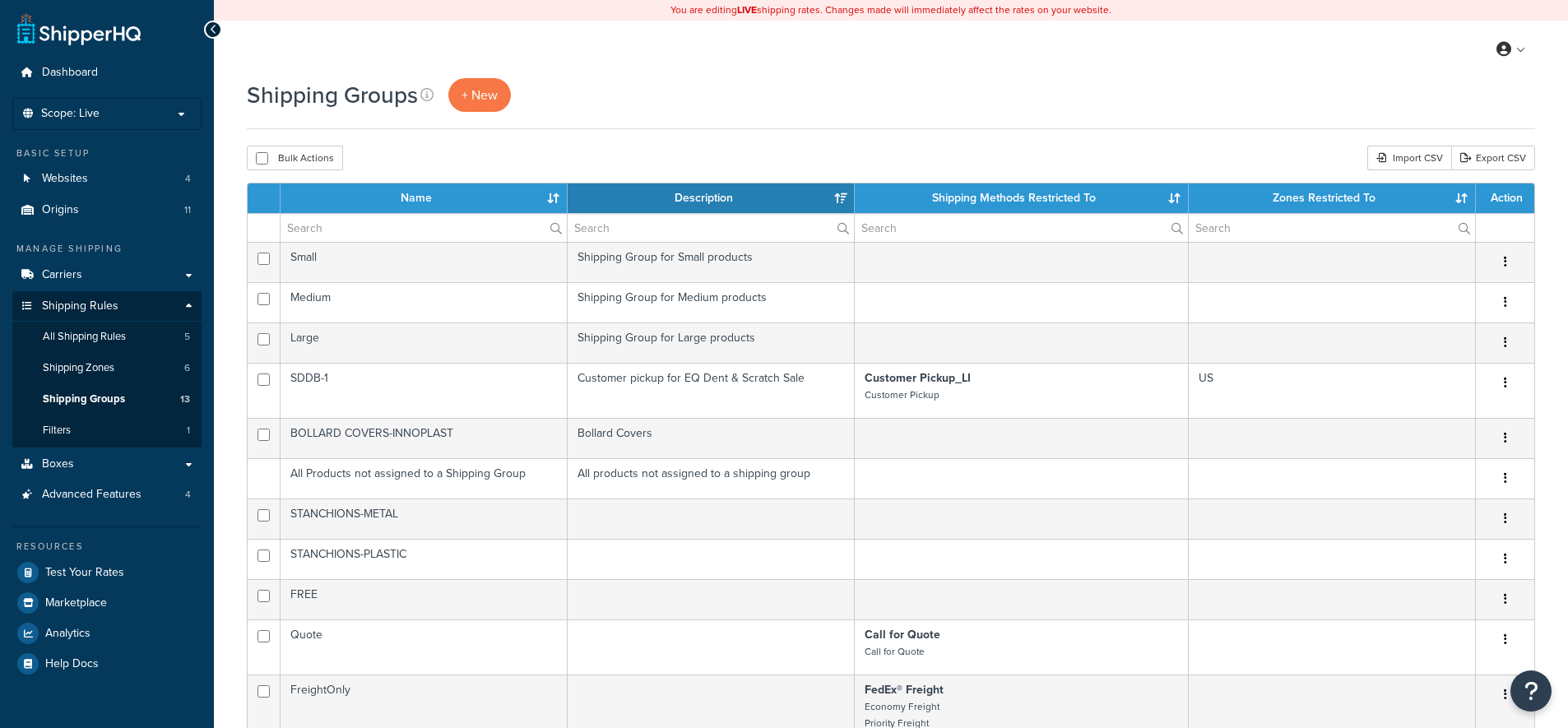
select select "15"
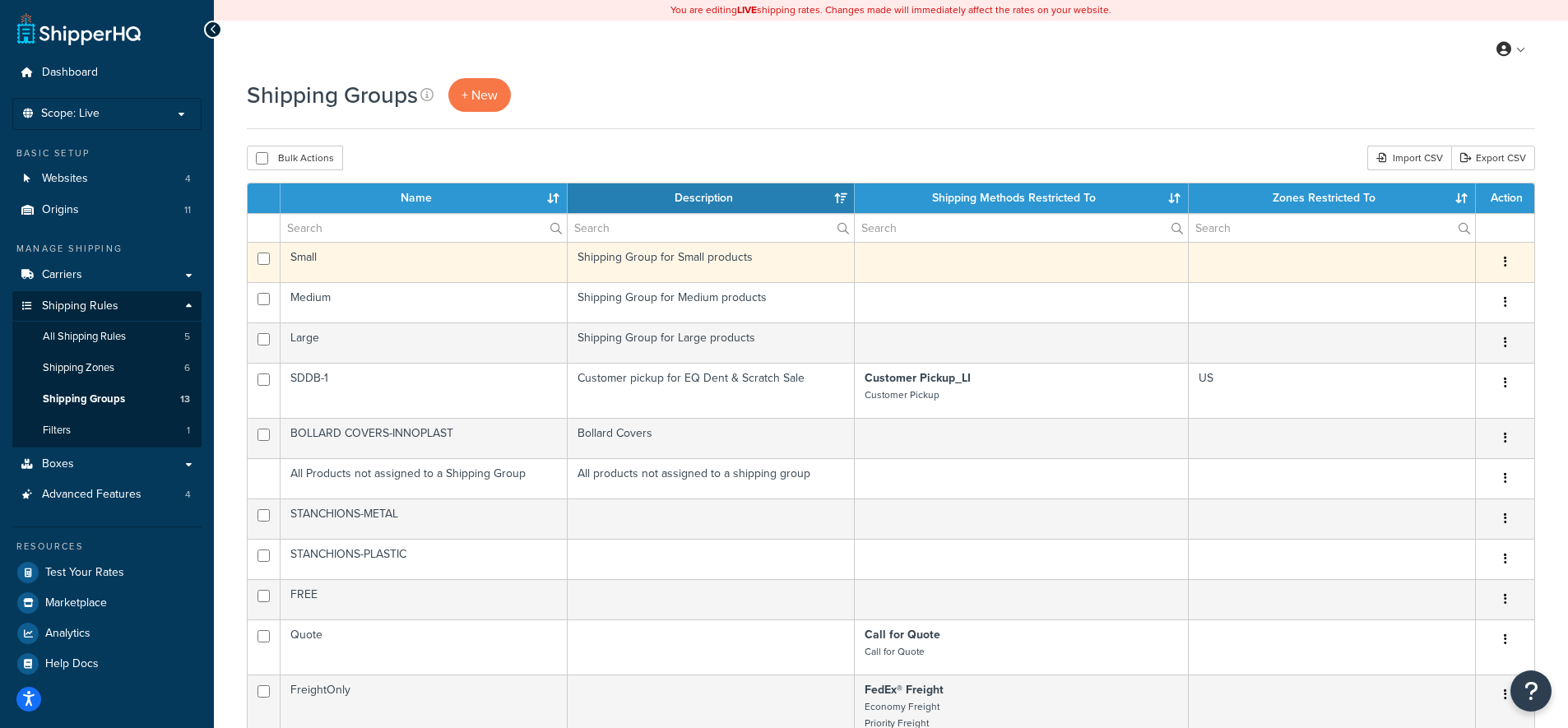
click at [656, 278] on td "Shipping Group for Small products" at bounding box center [711, 262] width 287 height 40
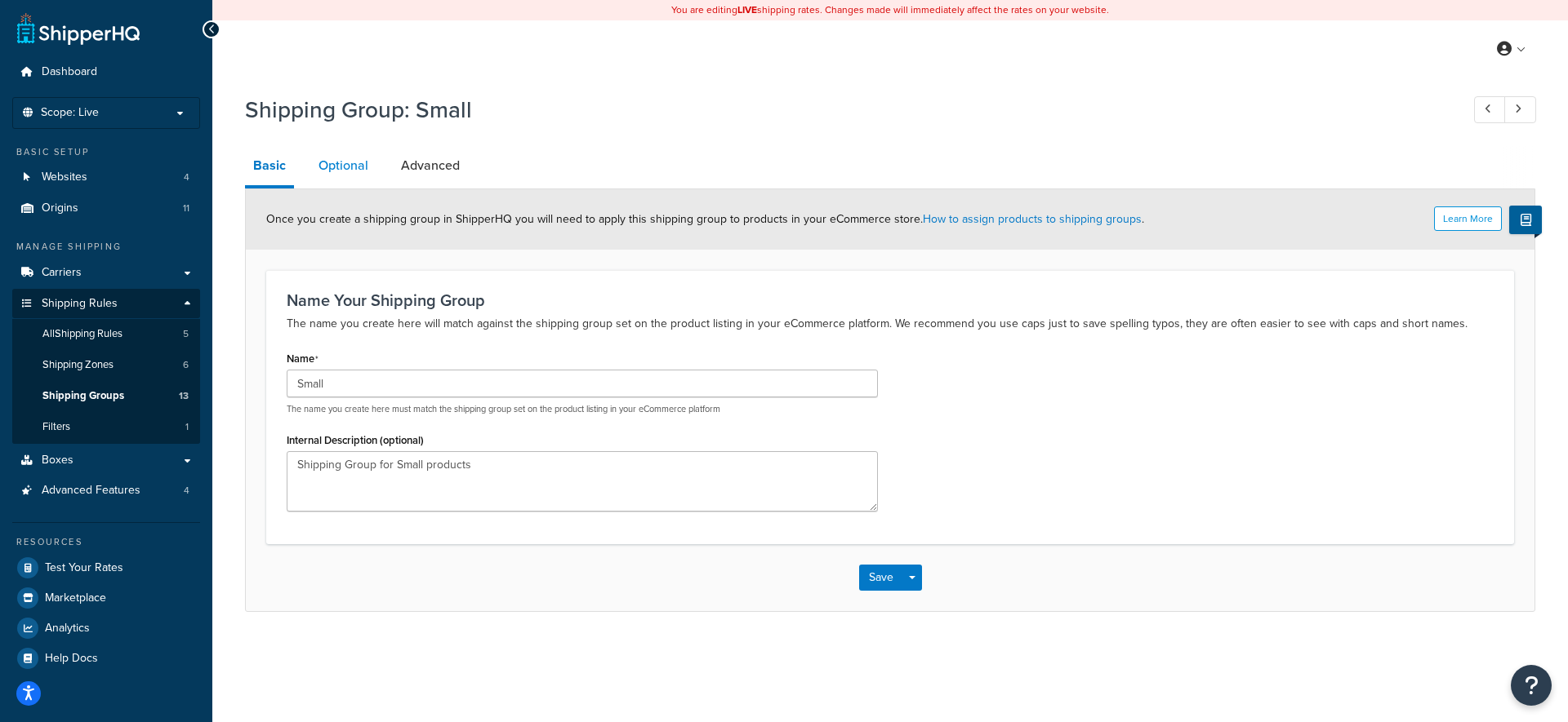
click at [340, 160] on link "Optional" at bounding box center [343, 165] width 66 height 39
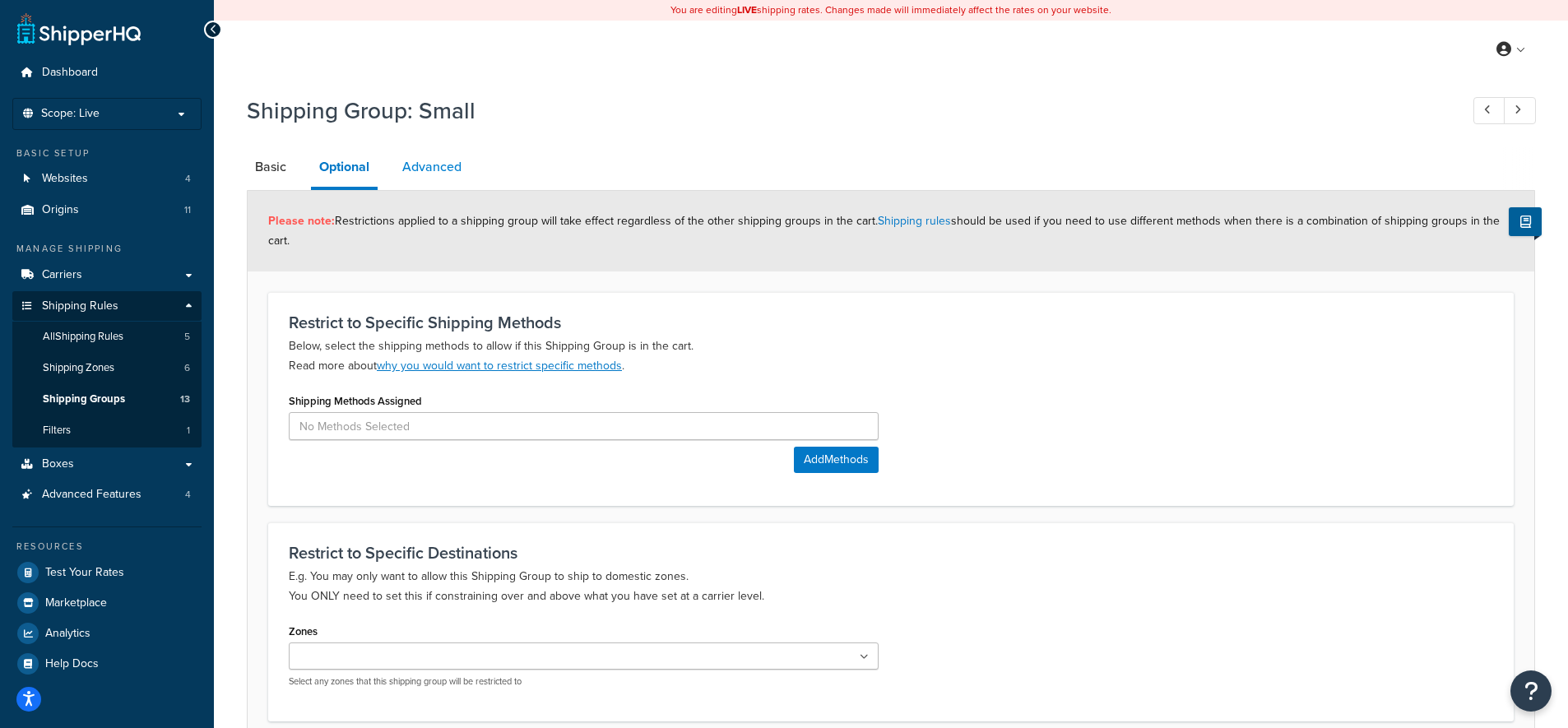
click at [429, 163] on link "Advanced" at bounding box center [431, 166] width 76 height 39
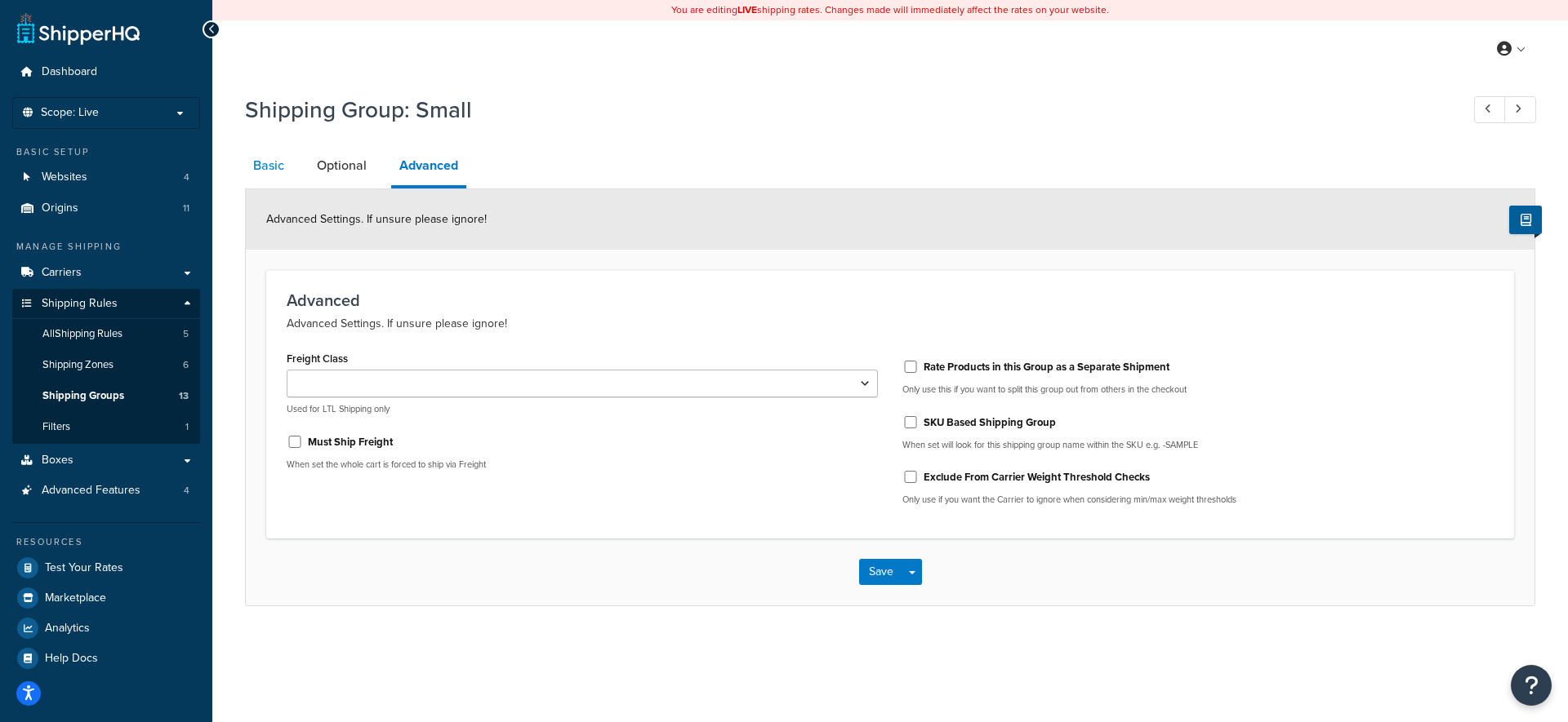
click at [250, 157] on link "Basic" at bounding box center [269, 165] width 47 height 39
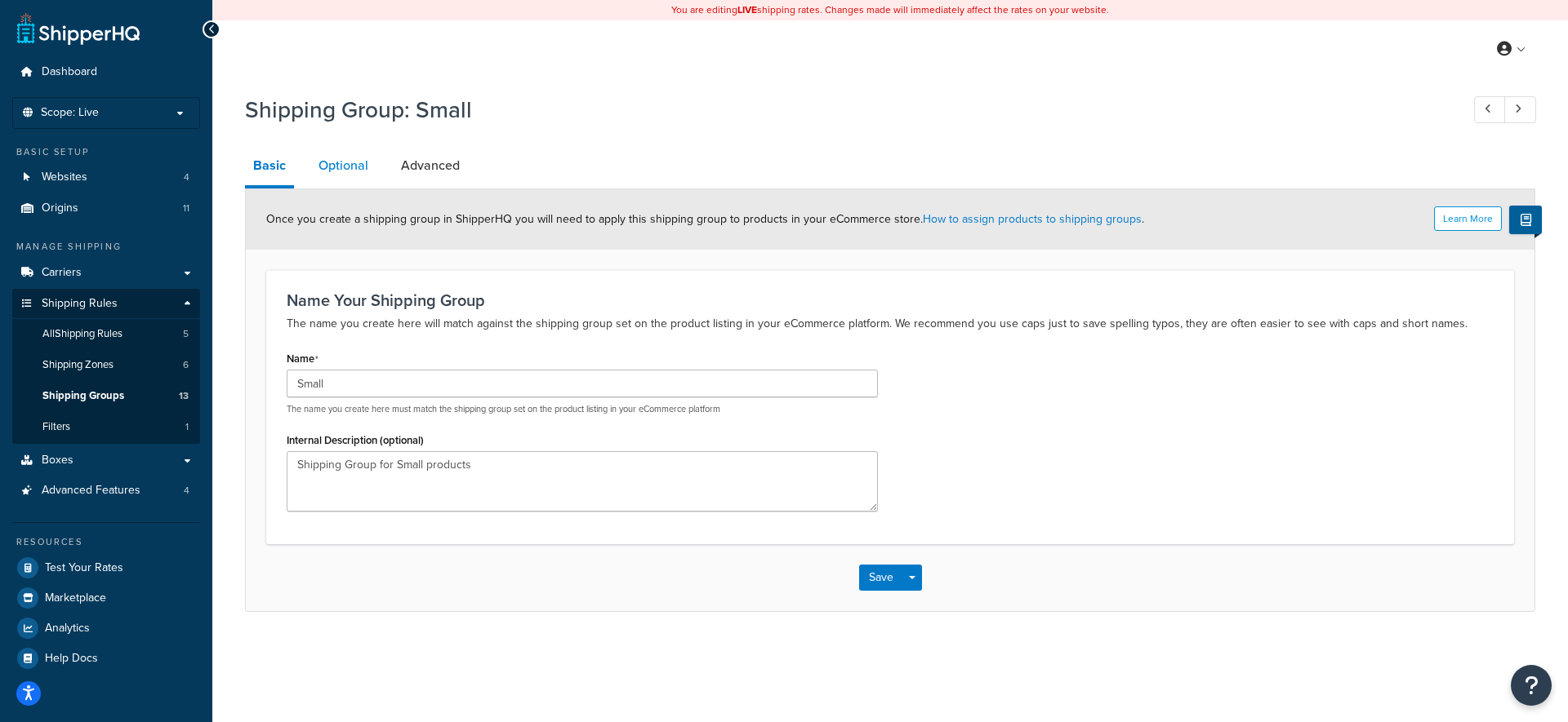
click at [354, 166] on link "Optional" at bounding box center [343, 165] width 66 height 39
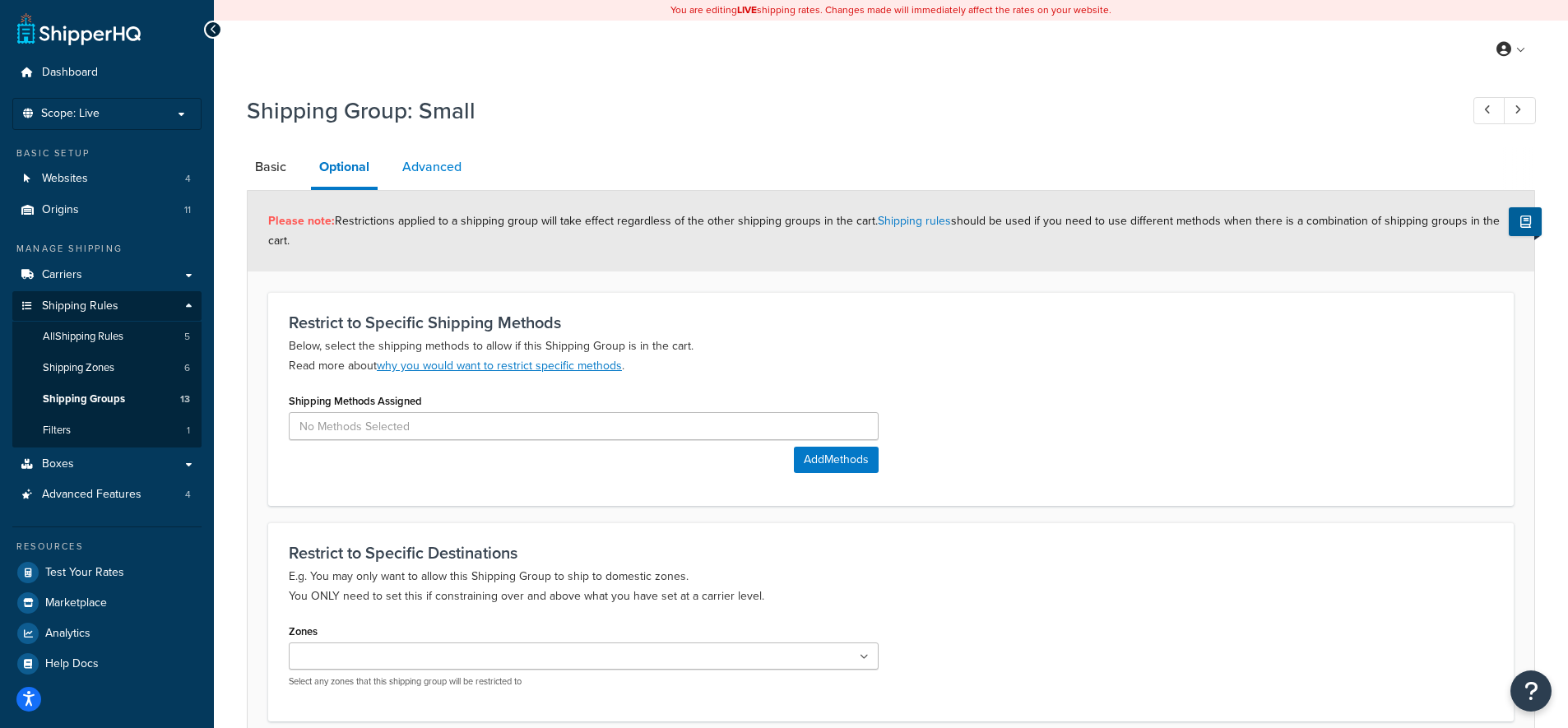
click at [454, 165] on link "Advanced" at bounding box center [431, 166] width 76 height 39
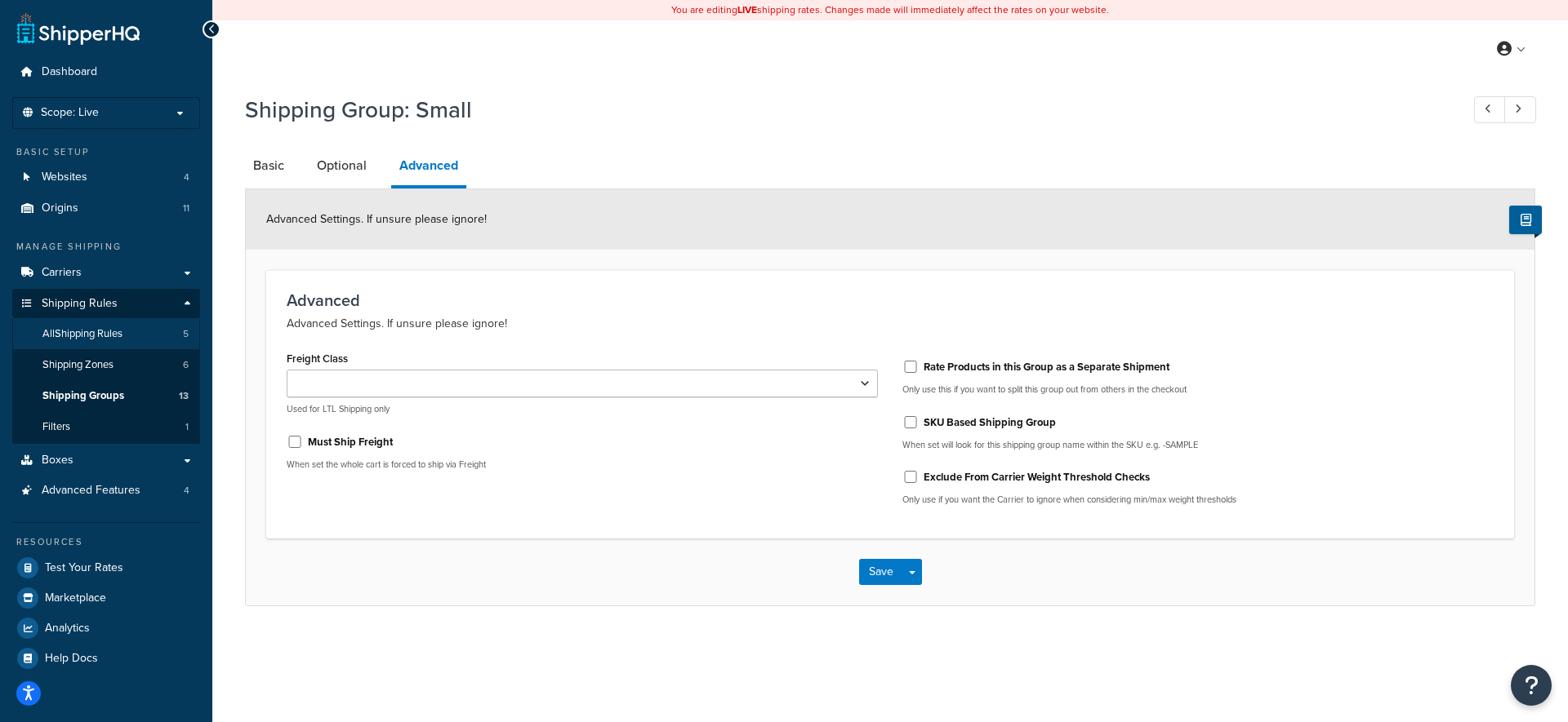
click at [131, 337] on link "All Shipping Rules 5" at bounding box center [106, 334] width 187 height 30
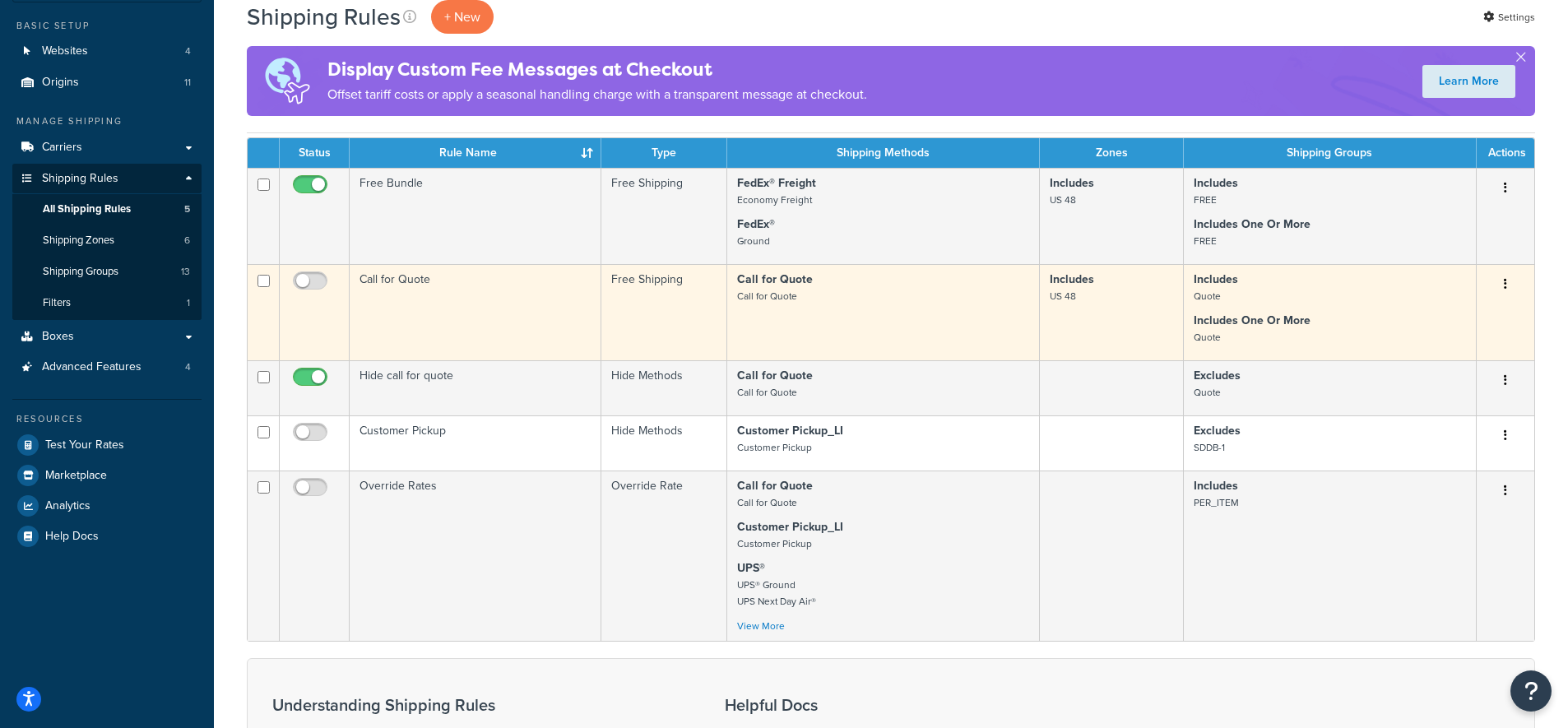
scroll to position [43, 0]
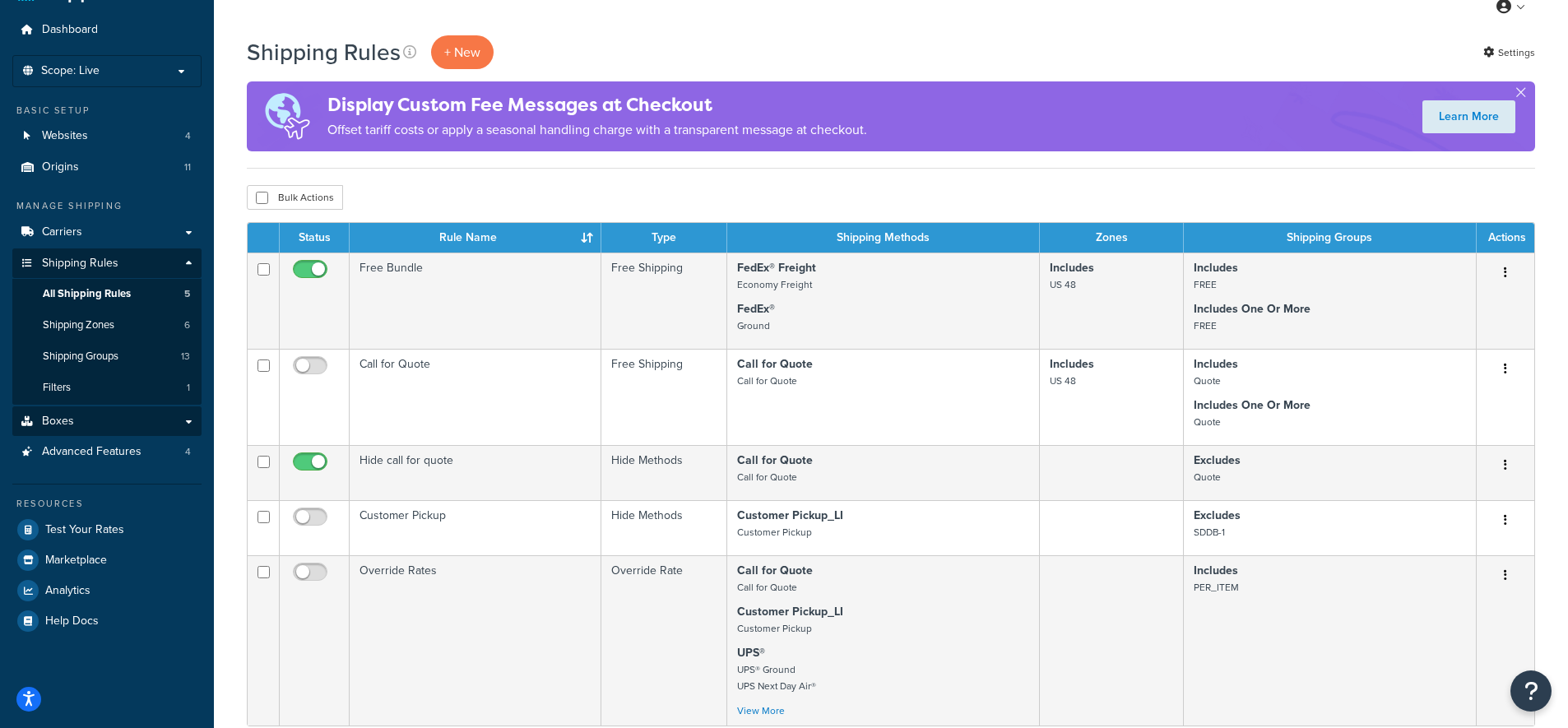
click at [101, 414] on link "Boxes" at bounding box center [107, 421] width 189 height 30
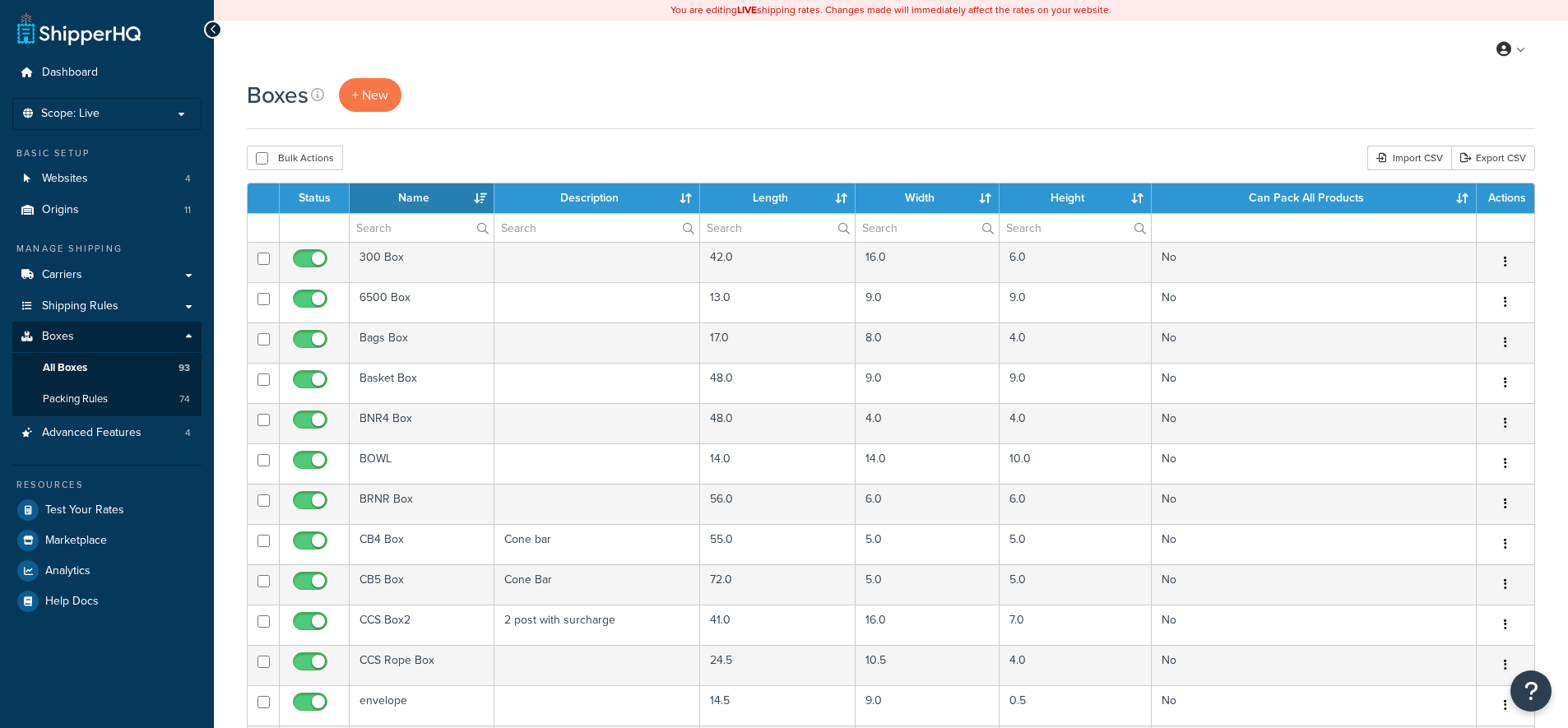
select select "1000"
